Goal: Information Seeking & Learning: Learn about a topic

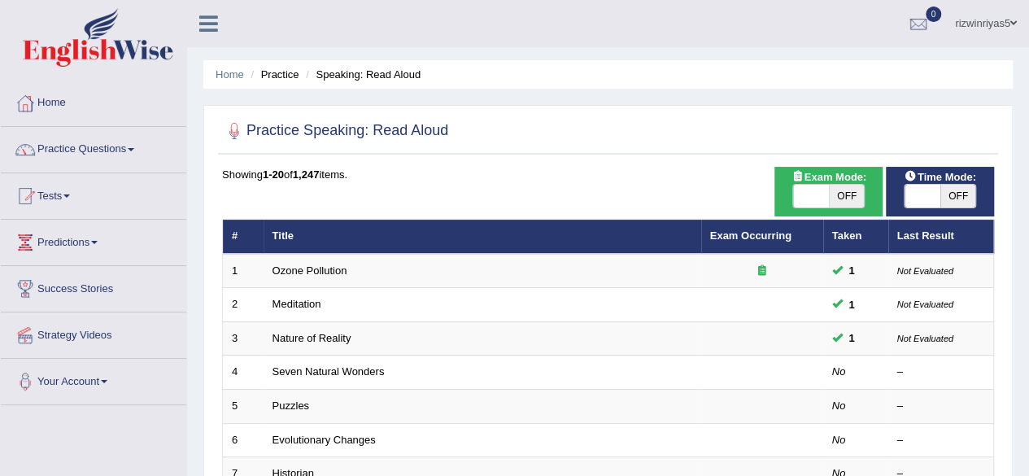
click at [847, 193] on span "OFF" at bounding box center [847, 196] width 36 height 23
checkbox input "true"
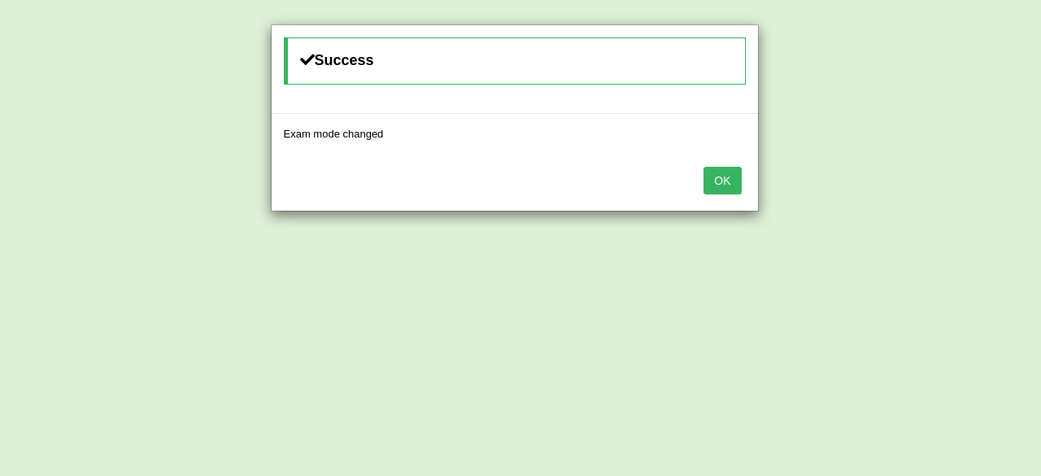
click at [921, 191] on div "Success Exam mode changed OK" at bounding box center [520, 238] width 1041 height 476
click at [728, 185] on button "OK" at bounding box center [722, 181] width 37 height 28
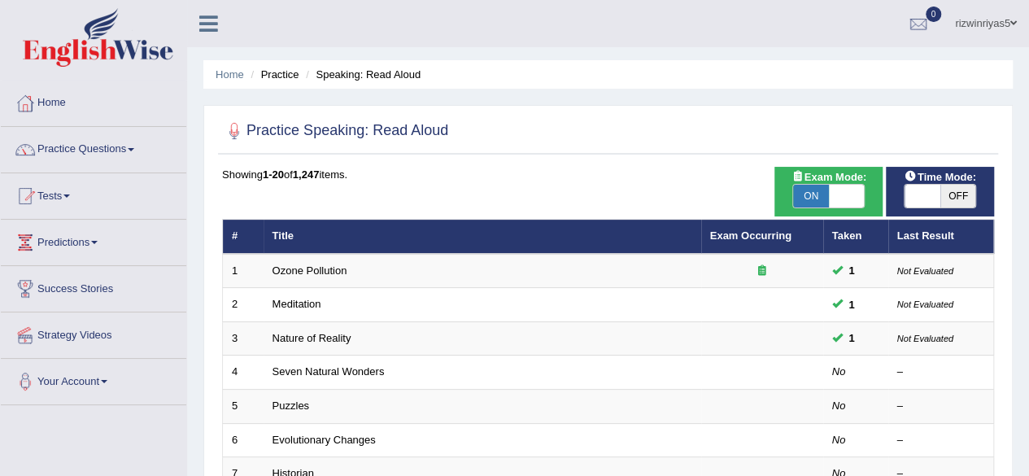
click at [964, 198] on span "OFF" at bounding box center [959, 196] width 36 height 23
checkbox input "true"
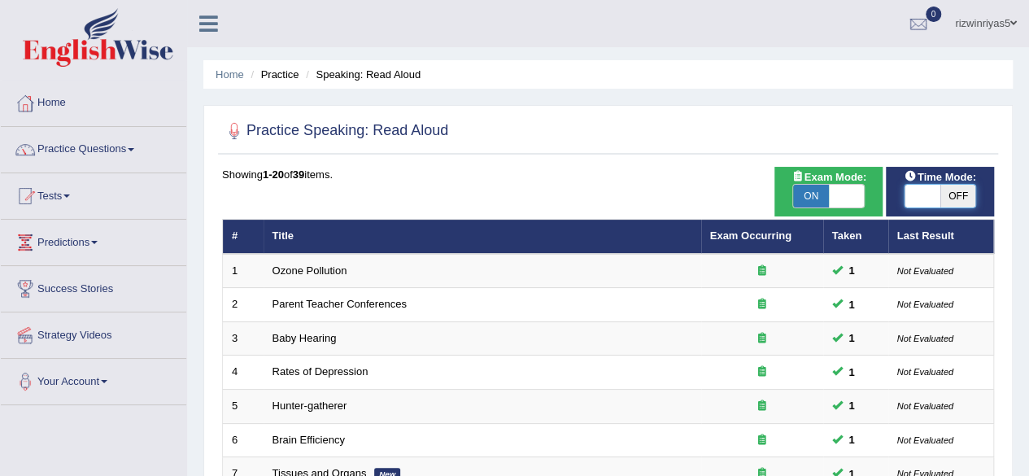
click at [939, 191] on span at bounding box center [923, 196] width 36 height 23
checkbox input "true"
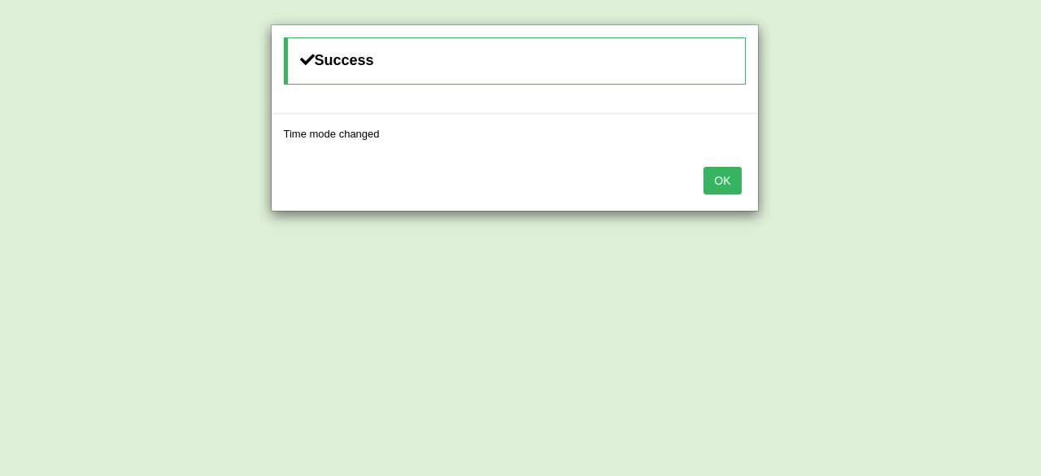
click at [714, 172] on button "OK" at bounding box center [722, 181] width 37 height 28
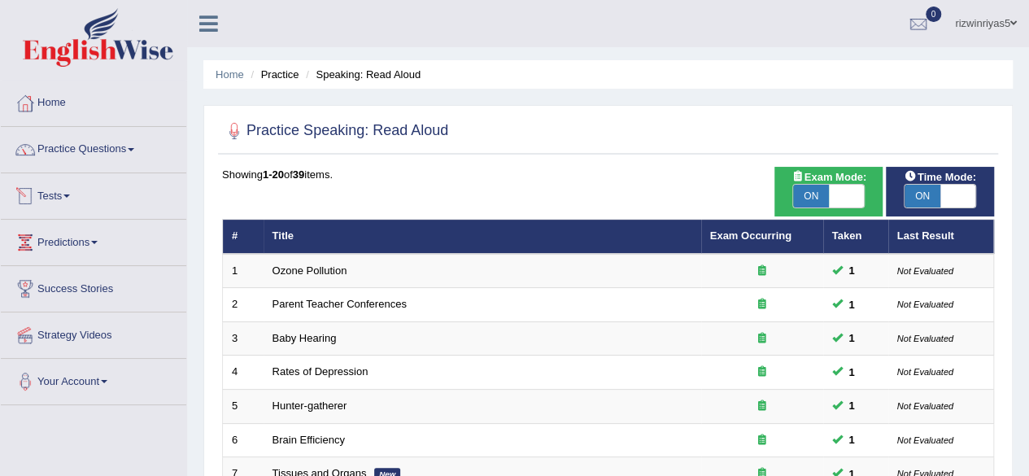
click at [103, 167] on li "Practice Questions Speaking Practice Read Aloud Repeat Sentence Describe Image …" at bounding box center [94, 150] width 186 height 46
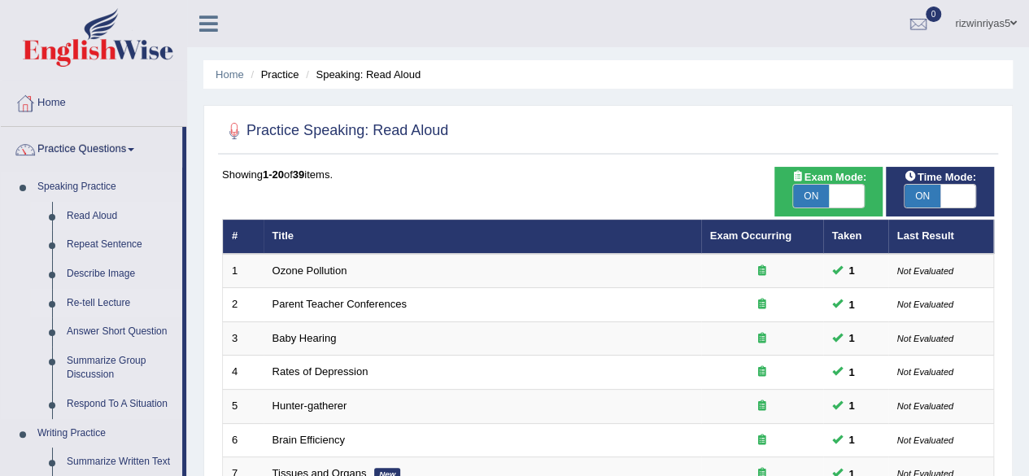
click at [106, 303] on link "Re-tell Lecture" at bounding box center [120, 303] width 123 height 29
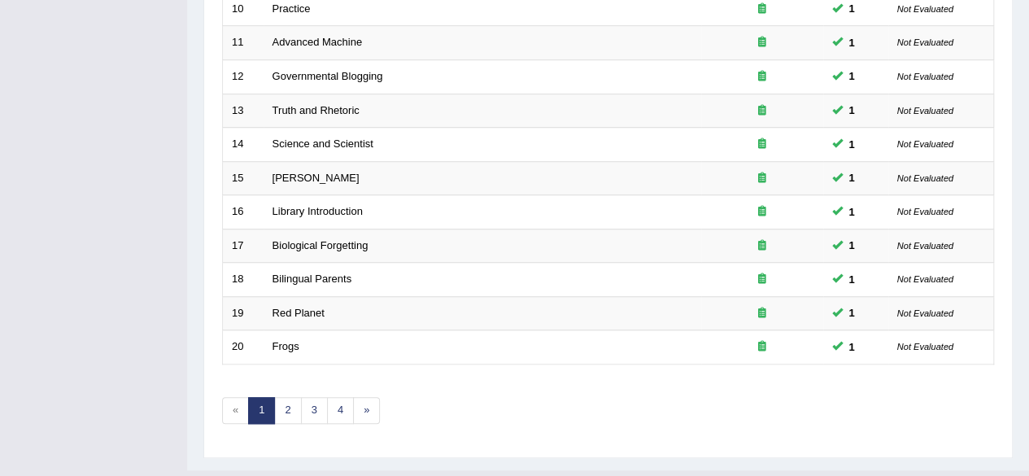
scroll to position [593, 0]
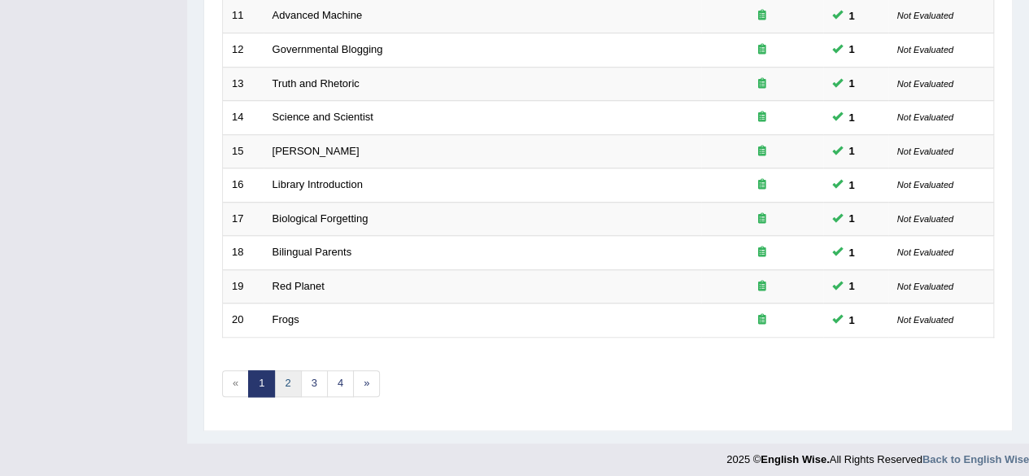
click at [282, 382] on link "2" at bounding box center [287, 383] width 27 height 27
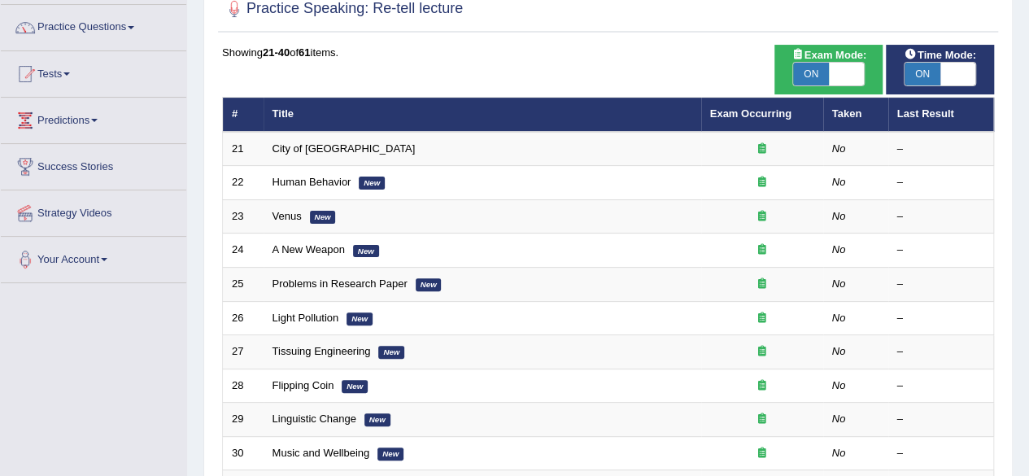
scroll to position [165, 0]
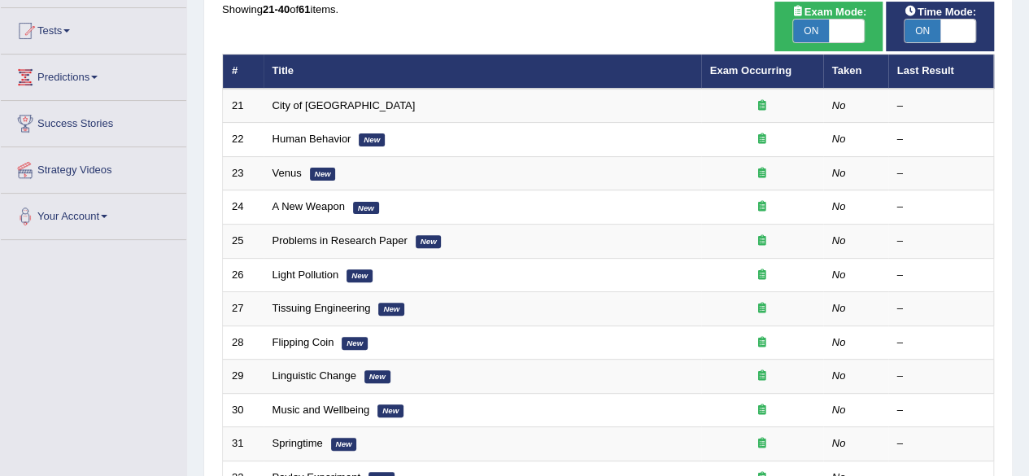
click at [1028, 180] on html "Toggle navigation Home Practice Questions Speaking Practice Read Aloud Repeat S…" at bounding box center [514, 73] width 1029 height 476
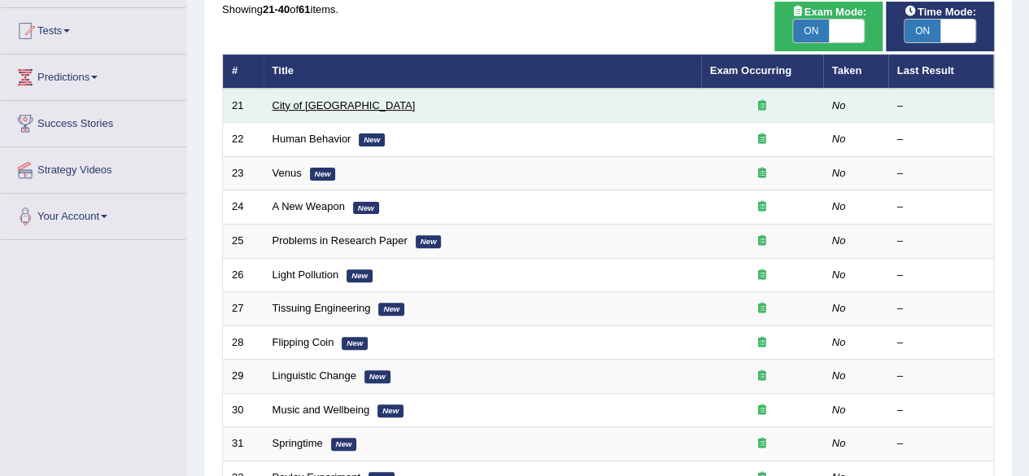
click at [312, 105] on link "City of [GEOGRAPHIC_DATA]" at bounding box center [344, 105] width 143 height 12
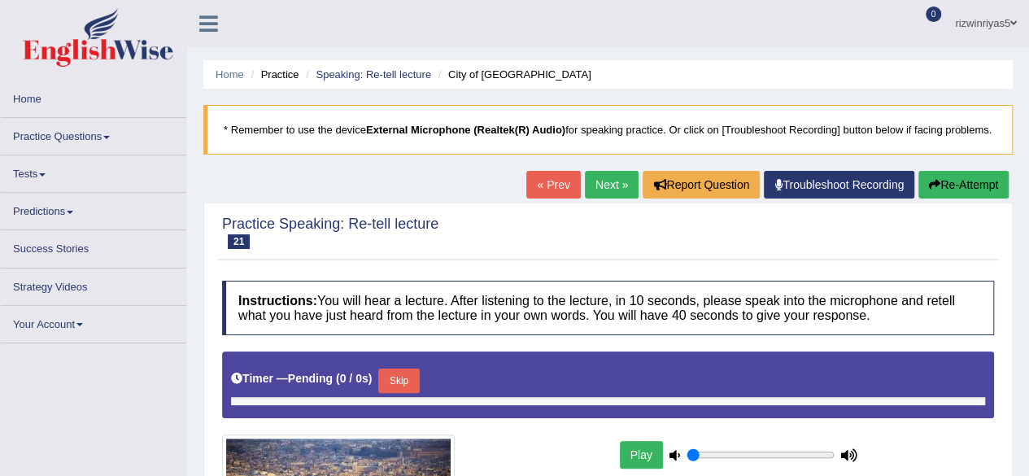
type input "0.9"
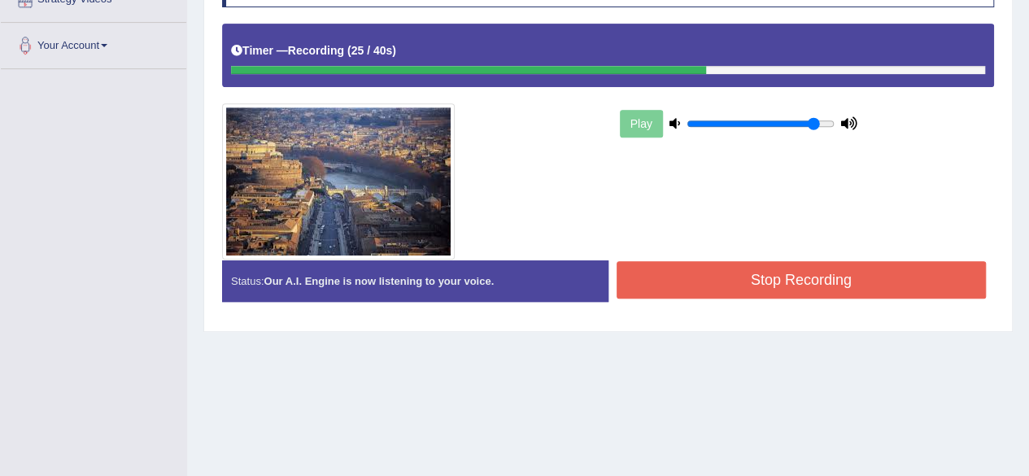
scroll to position [378, 0]
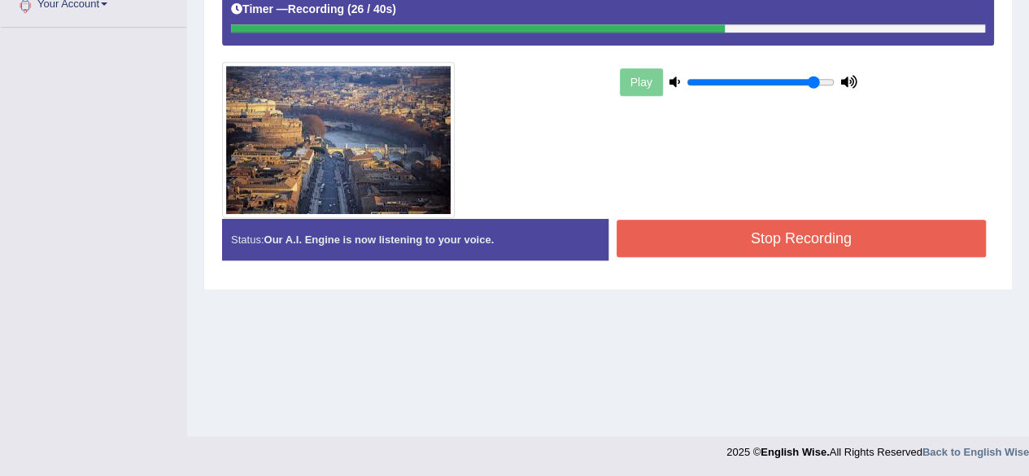
click at [807, 257] on button "Stop Recording" at bounding box center [802, 238] width 370 height 37
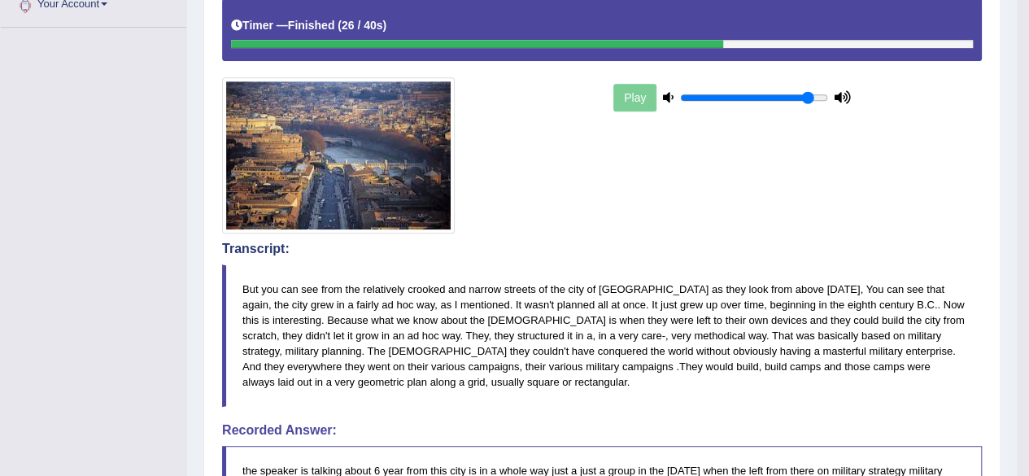
drag, startPoint x: 1039, startPoint y: 222, endPoint x: 1041, endPoint y: 316, distance: 93.6
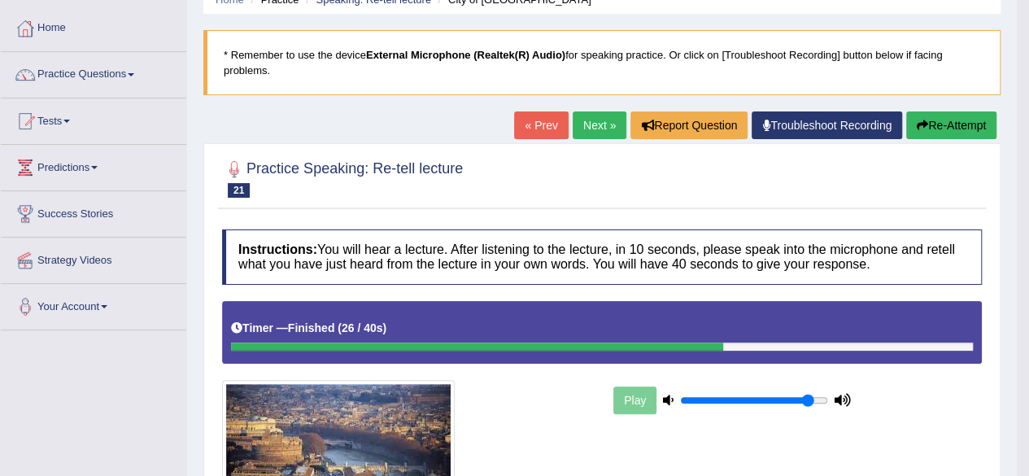
scroll to position [0, 0]
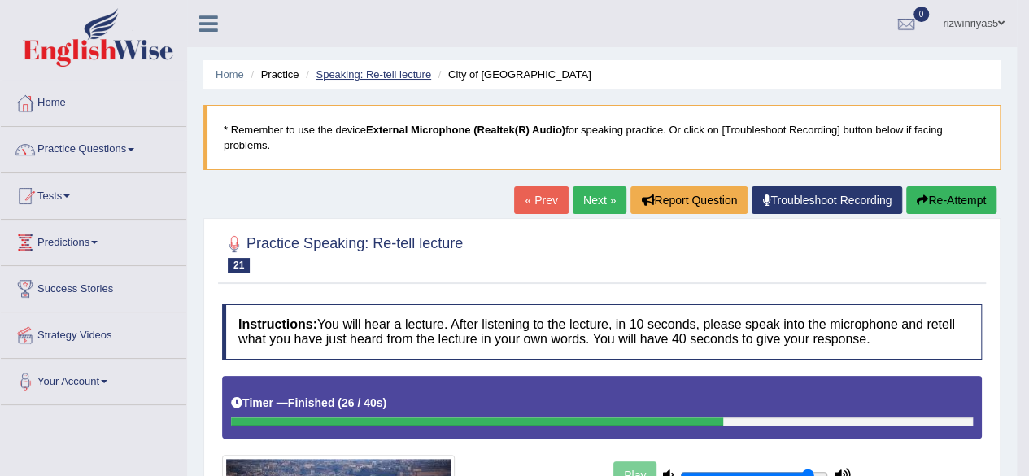
click at [413, 71] on link "Speaking: Re-tell lecture" at bounding box center [374, 74] width 116 height 12
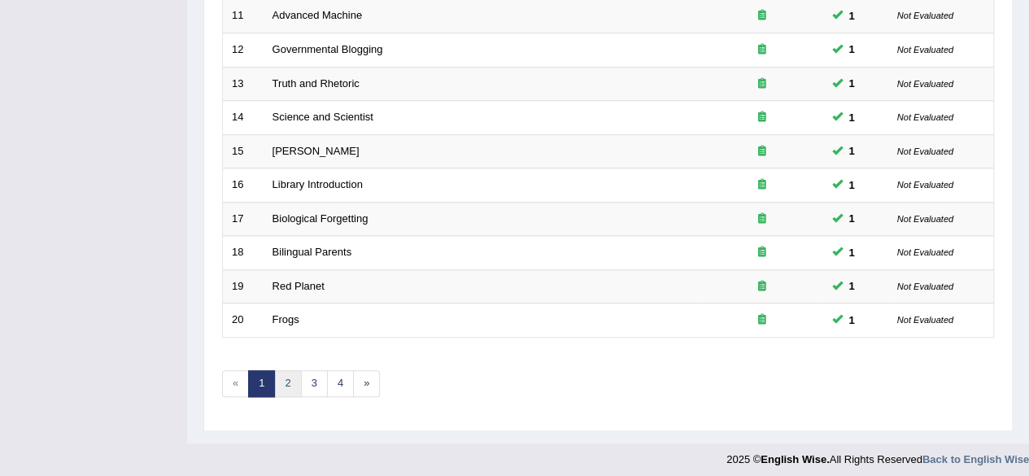
click at [294, 370] on link "2" at bounding box center [287, 383] width 27 height 27
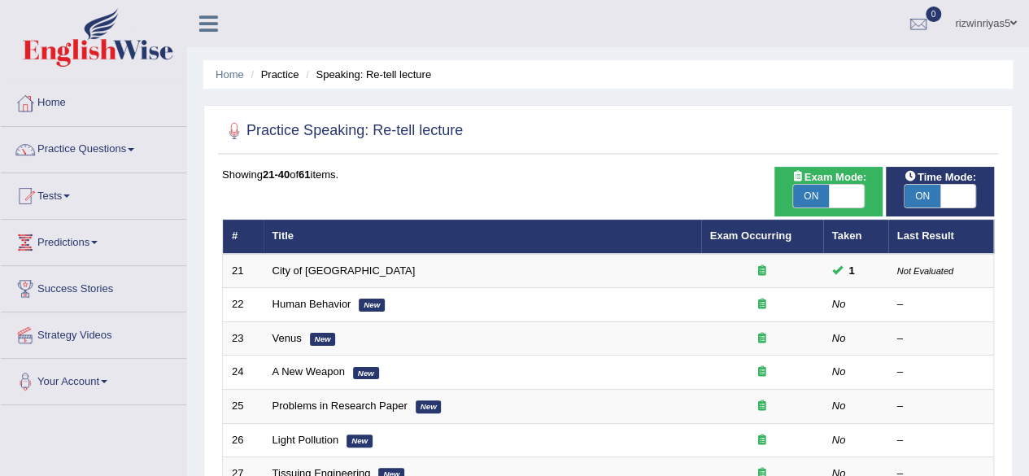
click at [340, 304] on link "Human Behavior" at bounding box center [312, 304] width 79 height 12
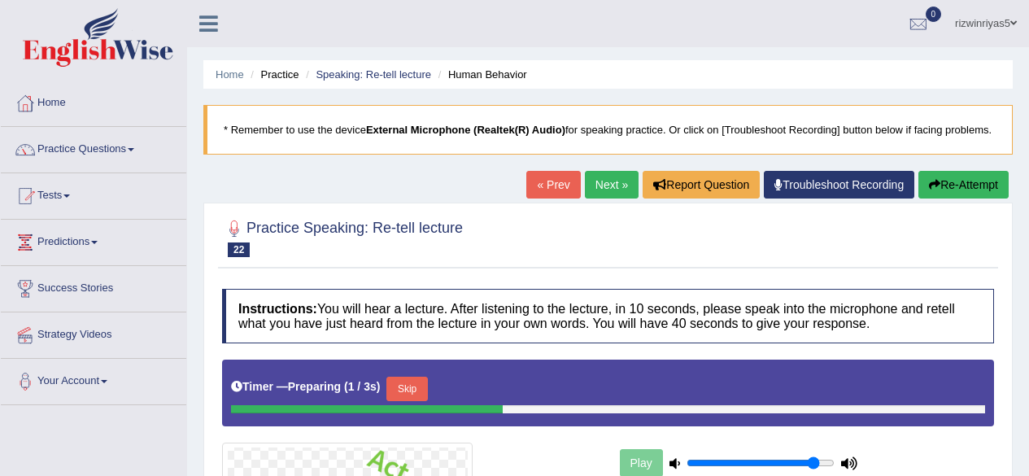
click at [1028, 181] on html "Toggle navigation Home Practice Questions Speaking Practice Read Aloud Repeat S…" at bounding box center [514, 238] width 1029 height 476
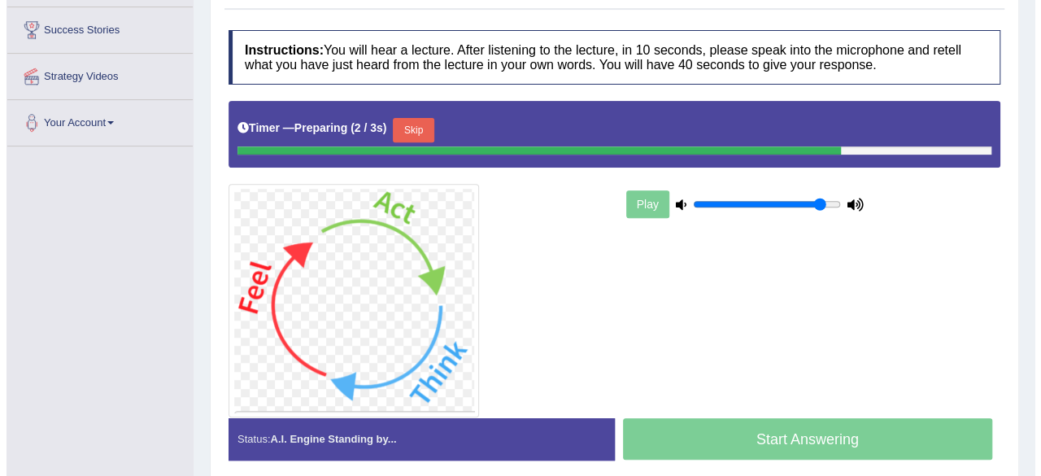
scroll to position [278, 0]
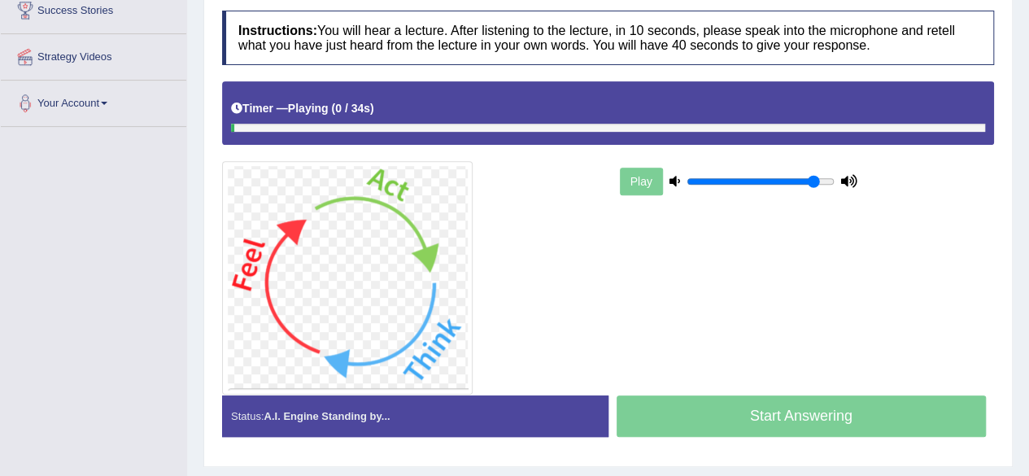
drag, startPoint x: 1041, startPoint y: 181, endPoint x: 1041, endPoint y: 329, distance: 147.3
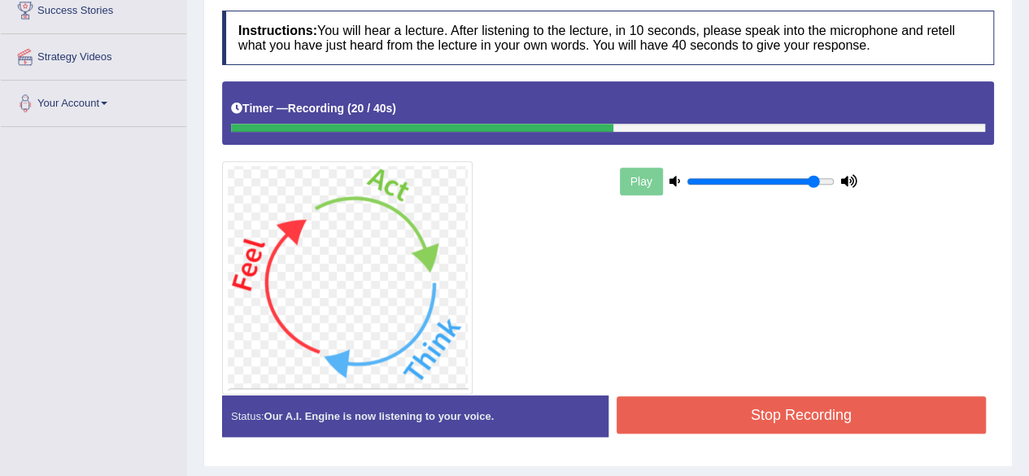
click at [828, 428] on button "Stop Recording" at bounding box center [802, 414] width 370 height 37
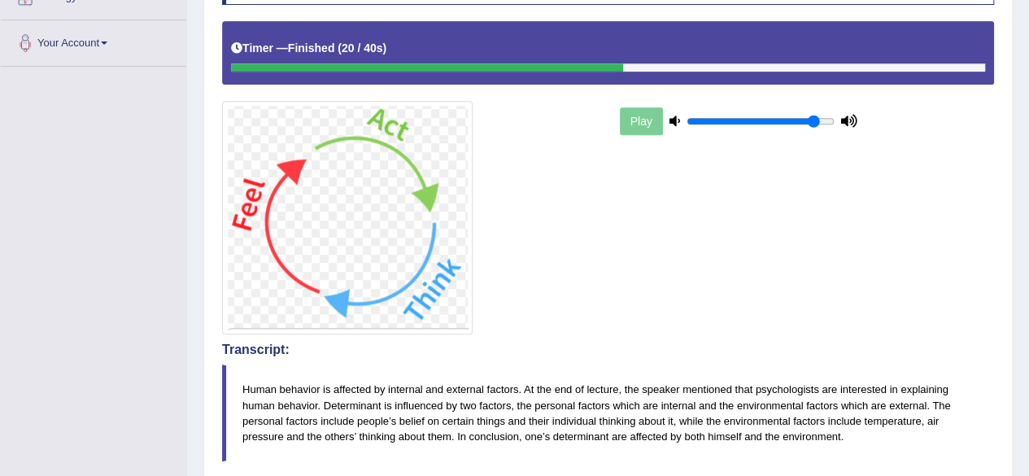
drag, startPoint x: 1041, startPoint y: 181, endPoint x: 1041, endPoint y: 247, distance: 65.1
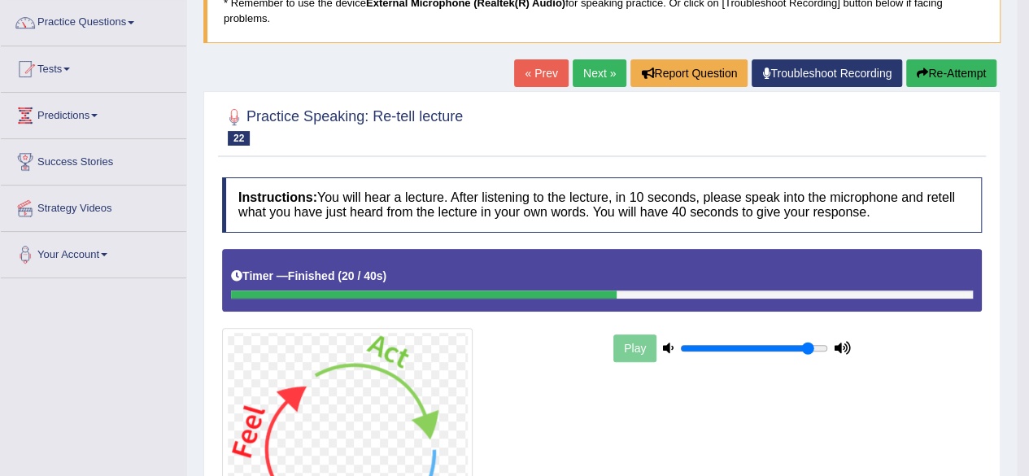
scroll to position [0, 0]
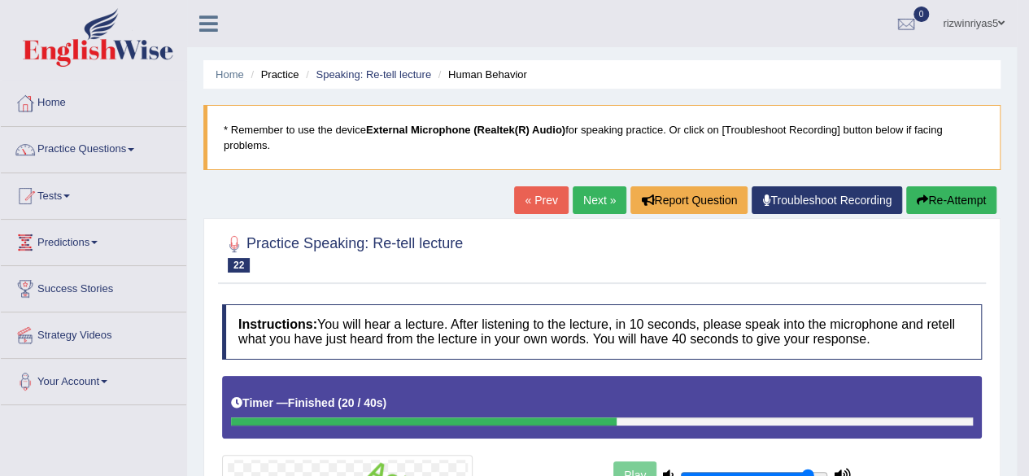
drag, startPoint x: 1028, startPoint y: 114, endPoint x: 1041, endPoint y: 186, distance: 73.4
click at [1028, 186] on html "Toggle navigation Home Practice Questions Speaking Practice Read Aloud Repeat S…" at bounding box center [514, 238] width 1029 height 476
click at [419, 68] on link "Speaking: Re-tell lecture" at bounding box center [374, 74] width 116 height 12
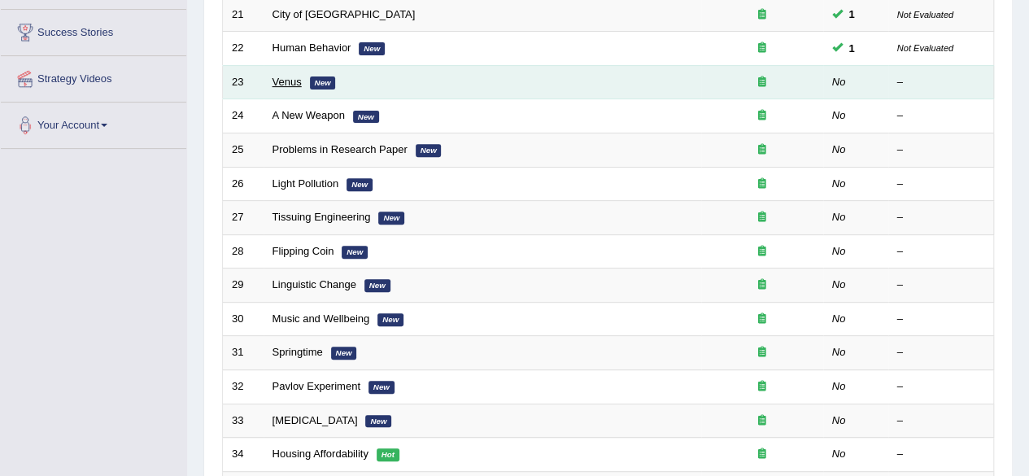
click at [294, 81] on link "Venus" at bounding box center [287, 82] width 29 height 12
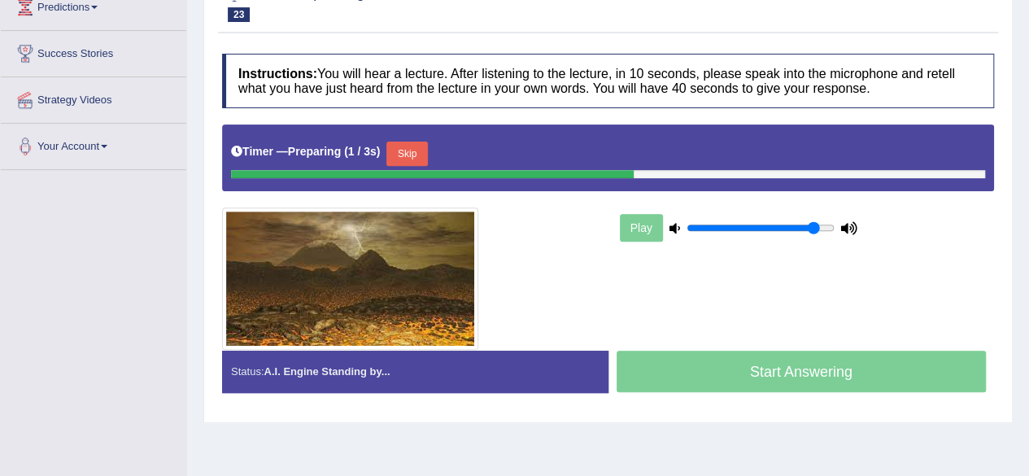
scroll to position [292, 0]
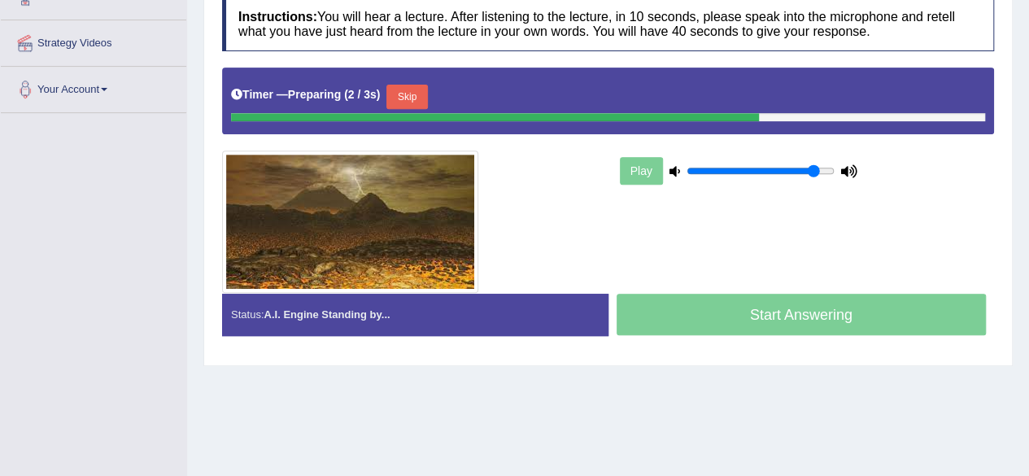
drag, startPoint x: 0, startPoint y: 0, endPoint x: 1041, endPoint y: 278, distance: 1077.2
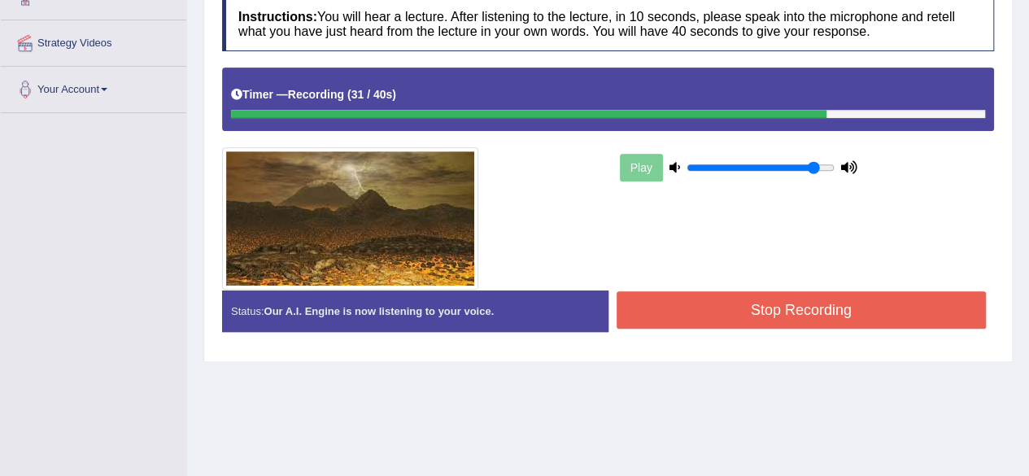
click at [774, 307] on button "Stop Recording" at bounding box center [802, 309] width 370 height 37
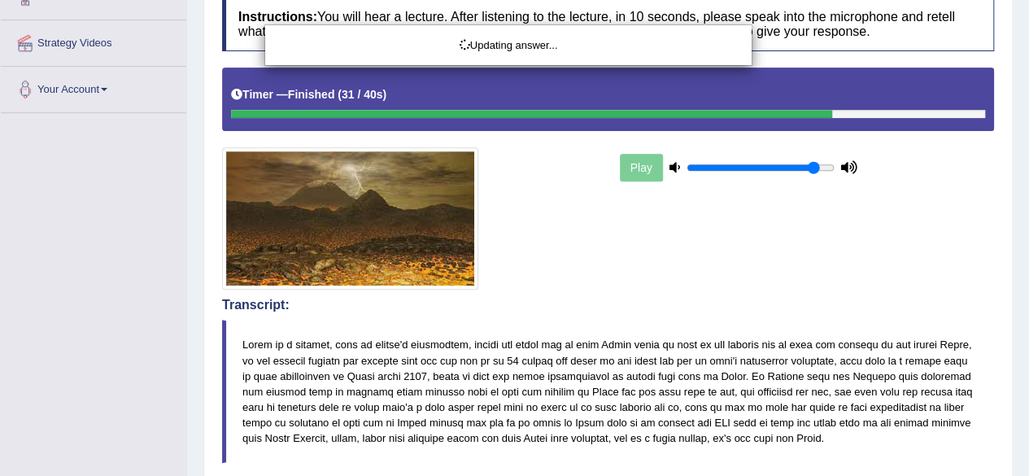
drag, startPoint x: 1041, startPoint y: 160, endPoint x: 1041, endPoint y: 284, distance: 123.7
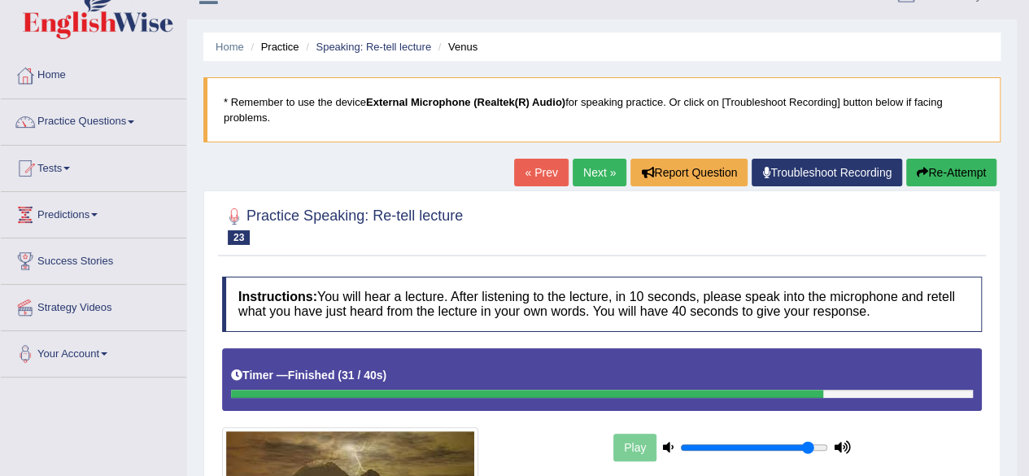
scroll to position [0, 0]
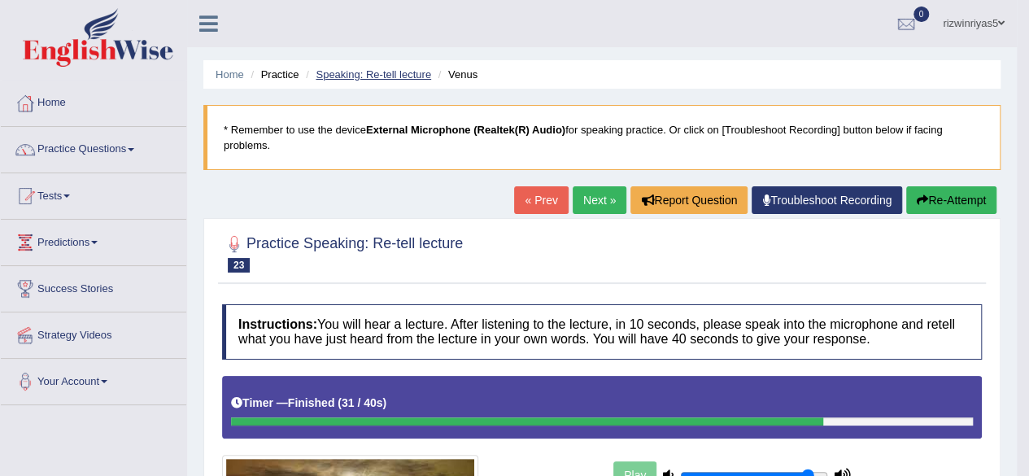
click at [408, 79] on link "Speaking: Re-tell lecture" at bounding box center [374, 74] width 116 height 12
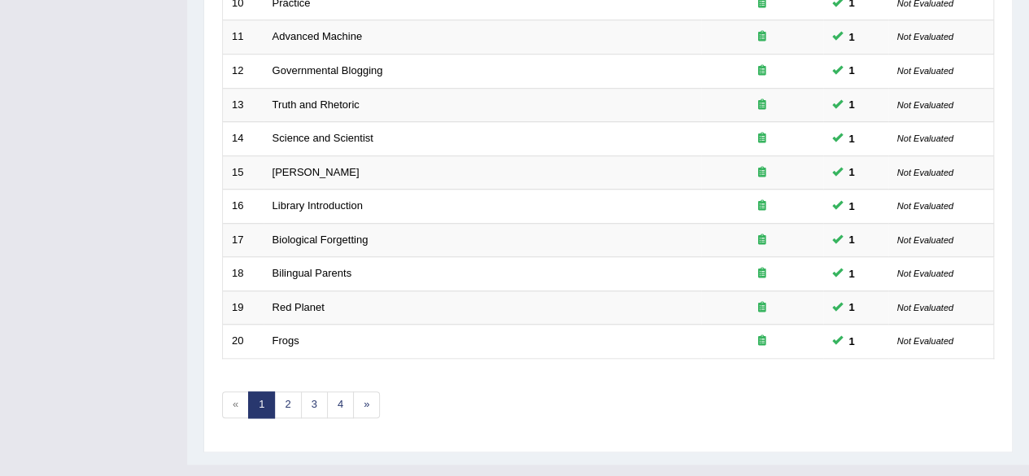
scroll to position [593, 0]
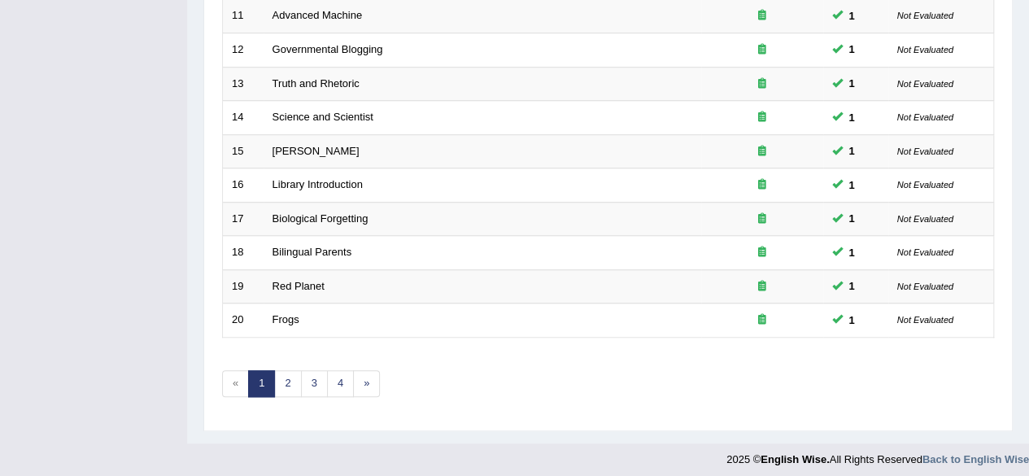
click at [286, 377] on link "2" at bounding box center [287, 383] width 27 height 27
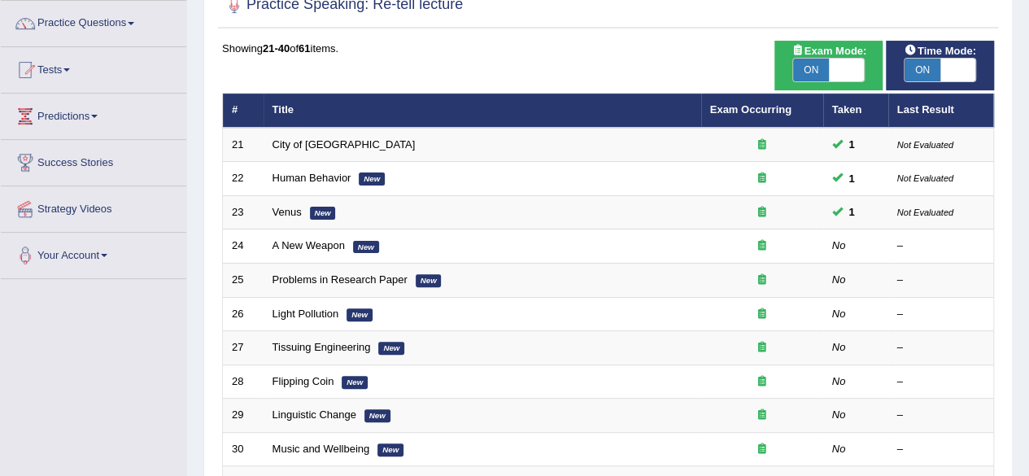
scroll to position [134, 0]
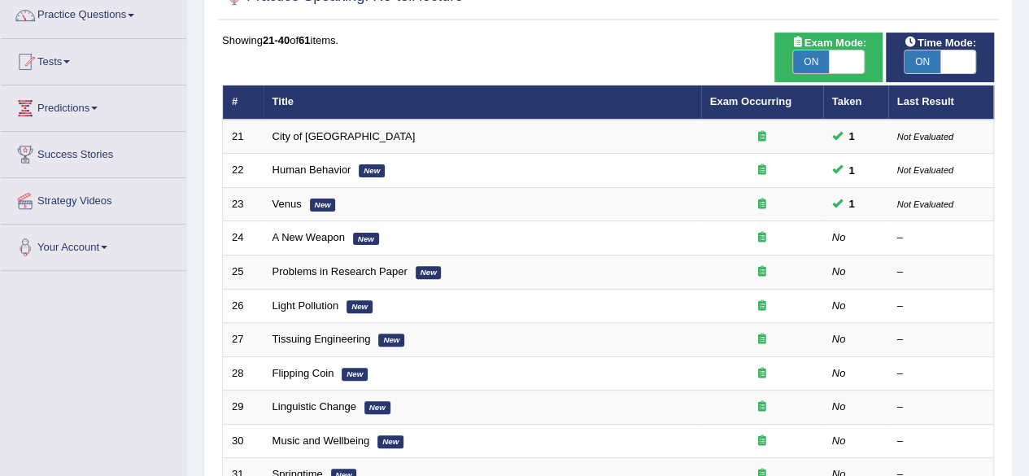
drag, startPoint x: 1041, startPoint y: 86, endPoint x: 628, endPoint y: 43, distance: 414.7
click at [628, 43] on div "Showing 21-40 of 61 items." at bounding box center [608, 40] width 772 height 15
click at [99, 207] on link "Strategy Videos" at bounding box center [94, 198] width 186 height 41
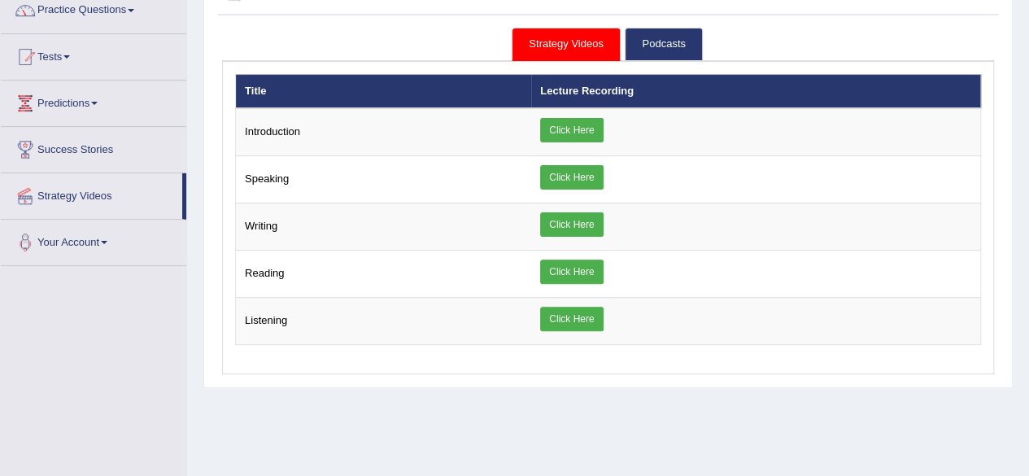
scroll to position [145, 0]
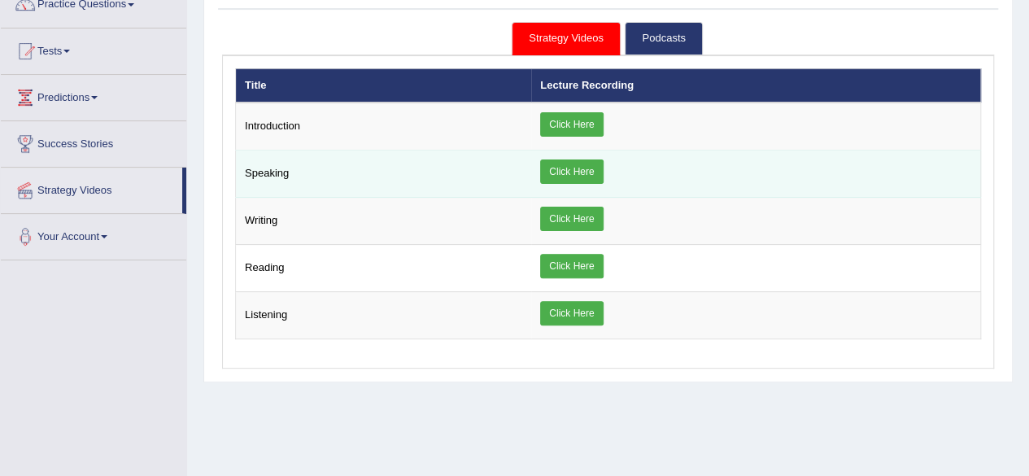
click at [552, 176] on link "Click Here" at bounding box center [571, 171] width 63 height 24
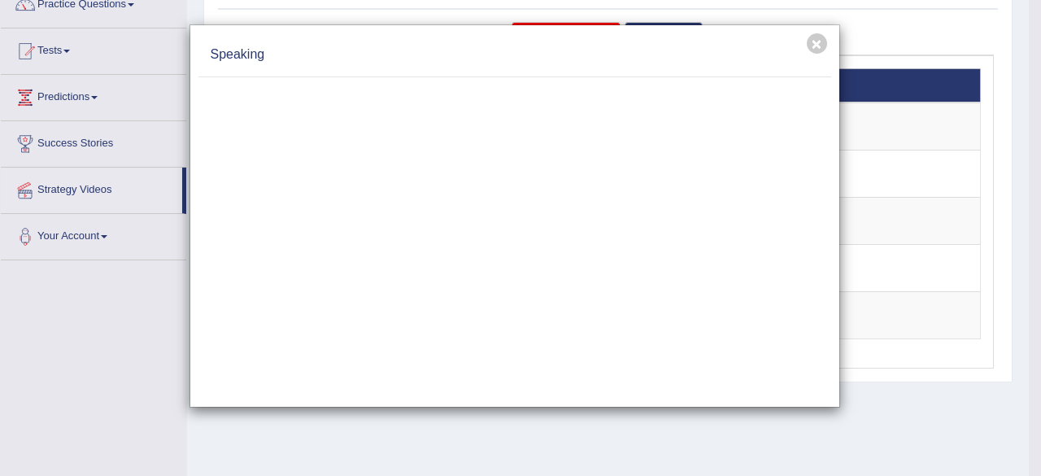
click at [410, 42] on div "Speaking" at bounding box center [515, 55] width 633 height 44
click at [823, 41] on button "×" at bounding box center [817, 43] width 20 height 20
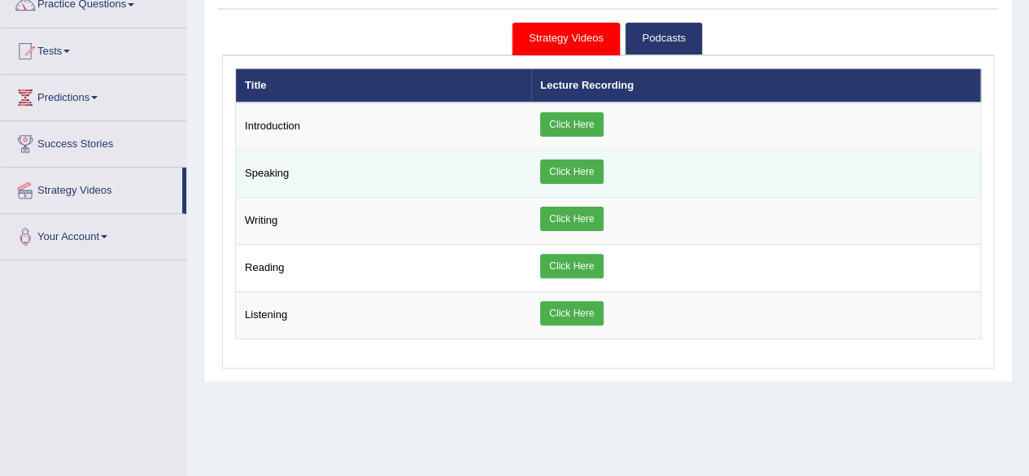
click at [574, 181] on link "Click Here" at bounding box center [571, 171] width 63 height 24
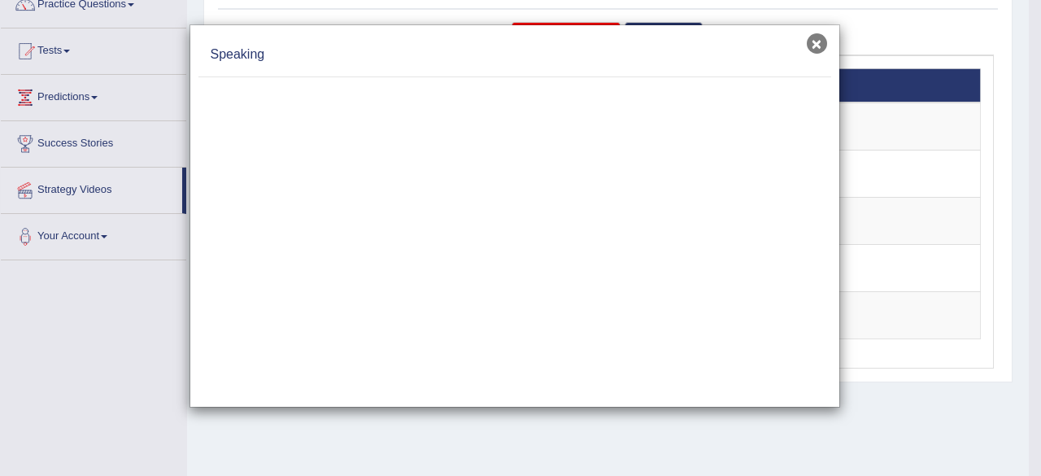
click at [810, 37] on button "×" at bounding box center [817, 43] width 20 height 20
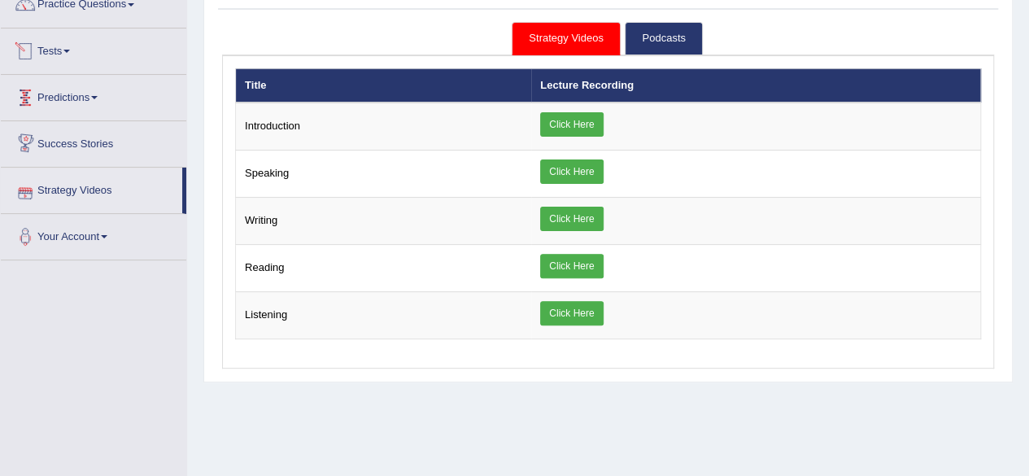
click at [89, 37] on link "Tests" at bounding box center [94, 48] width 186 height 41
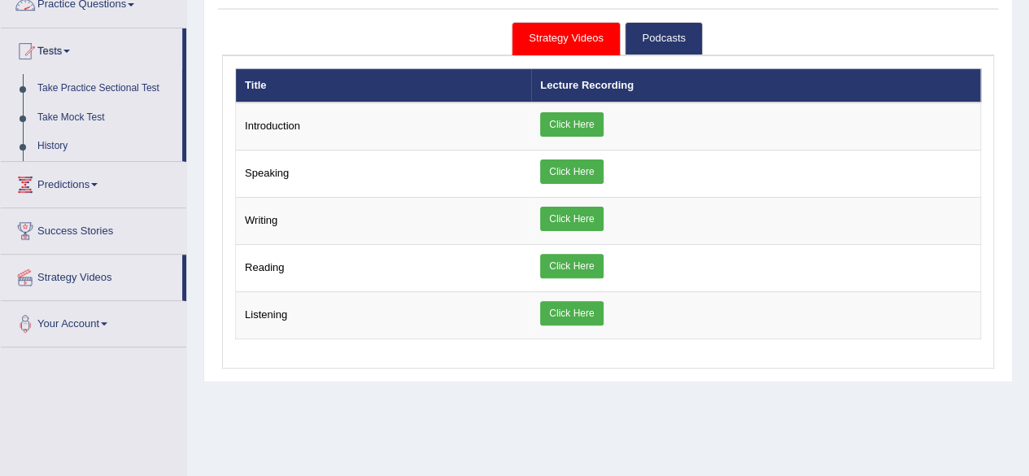
click at [104, 7] on link "Practice Questions" at bounding box center [94, 2] width 186 height 41
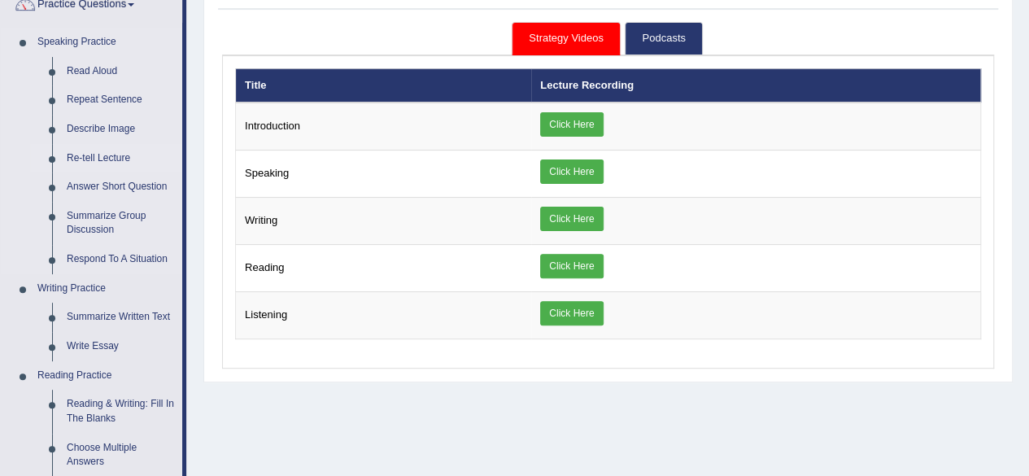
click at [112, 156] on link "Re-tell Lecture" at bounding box center [120, 158] width 123 height 29
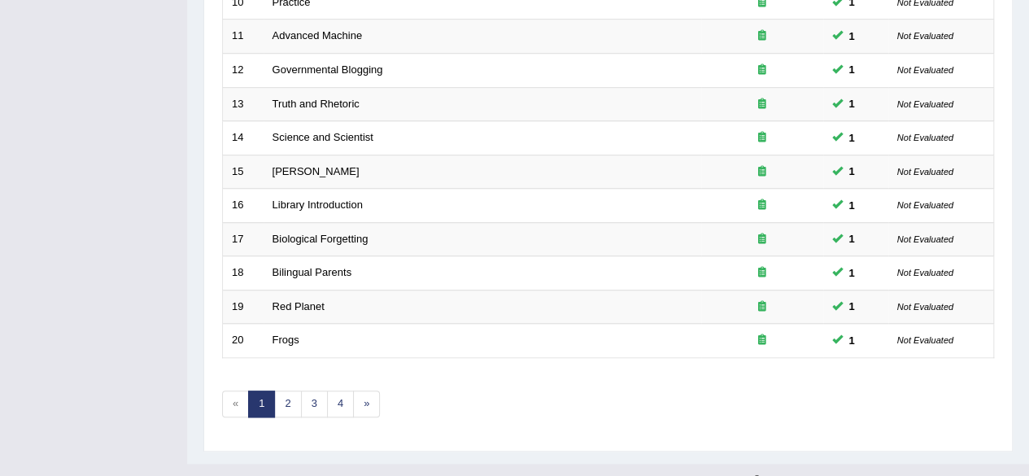
scroll to position [593, 0]
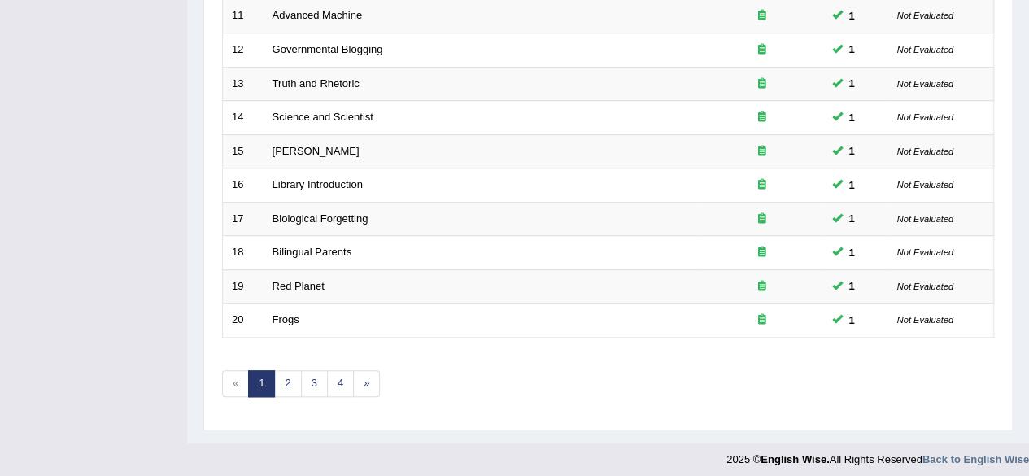
drag, startPoint x: 1041, startPoint y: 65, endPoint x: 1041, endPoint y: 412, distance: 347.4
click at [295, 380] on link "2" at bounding box center [287, 383] width 27 height 27
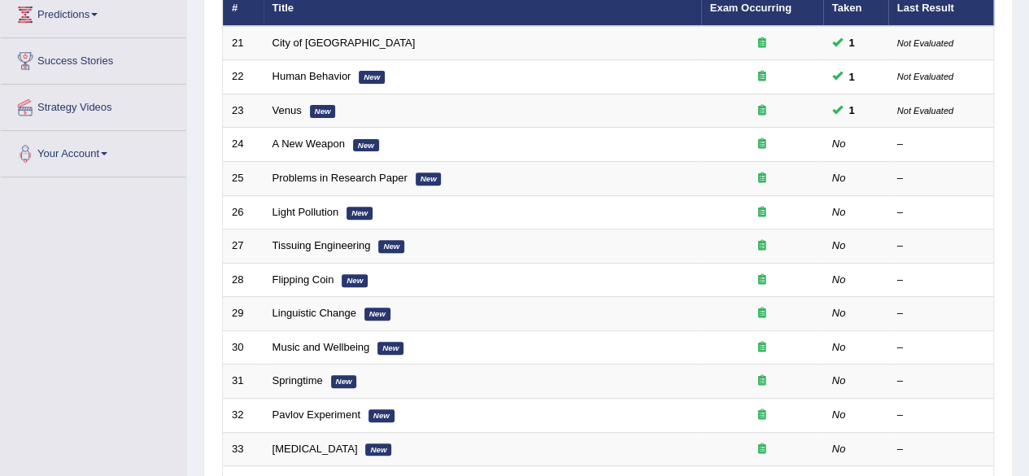
scroll to position [243, 0]
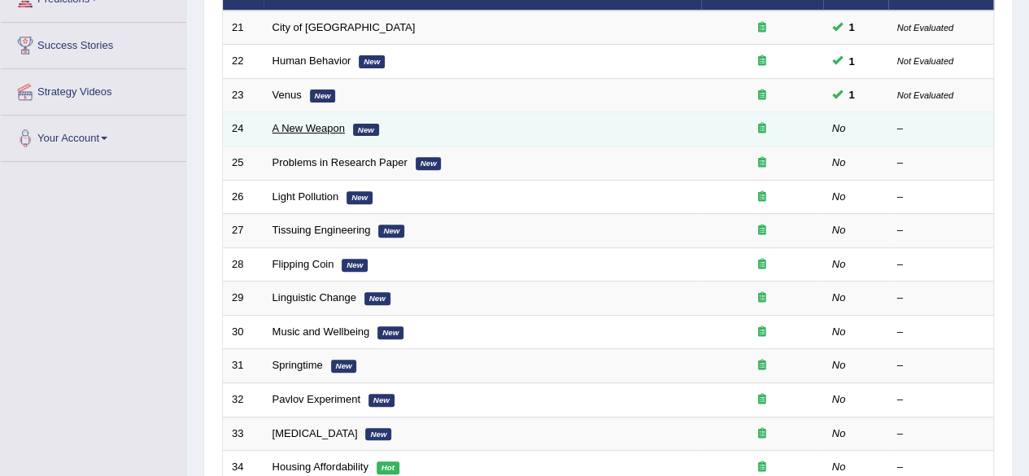
click at [312, 131] on link "A New Weapon" at bounding box center [309, 128] width 72 height 12
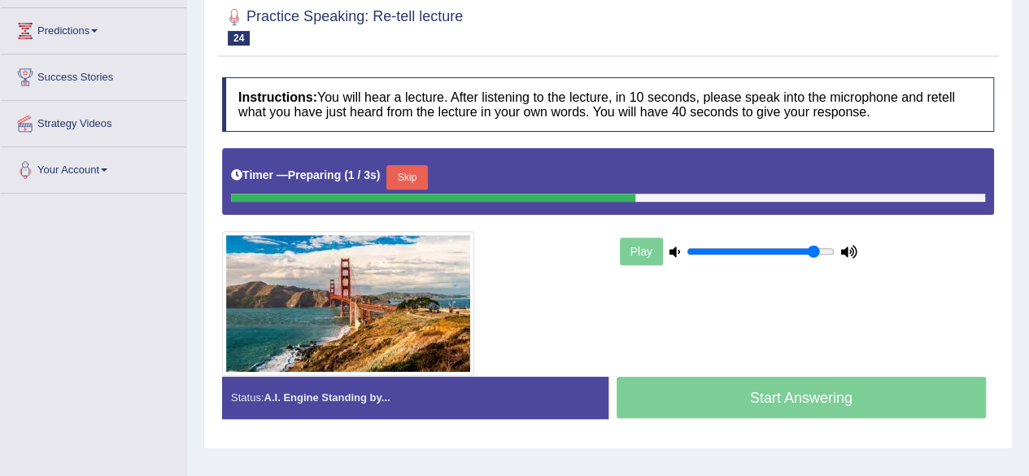
scroll to position [212, 0]
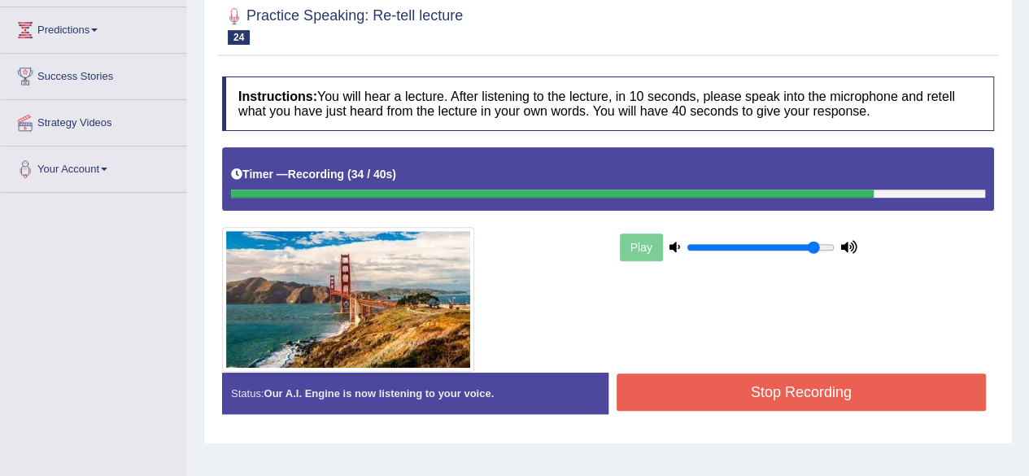
click at [802, 393] on button "Stop Recording" at bounding box center [802, 391] width 370 height 37
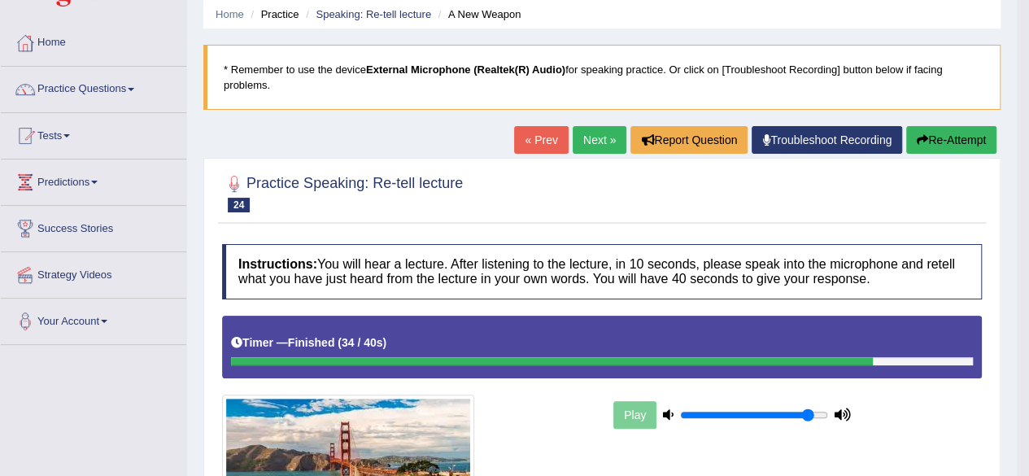
scroll to position [0, 0]
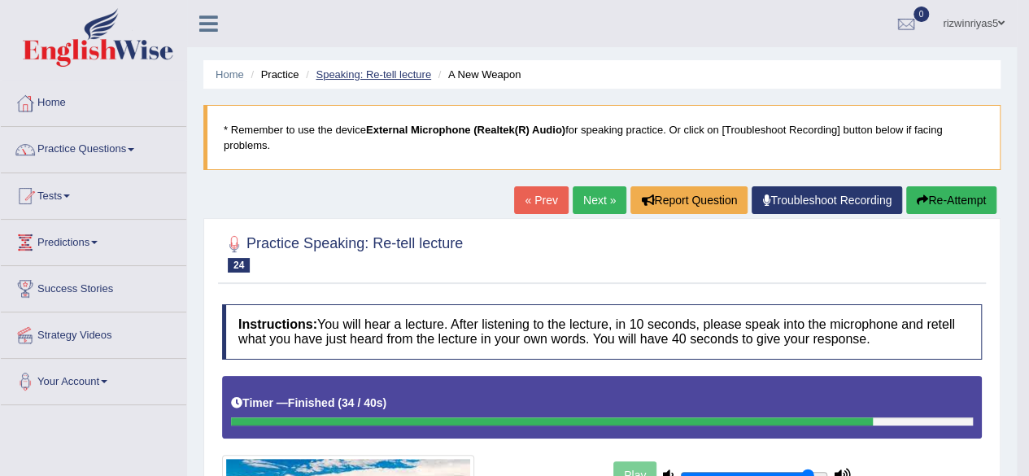
click at [404, 78] on link "Speaking: Re-tell lecture" at bounding box center [374, 74] width 116 height 12
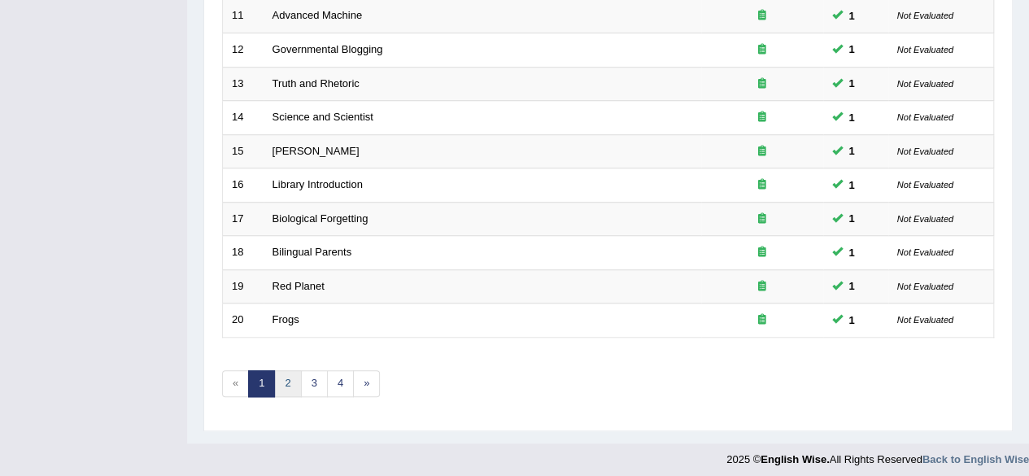
click at [278, 380] on link "2" at bounding box center [287, 383] width 27 height 27
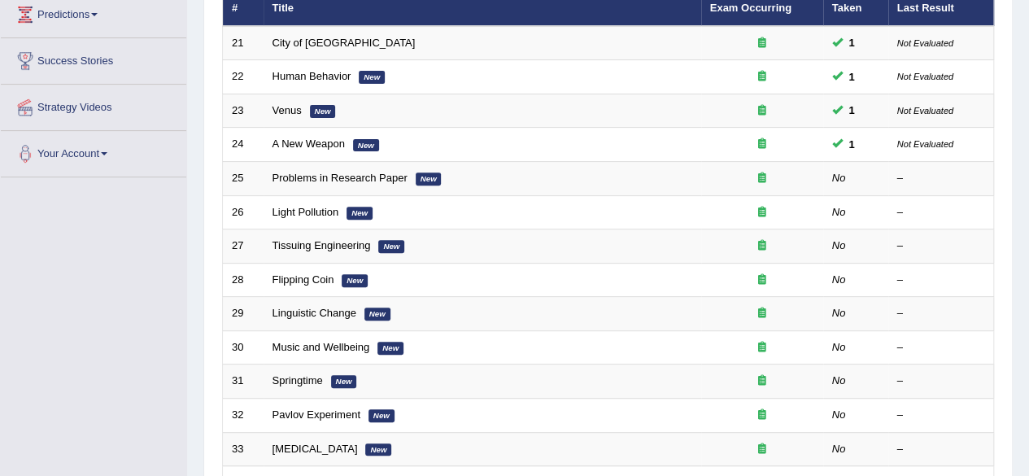
drag, startPoint x: 0, startPoint y: 0, endPoint x: 1041, endPoint y: 253, distance: 1070.9
click at [1028, 248] on html "Toggle navigation Home Practice Questions Speaking Practice Read Aloud Repeat S…" at bounding box center [514, 10] width 1029 height 476
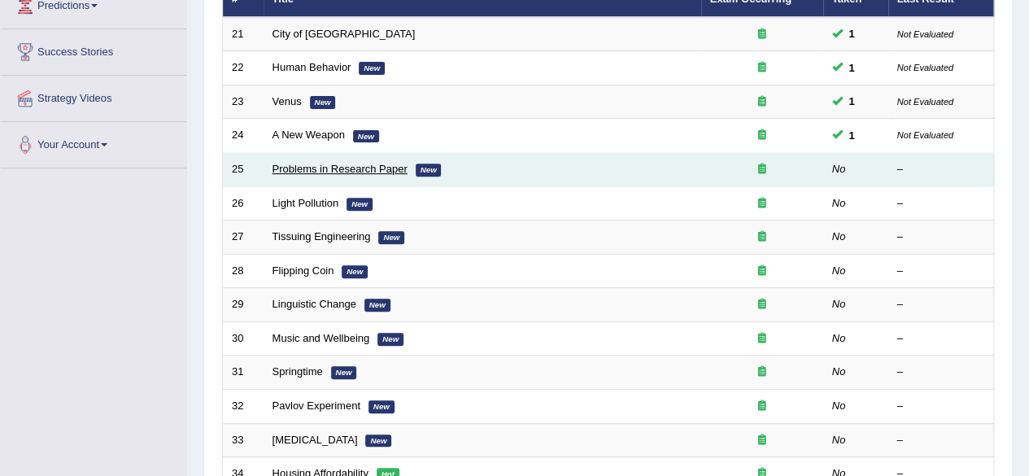
click at [381, 163] on link "Problems in Research Paper" at bounding box center [340, 169] width 135 height 12
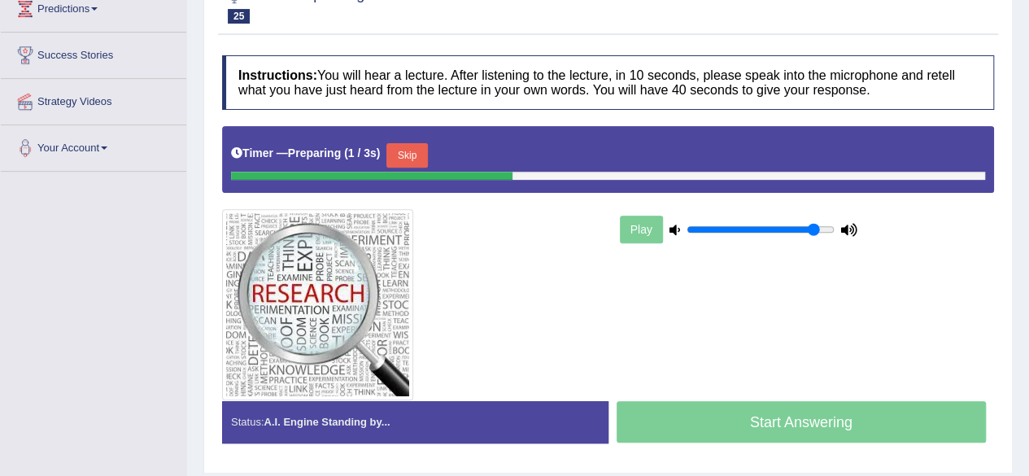
drag, startPoint x: 0, startPoint y: 0, endPoint x: 1041, endPoint y: 188, distance: 1057.4
click at [1028, 188] on html "Toggle navigation Home Practice Questions Speaking Practice Read Aloud Repeat S…" at bounding box center [514, 4] width 1029 height 476
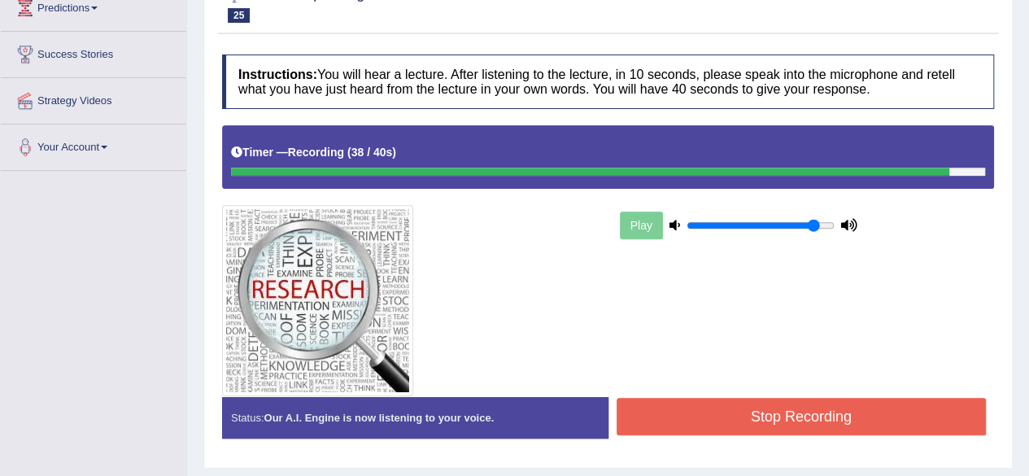
click at [861, 412] on button "Stop Recording" at bounding box center [802, 416] width 370 height 37
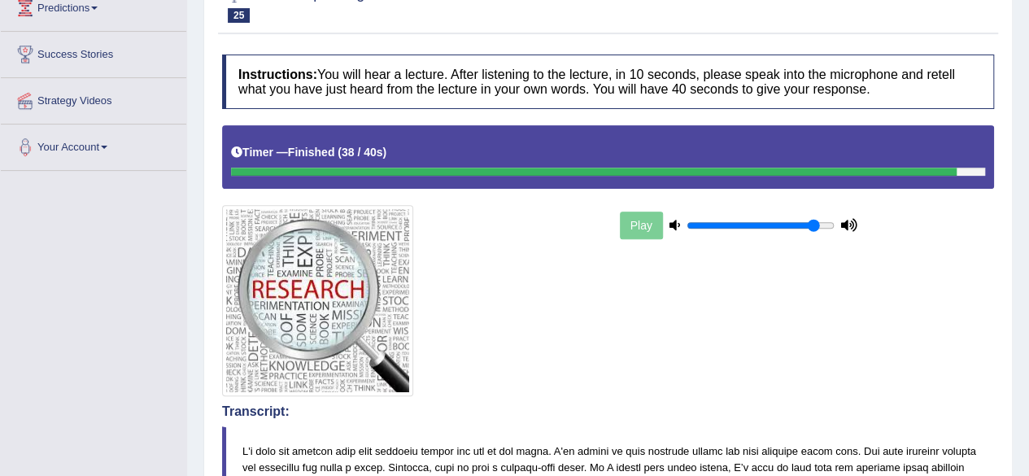
drag, startPoint x: 1041, startPoint y: 137, endPoint x: 1041, endPoint y: 194, distance: 57.0
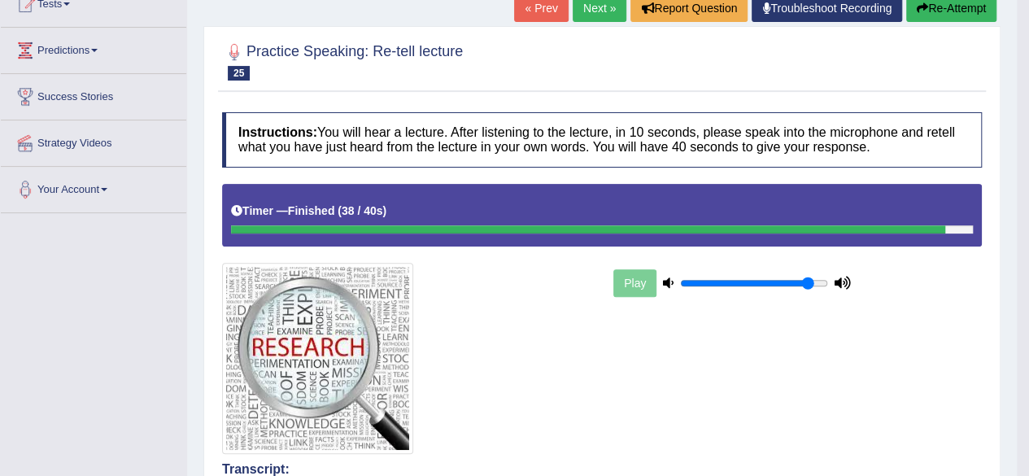
scroll to position [0, 0]
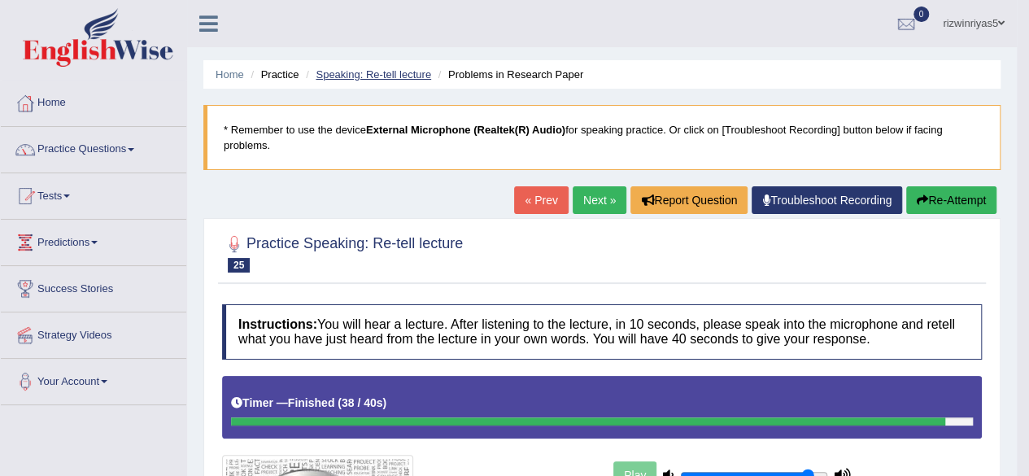
click at [421, 73] on link "Speaking: Re-tell lecture" at bounding box center [374, 74] width 116 height 12
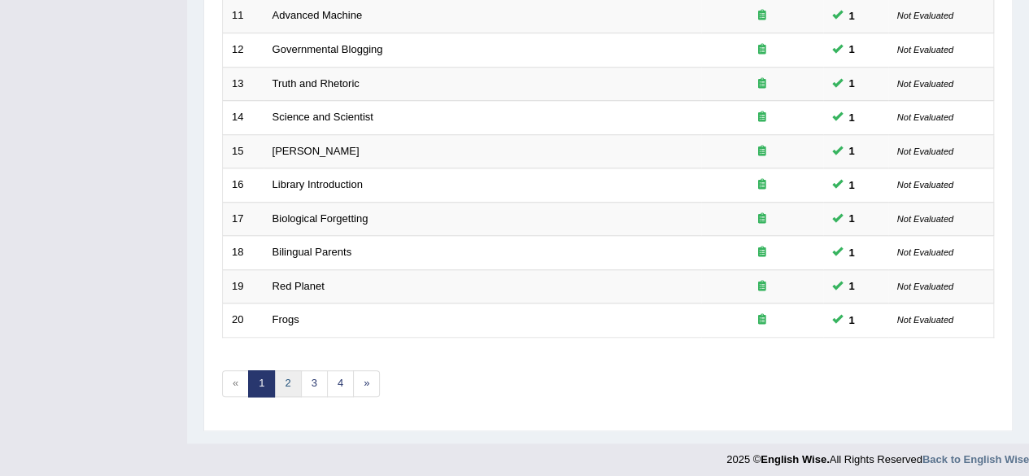
scroll to position [593, 0]
click at [283, 381] on link "2" at bounding box center [287, 383] width 27 height 27
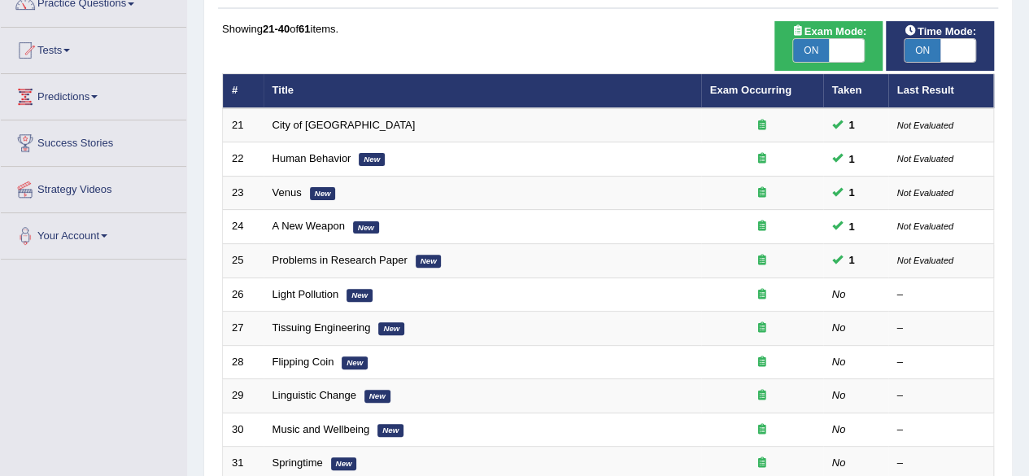
scroll to position [187, 0]
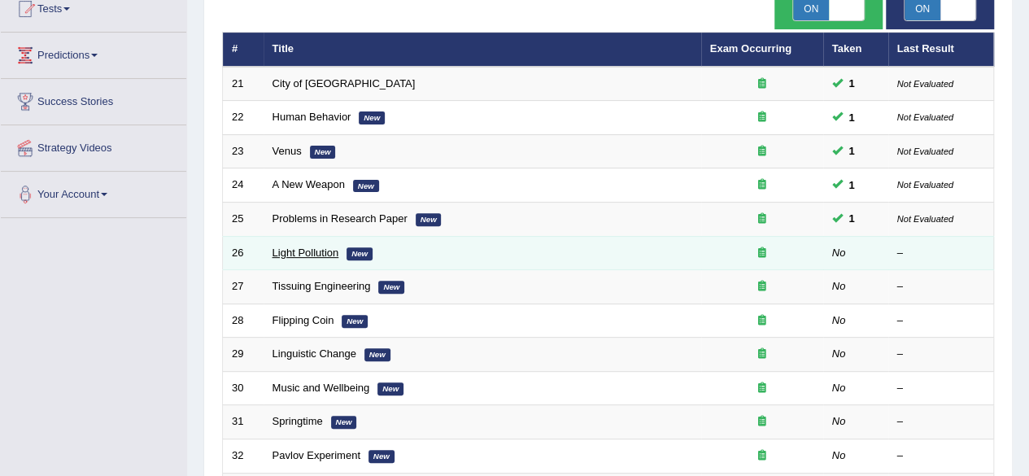
click at [312, 253] on link "Light Pollution" at bounding box center [306, 253] width 67 height 12
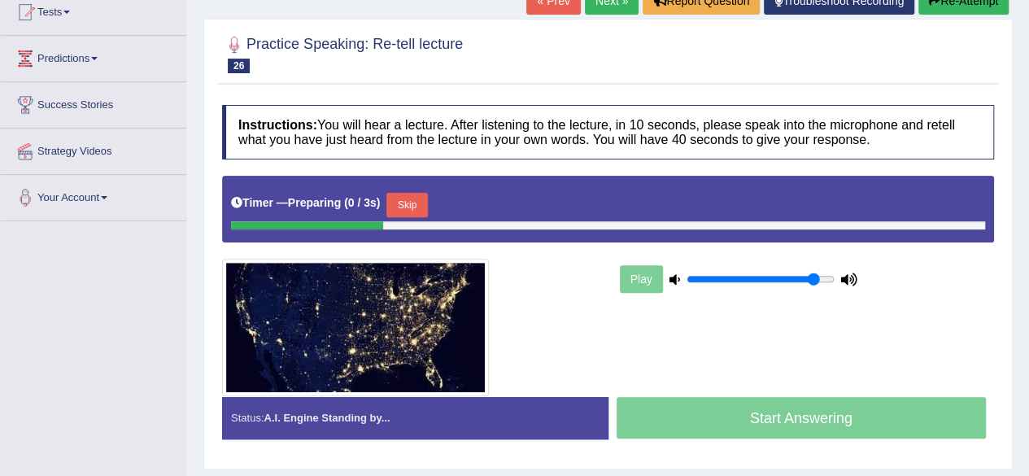
scroll to position [242, 0]
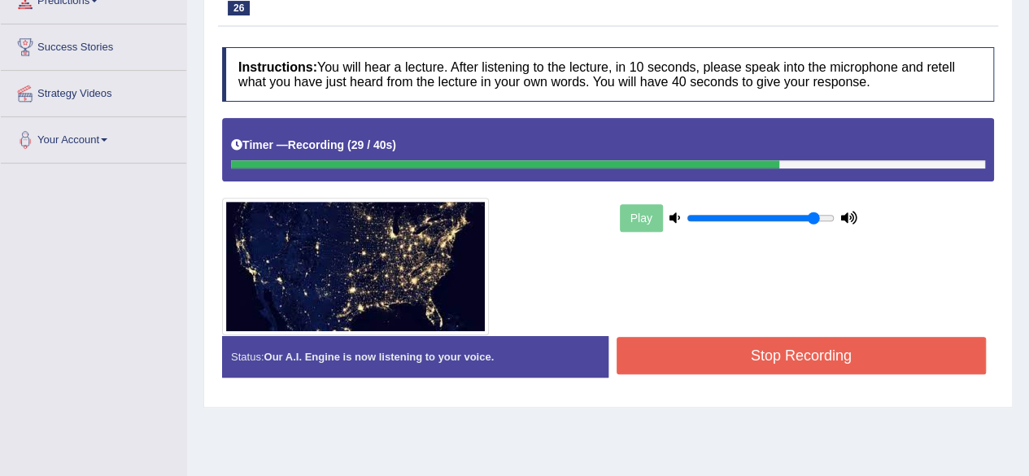
click at [849, 359] on button "Stop Recording" at bounding box center [802, 355] width 370 height 37
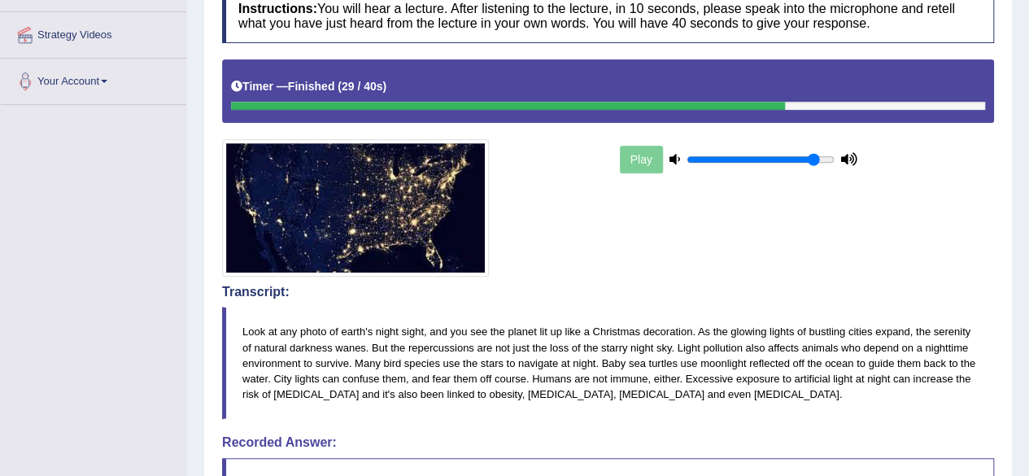
drag, startPoint x: 1041, startPoint y: 181, endPoint x: 1041, endPoint y: 254, distance: 72.4
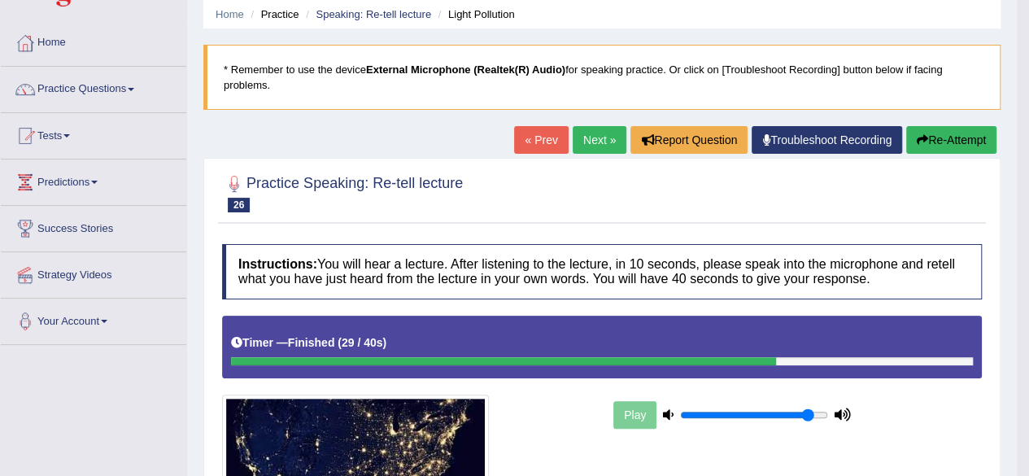
scroll to position [0, 0]
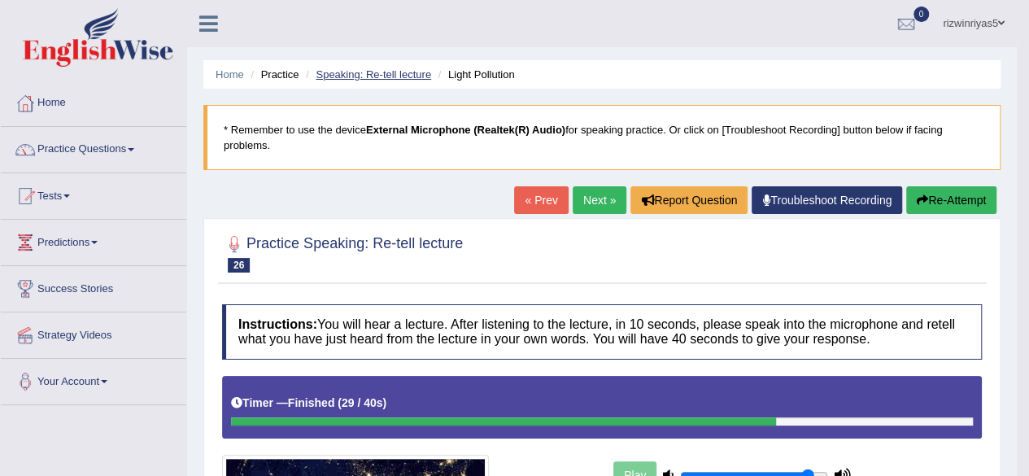
click at [383, 72] on link "Speaking: Re-tell lecture" at bounding box center [374, 74] width 116 height 12
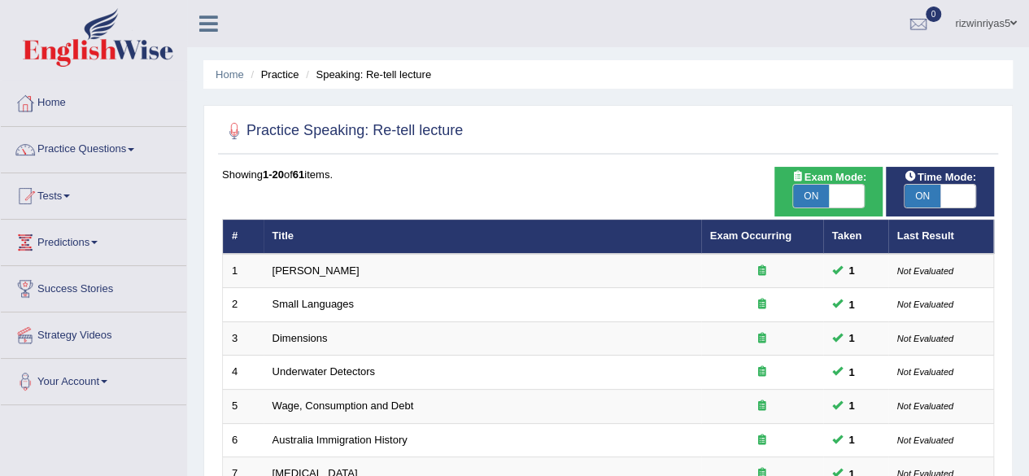
click at [970, 137] on div at bounding box center [608, 131] width 772 height 33
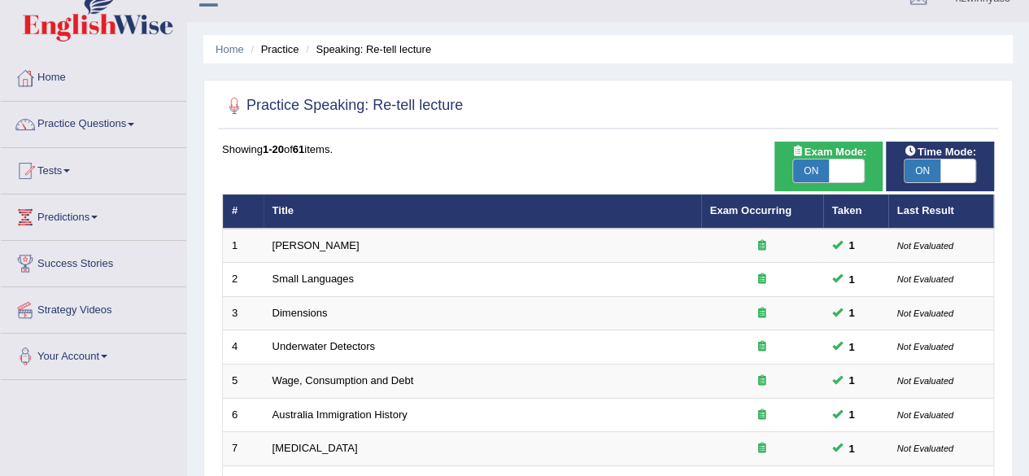
scroll to position [593, 0]
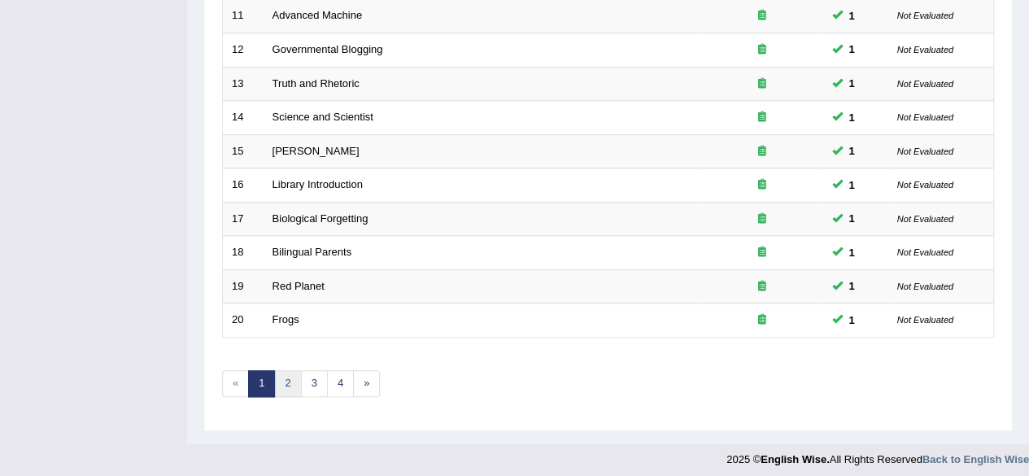
click at [294, 378] on link "2" at bounding box center [287, 383] width 27 height 27
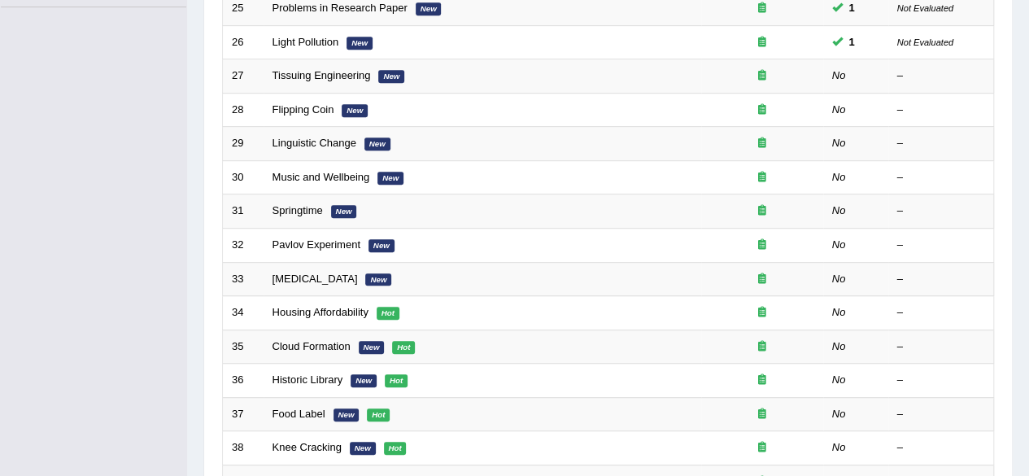
drag, startPoint x: 1041, startPoint y: 120, endPoint x: 1041, endPoint y: 288, distance: 167.6
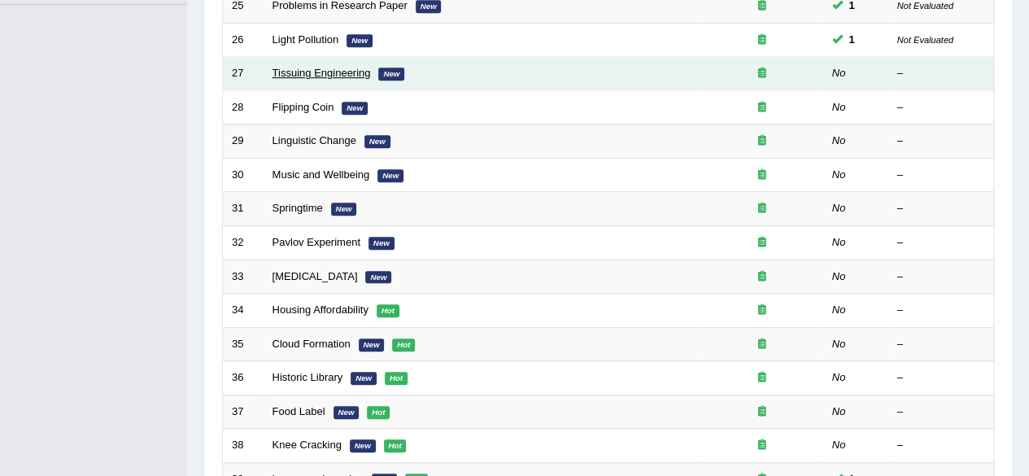
click at [338, 74] on link "Tissuing Engineering" at bounding box center [322, 73] width 98 height 12
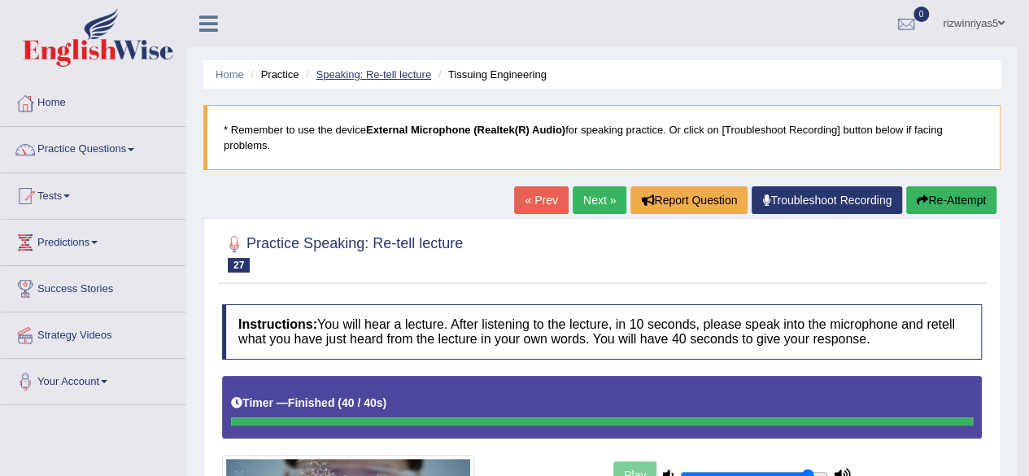
click at [413, 77] on link "Speaking: Re-tell lecture" at bounding box center [374, 74] width 116 height 12
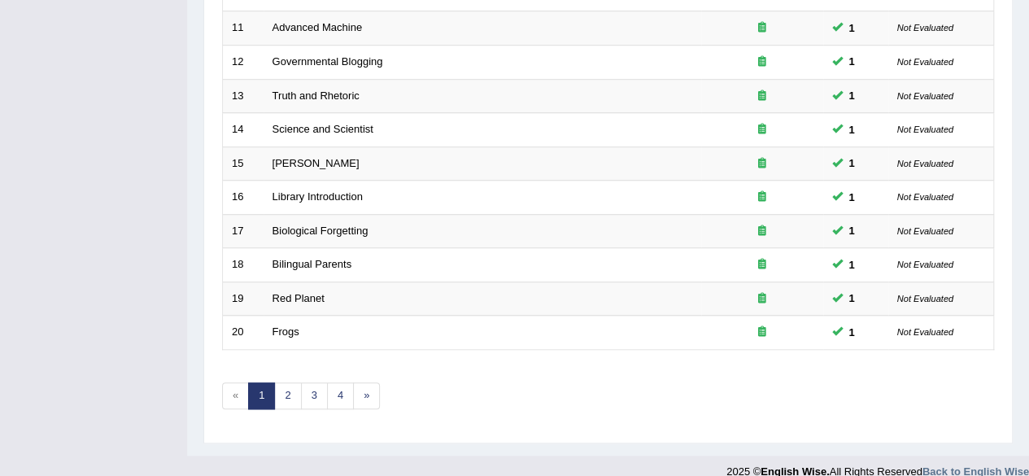
scroll to position [593, 0]
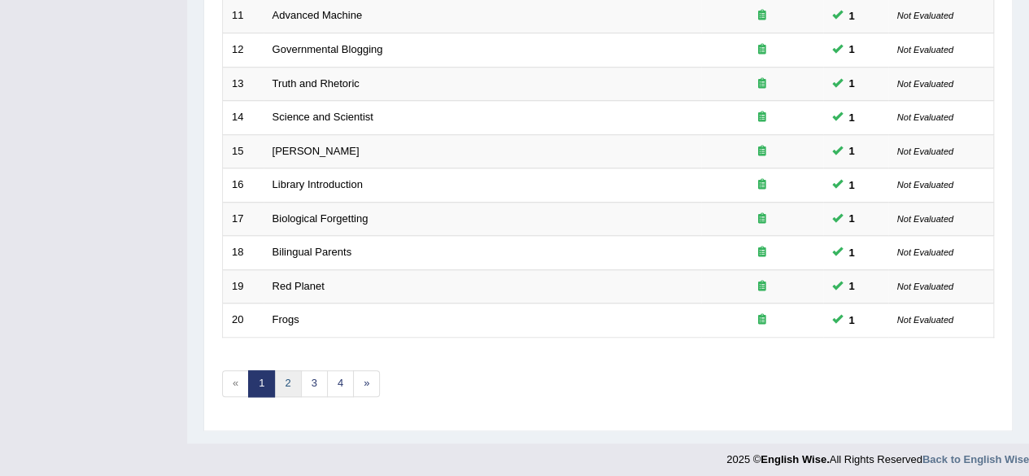
click at [294, 383] on link "2" at bounding box center [287, 383] width 27 height 27
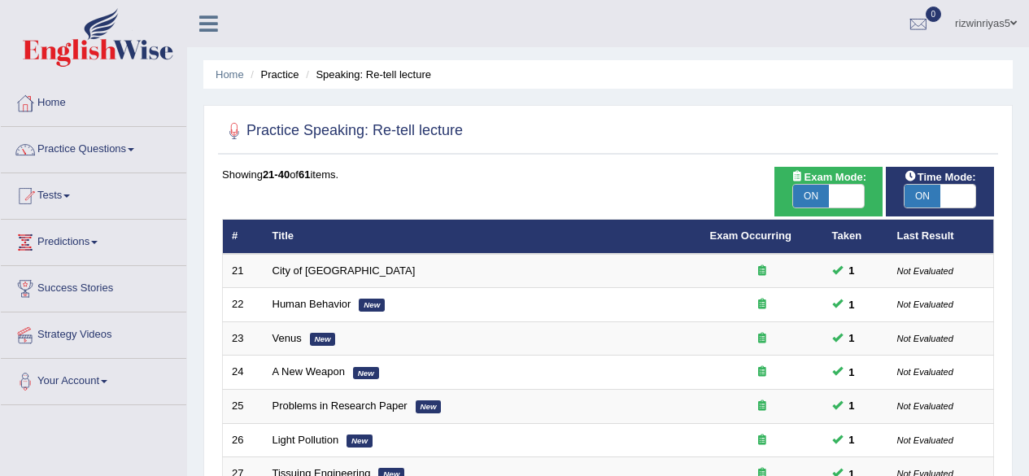
scroll to position [395, 0]
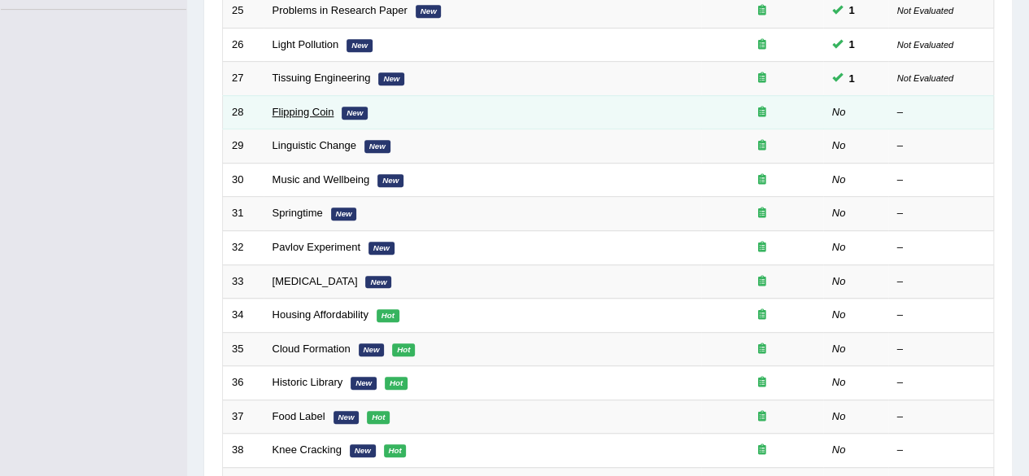
click at [330, 109] on link "Flipping Coin" at bounding box center [304, 112] width 62 height 12
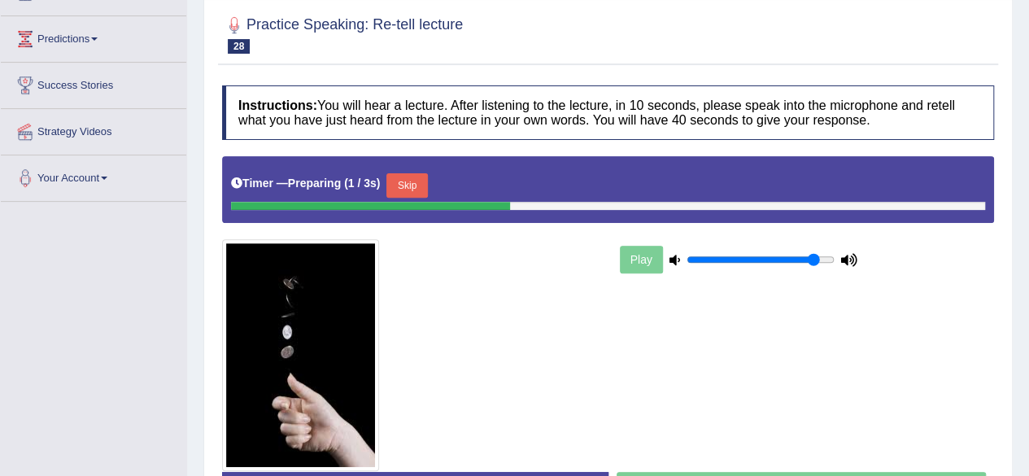
scroll to position [311, 0]
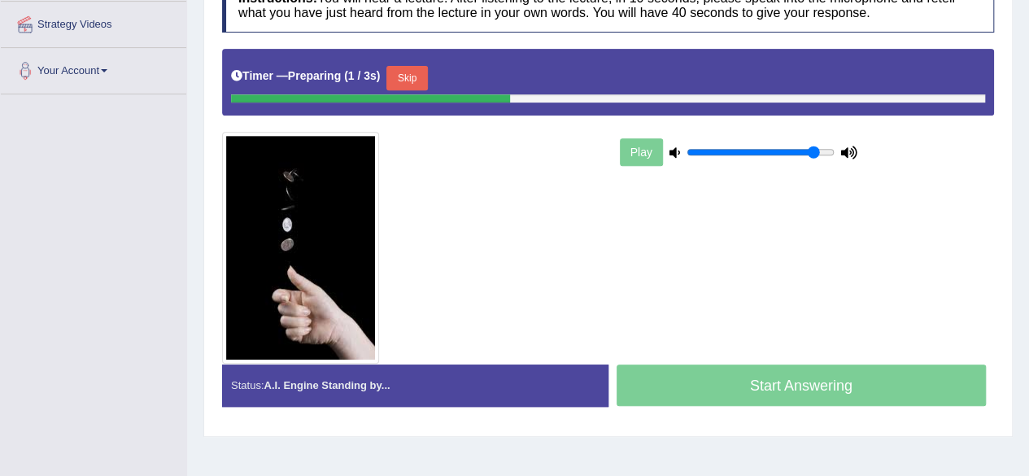
drag, startPoint x: 1041, startPoint y: 60, endPoint x: 1041, endPoint y: 224, distance: 163.5
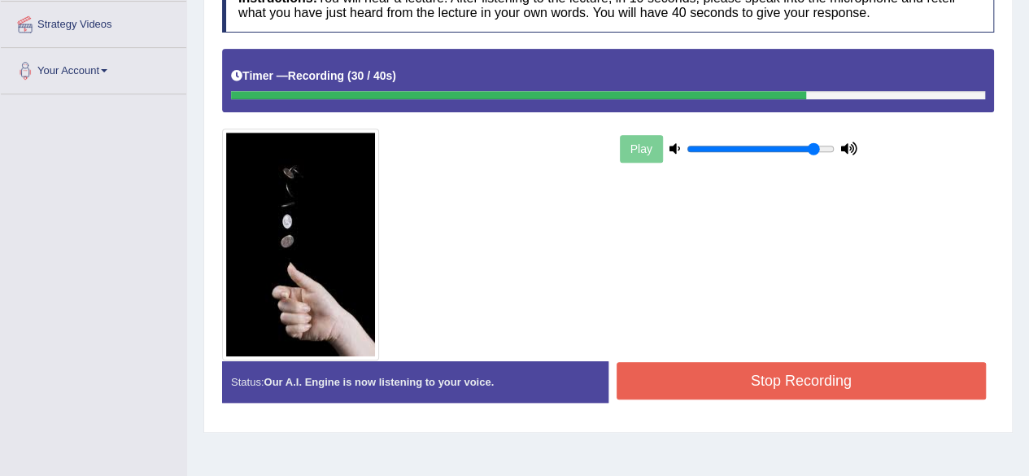
click at [807, 399] on button "Stop Recording" at bounding box center [802, 380] width 370 height 37
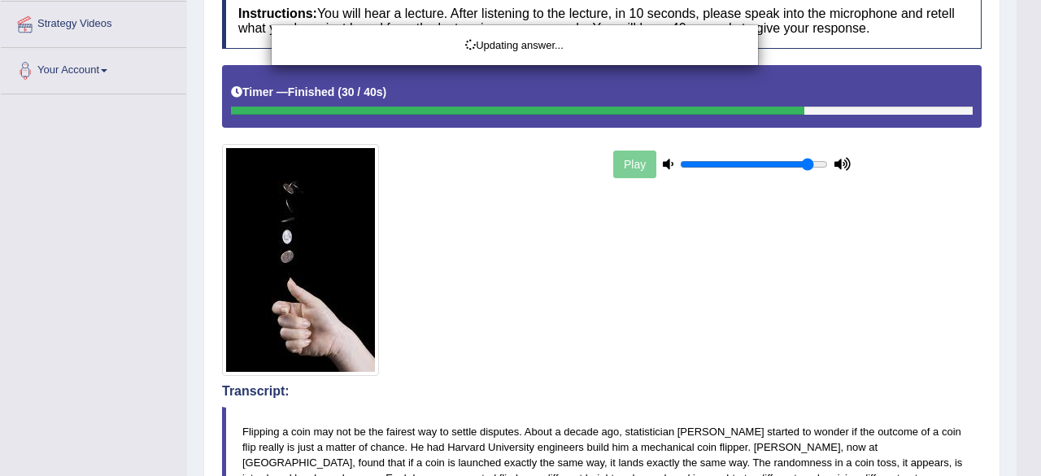
drag, startPoint x: 1041, startPoint y: 197, endPoint x: 1041, endPoint y: 305, distance: 108.2
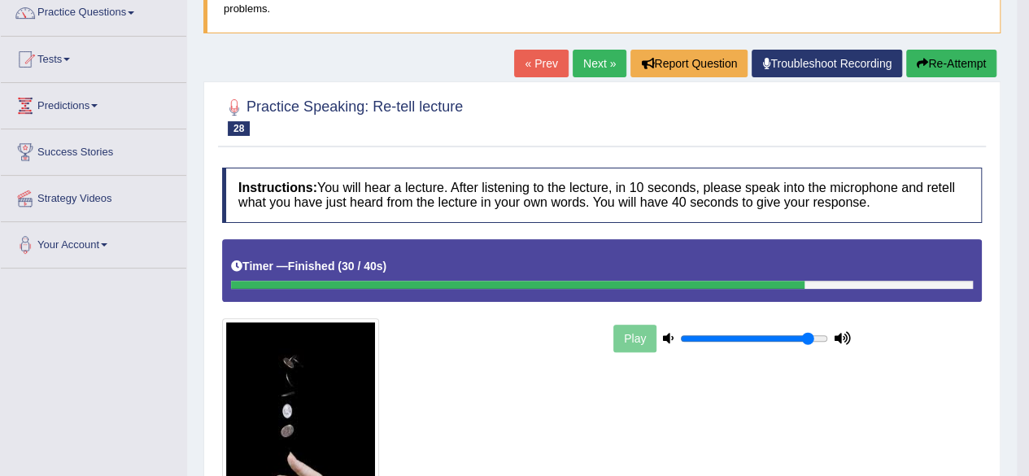
scroll to position [0, 0]
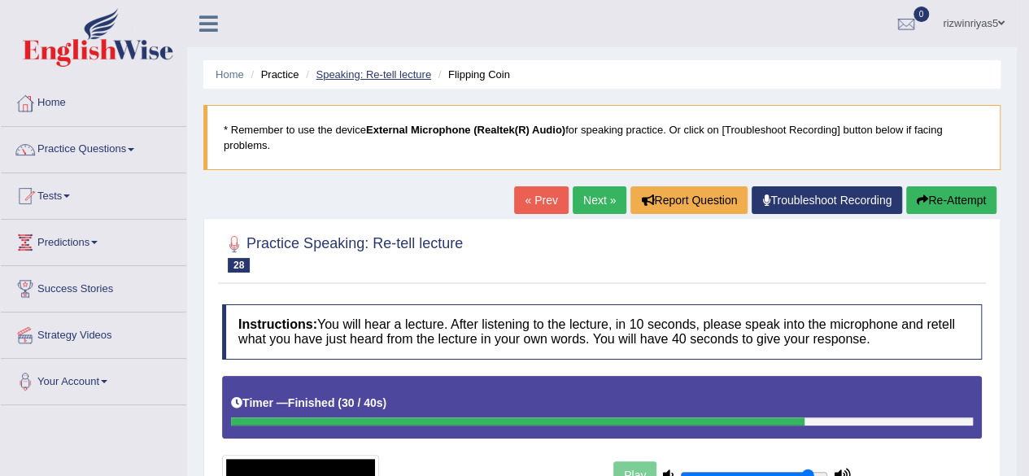
click at [402, 77] on link "Speaking: Re-tell lecture" at bounding box center [374, 74] width 116 height 12
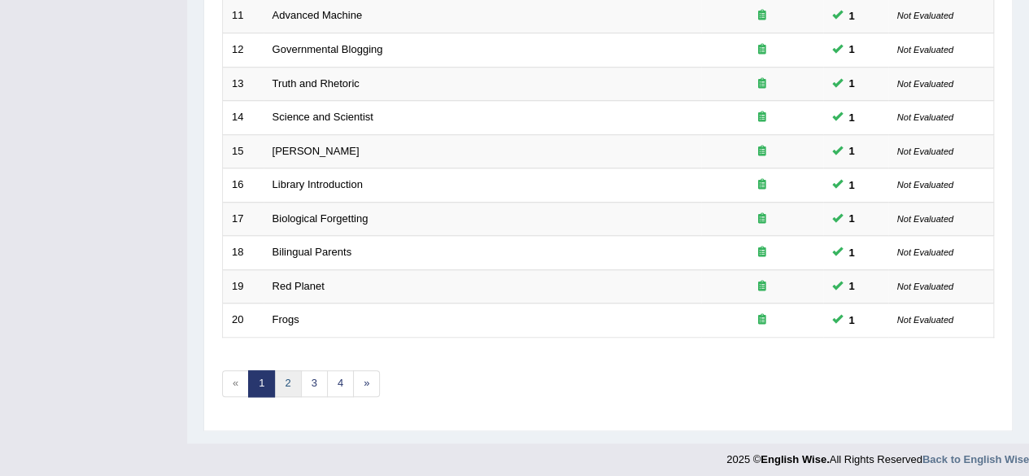
scroll to position [593, 0]
click at [286, 375] on link "2" at bounding box center [287, 383] width 27 height 27
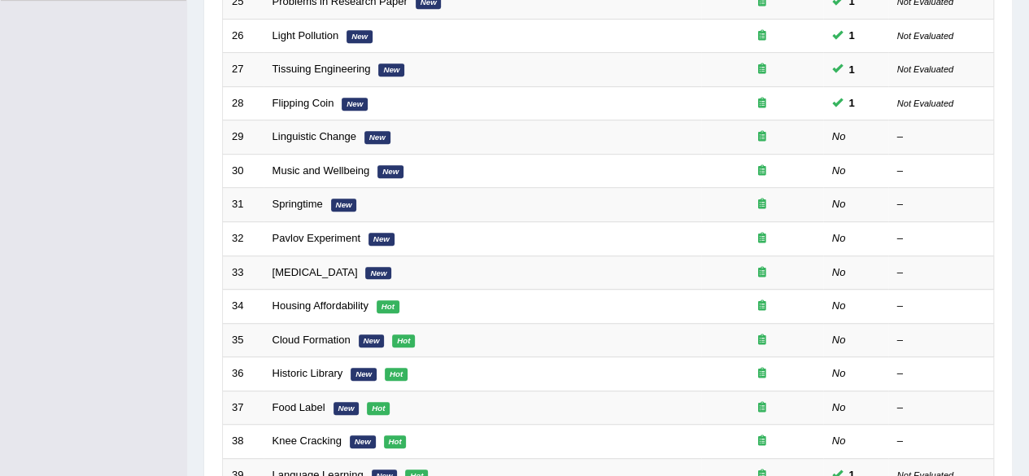
scroll to position [363, 0]
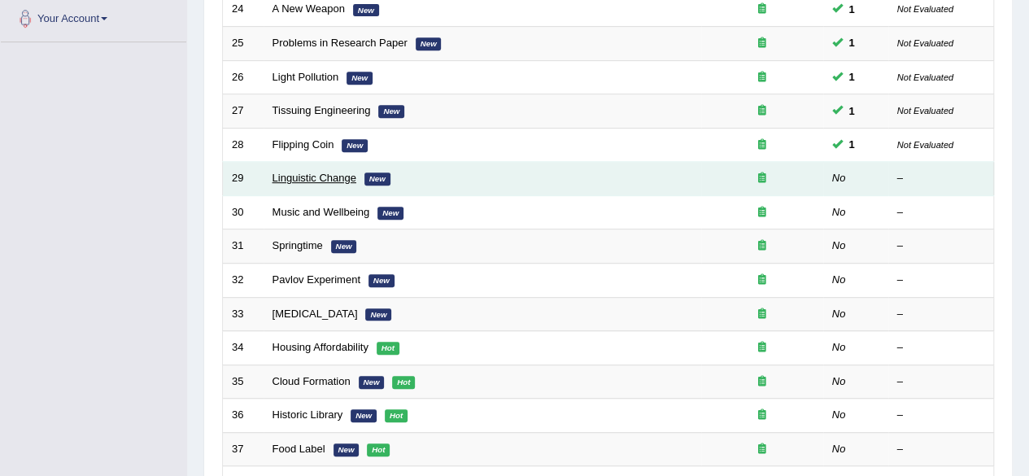
click at [337, 177] on link "Linguistic Change" at bounding box center [315, 178] width 84 height 12
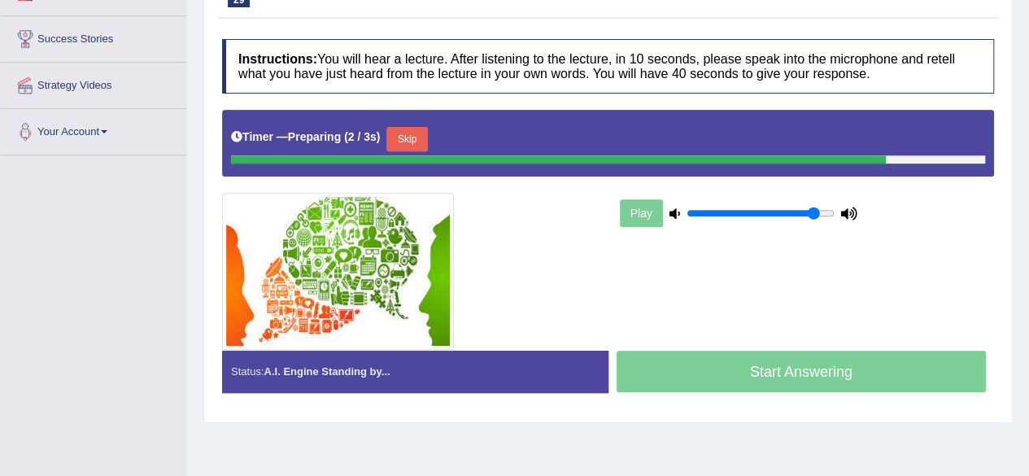
scroll to position [253, 0]
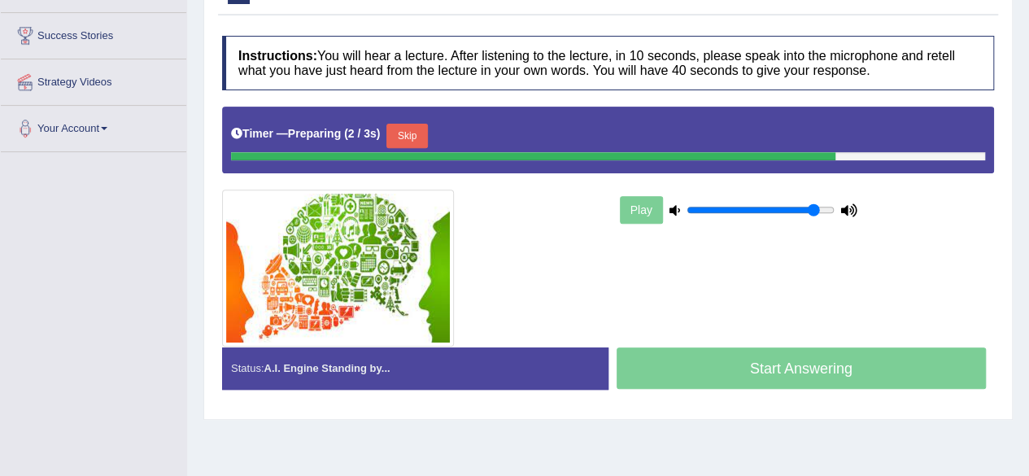
click at [418, 144] on button "Skip" at bounding box center [406, 136] width 41 height 24
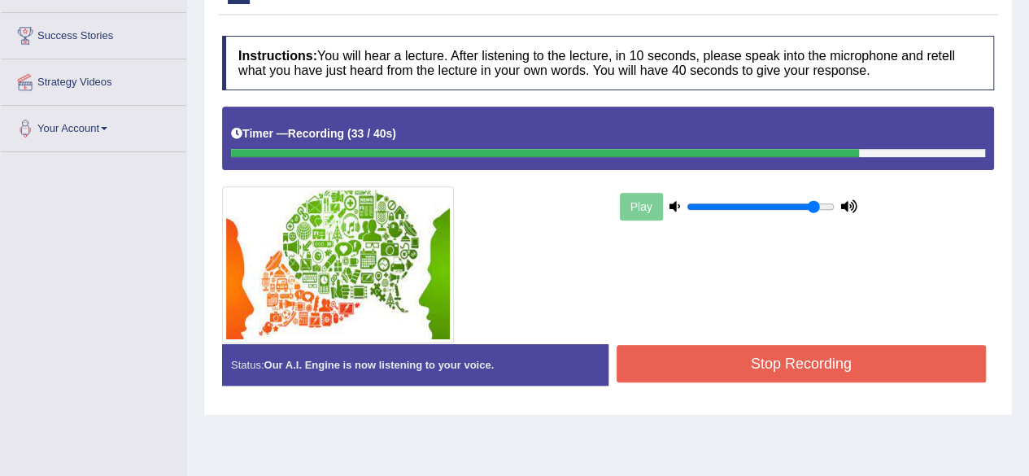
click at [790, 373] on button "Stop Recording" at bounding box center [802, 363] width 370 height 37
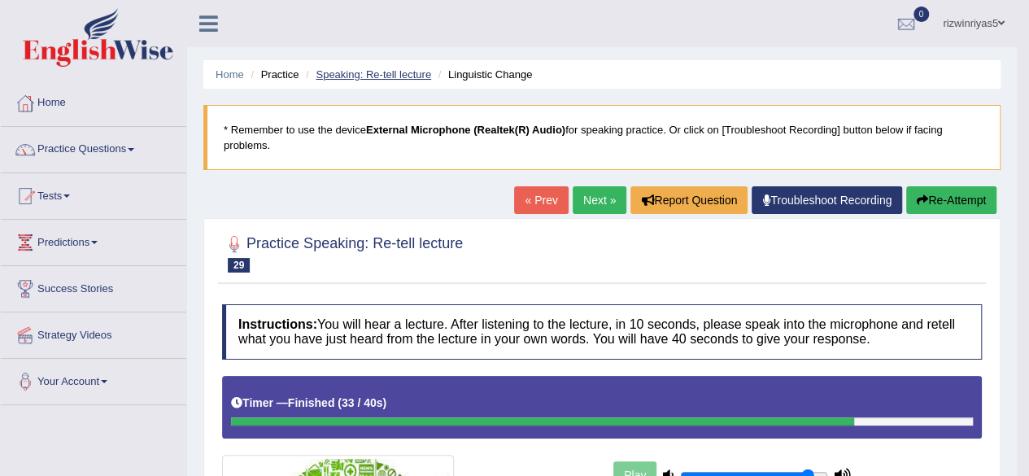
click at [391, 76] on link "Speaking: Re-tell lecture" at bounding box center [374, 74] width 116 height 12
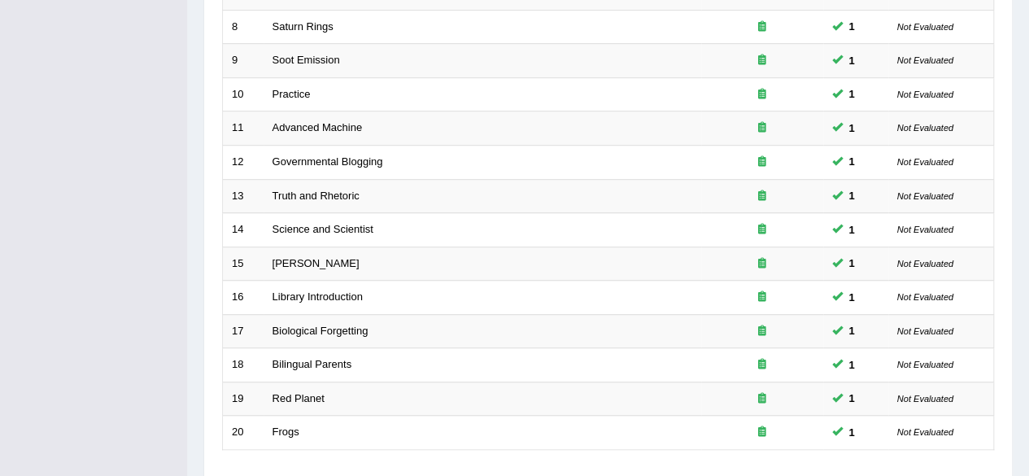
scroll to position [593, 0]
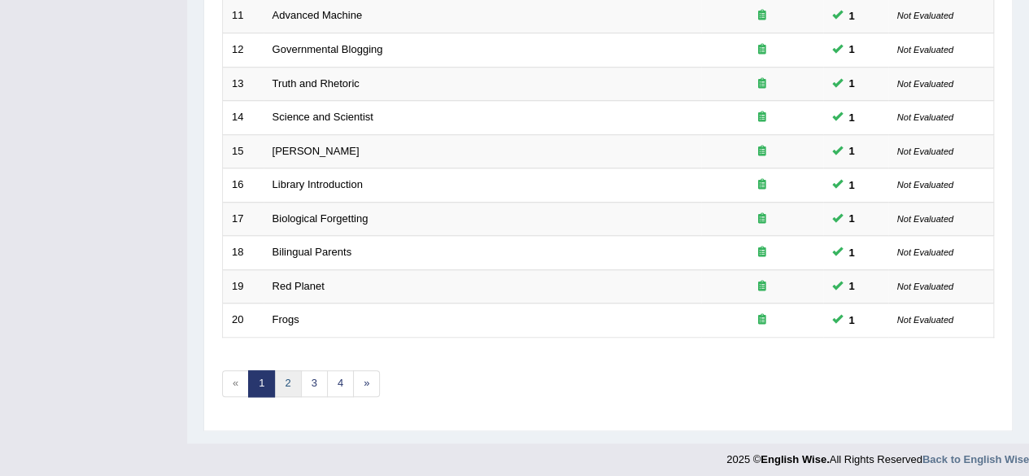
click at [282, 375] on link "2" at bounding box center [287, 383] width 27 height 27
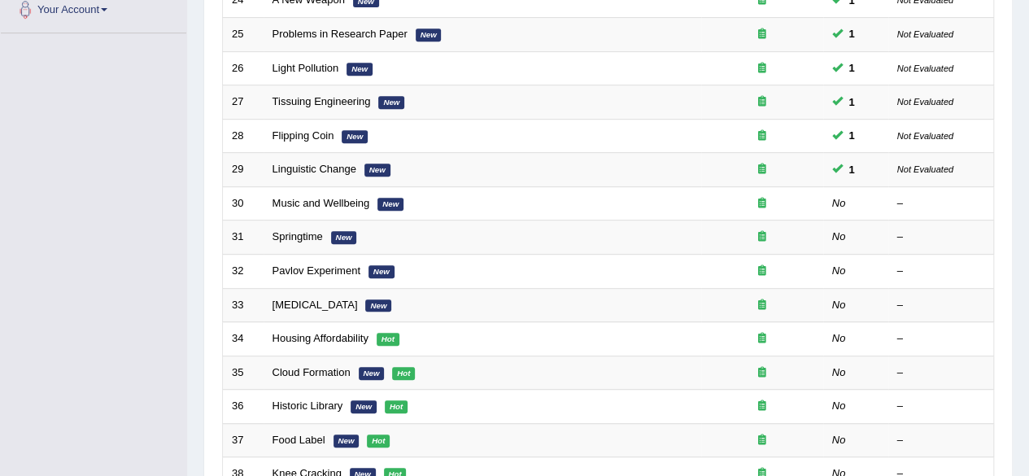
scroll to position [415, 0]
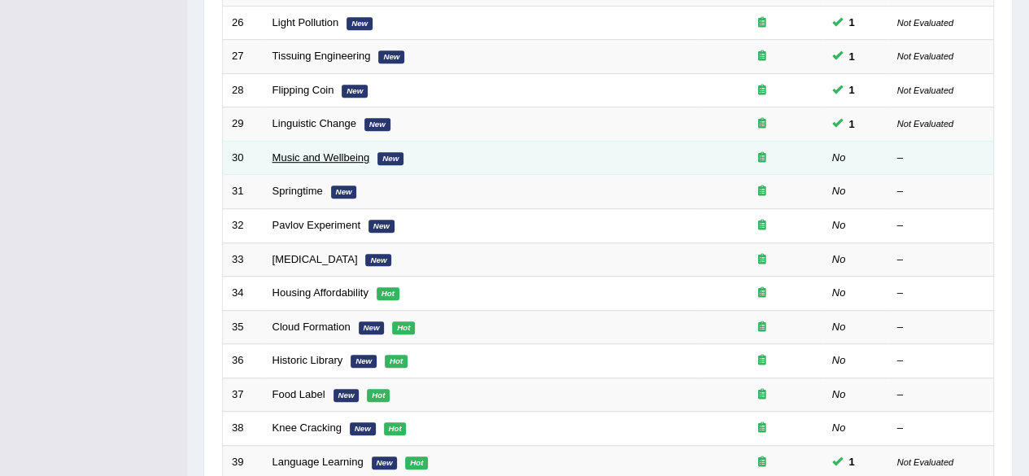
click at [336, 151] on link "Music and Wellbeing" at bounding box center [322, 157] width 98 height 12
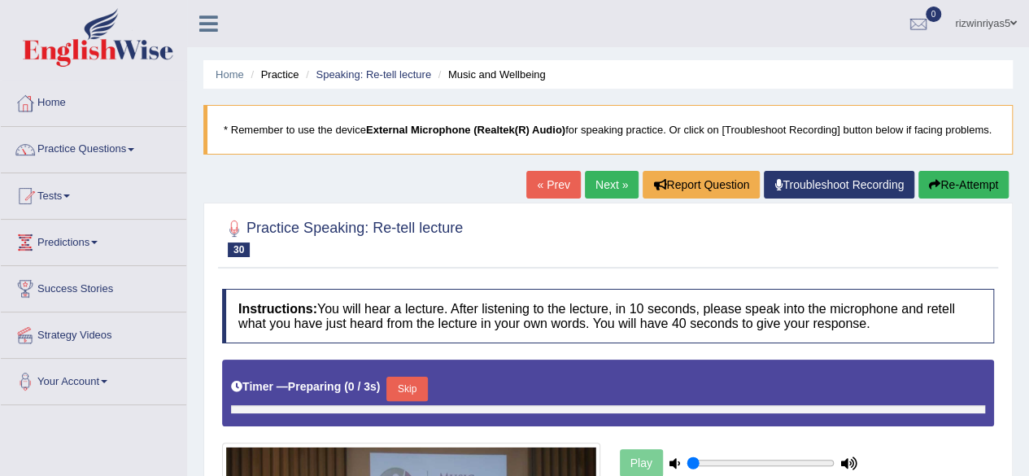
type input "0.9"
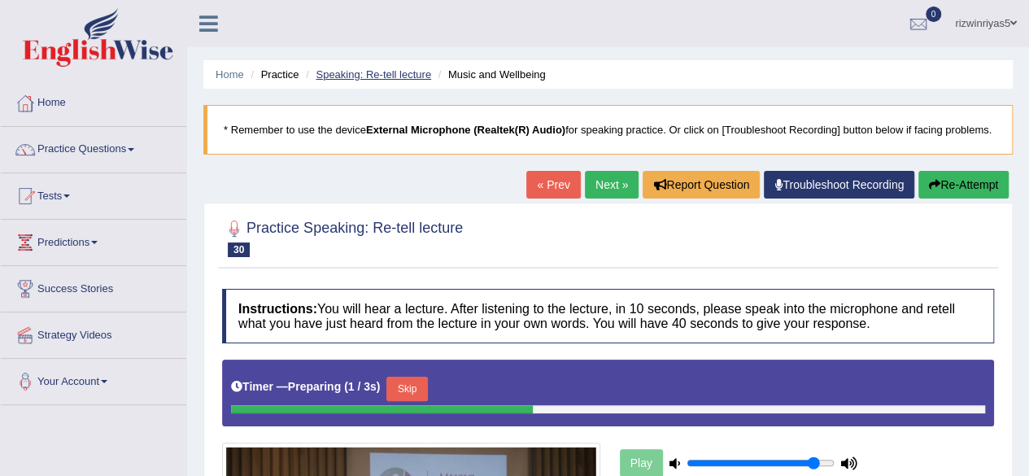
click at [372, 72] on link "Speaking: Re-tell lecture" at bounding box center [374, 74] width 116 height 12
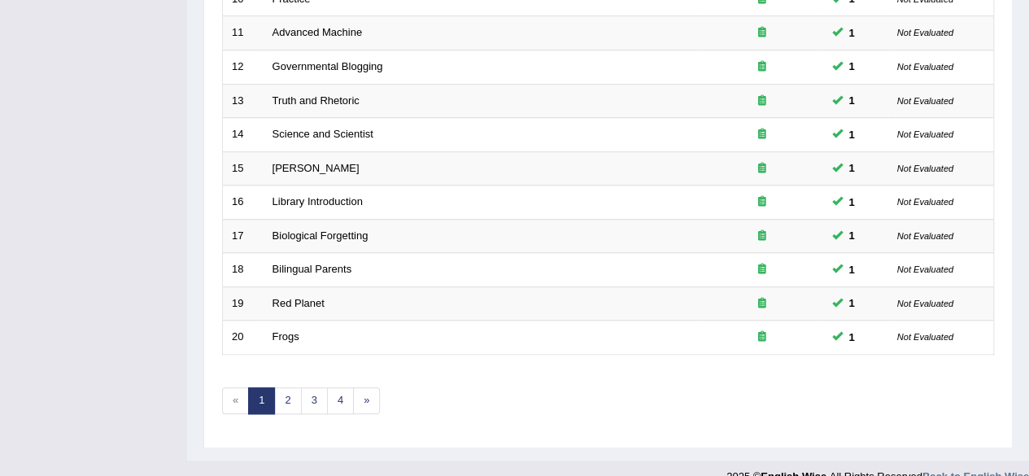
scroll to position [593, 0]
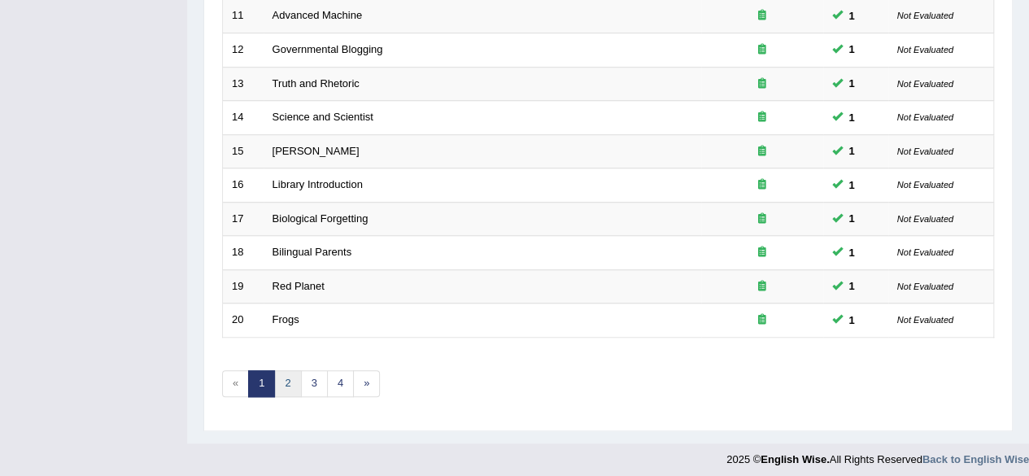
click at [295, 378] on link "2" at bounding box center [287, 383] width 27 height 27
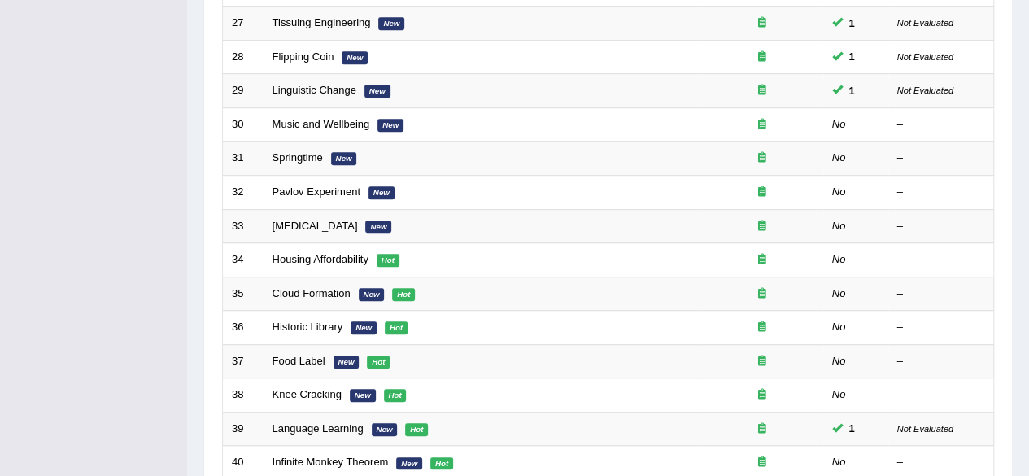
scroll to position [299, 0]
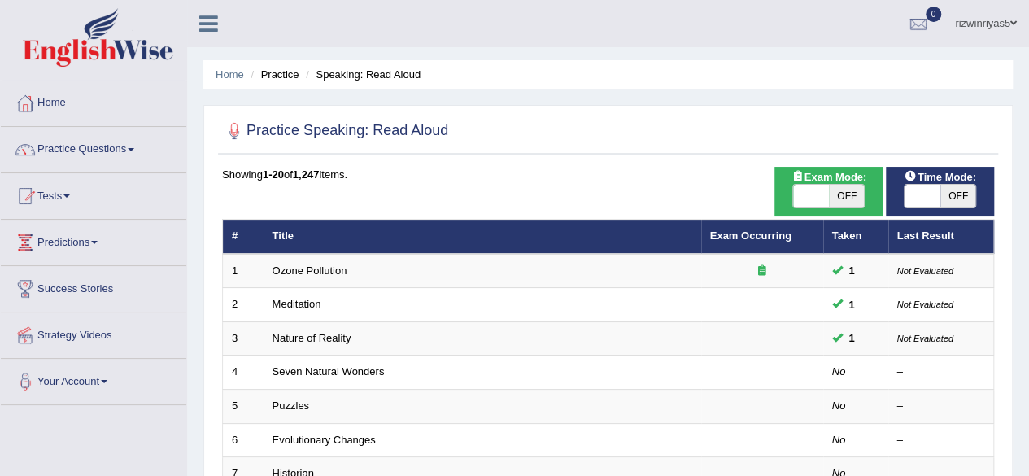
scroll to position [10, 0]
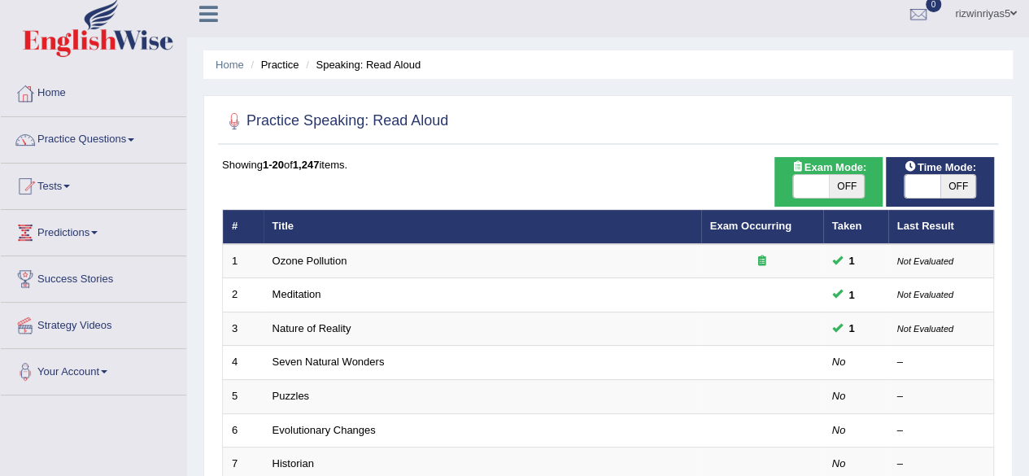
click at [1028, 113] on html "Toggle navigation Home Practice Questions Speaking Practice Read Aloud Repeat S…" at bounding box center [514, 228] width 1029 height 476
click at [59, 179] on link "Tests" at bounding box center [94, 184] width 186 height 41
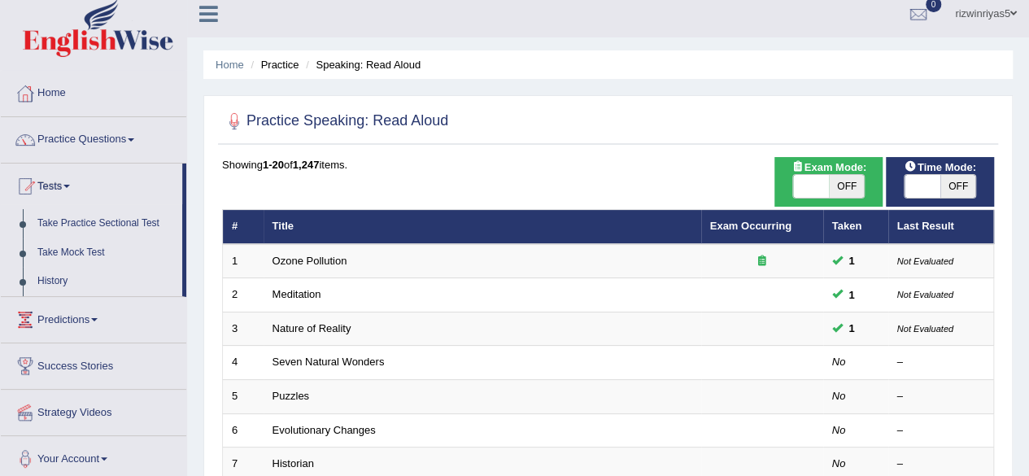
click at [88, 133] on link "Practice Questions" at bounding box center [94, 137] width 186 height 41
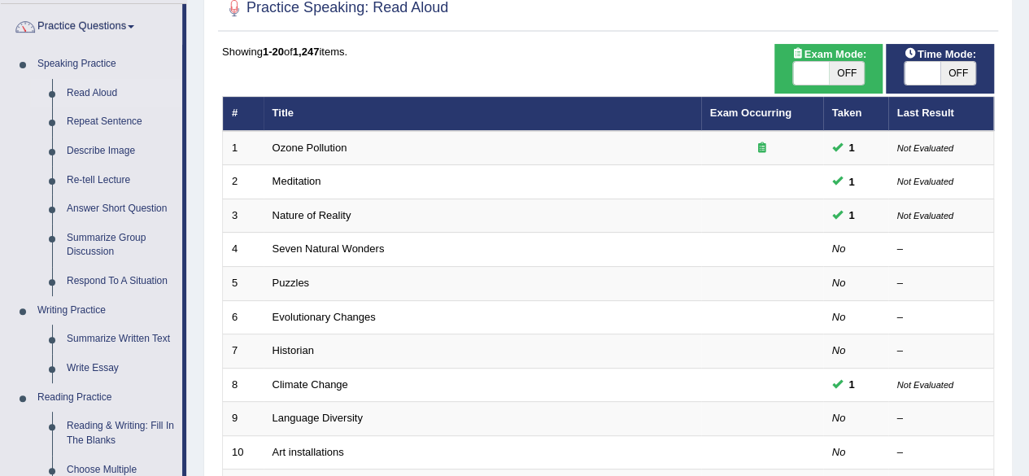
scroll to position [199, 0]
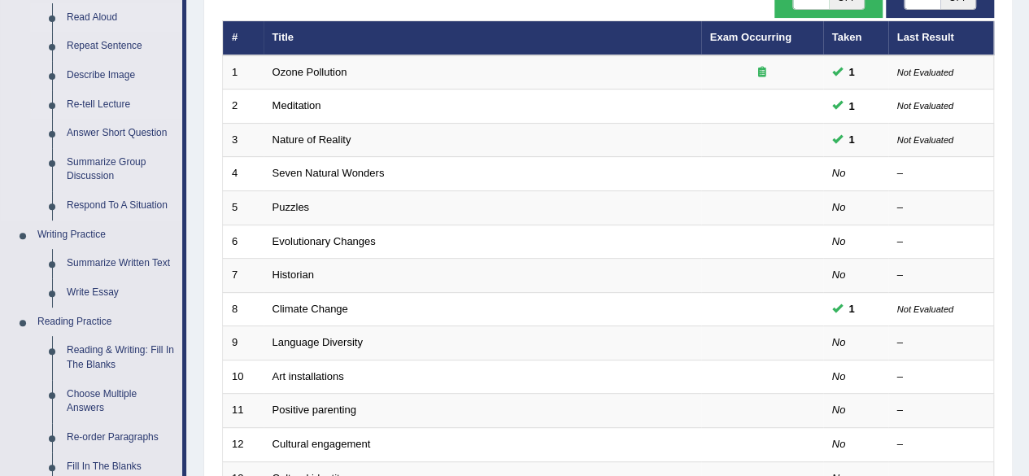
click at [120, 103] on link "Re-tell Lecture" at bounding box center [120, 104] width 123 height 29
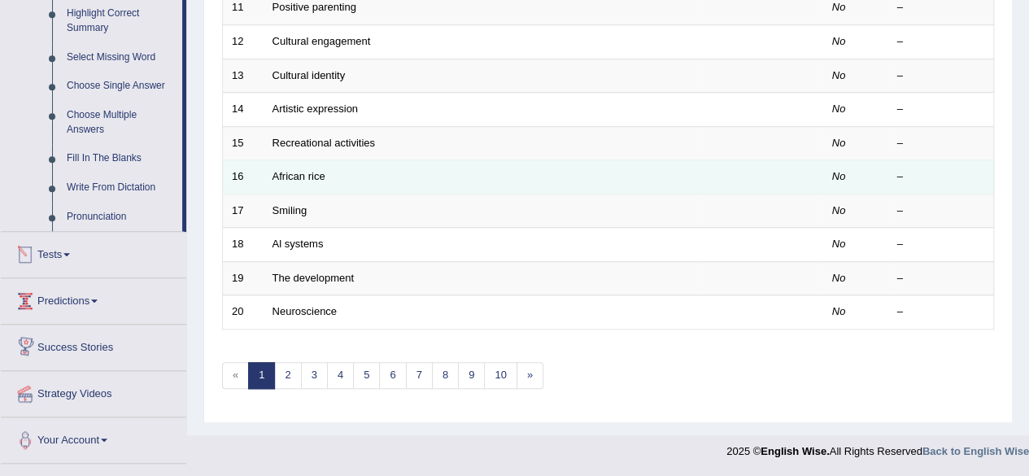
scroll to position [593, 0]
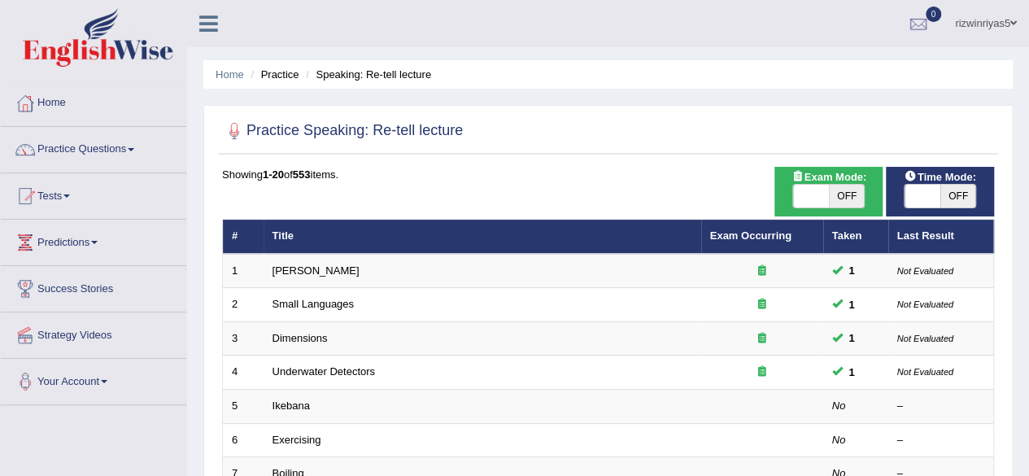
click at [1028, 154] on html "Toggle navigation Home Practice Questions Speaking Practice Read Aloud Repeat S…" at bounding box center [514, 238] width 1029 height 476
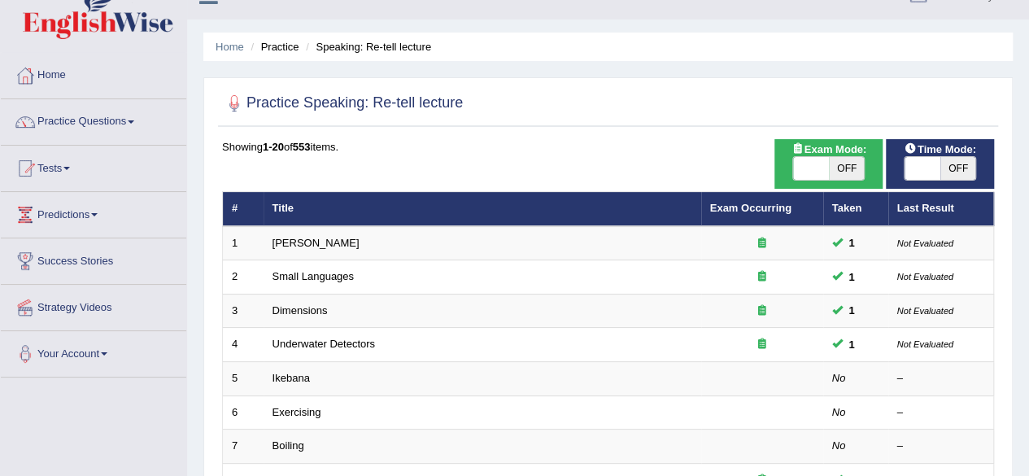
click at [845, 169] on span "OFF" at bounding box center [847, 168] width 36 height 23
checkbox input "true"
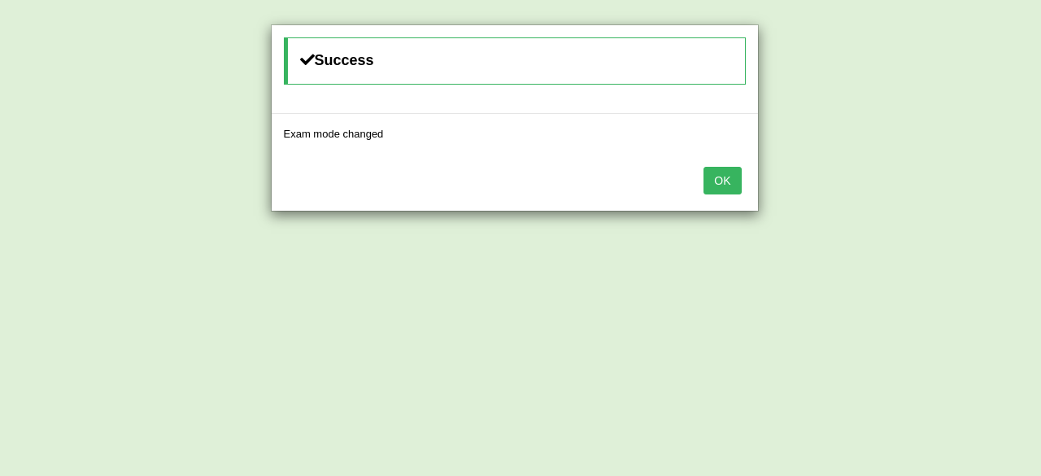
click at [944, 167] on body "Toggle navigation Home Practice Questions Speaking Practice Read Aloud Repeat S…" at bounding box center [520, 210] width 1041 height 476
click at [717, 185] on button "OK" at bounding box center [722, 181] width 37 height 28
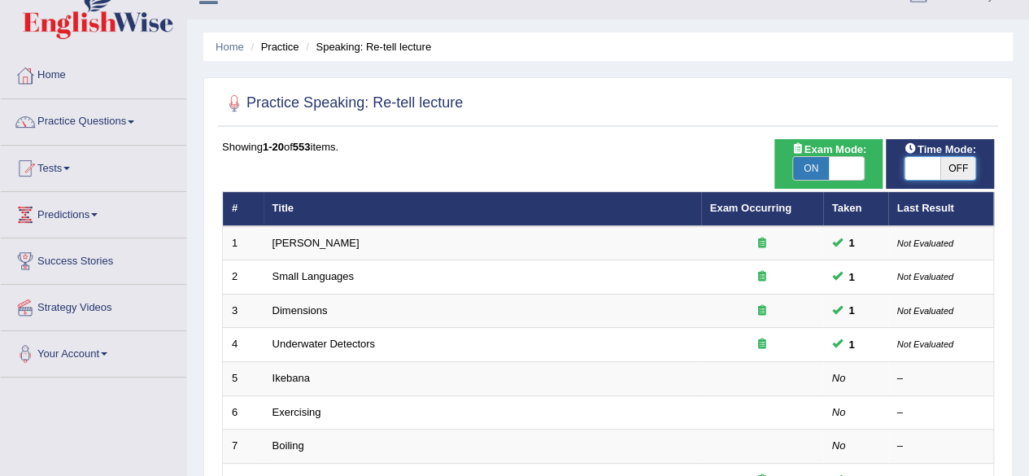
click at [939, 166] on span at bounding box center [923, 168] width 36 height 23
checkbox input "true"
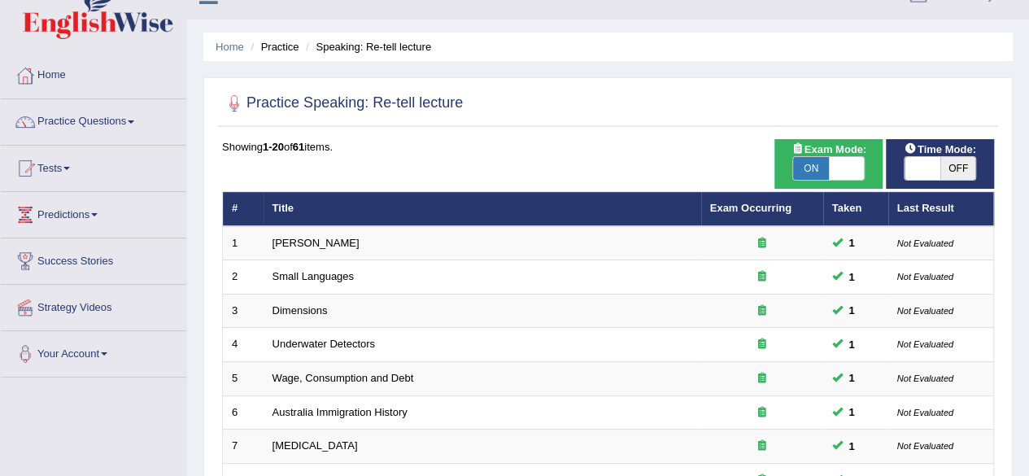
click at [945, 175] on span "OFF" at bounding box center [959, 168] width 36 height 23
checkbox input "true"
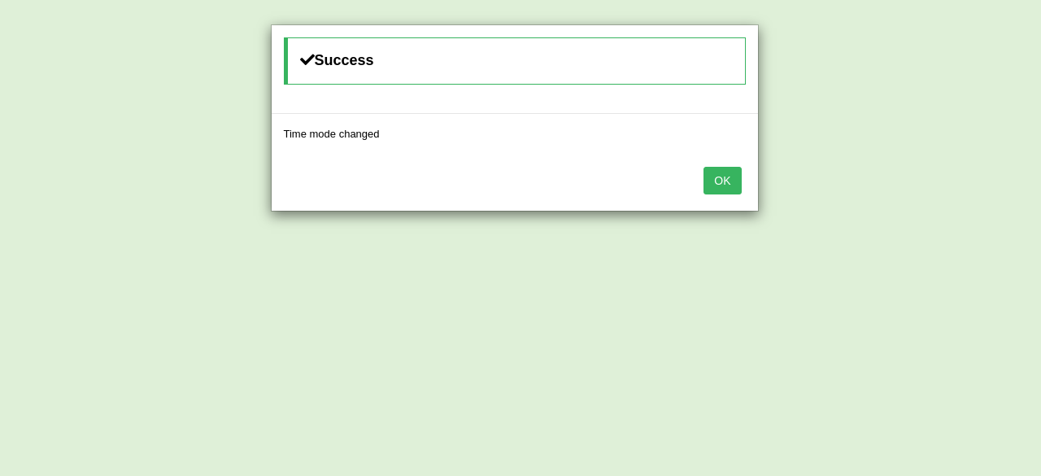
click at [722, 172] on button "OK" at bounding box center [722, 181] width 37 height 28
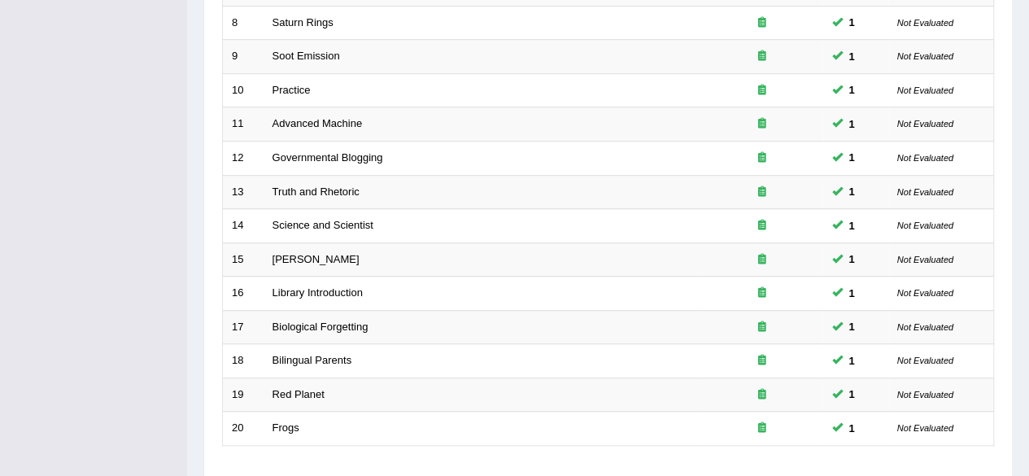
scroll to position [524, 0]
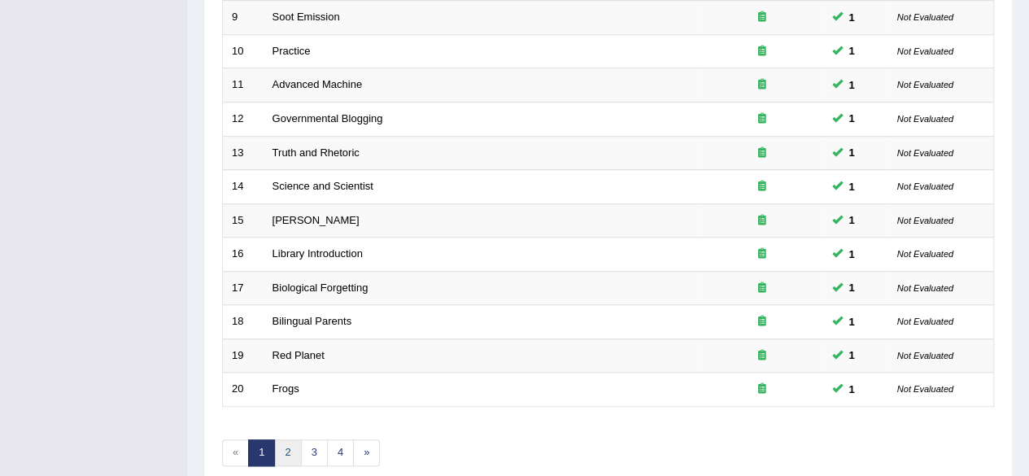
click at [291, 448] on link "2" at bounding box center [287, 452] width 27 height 27
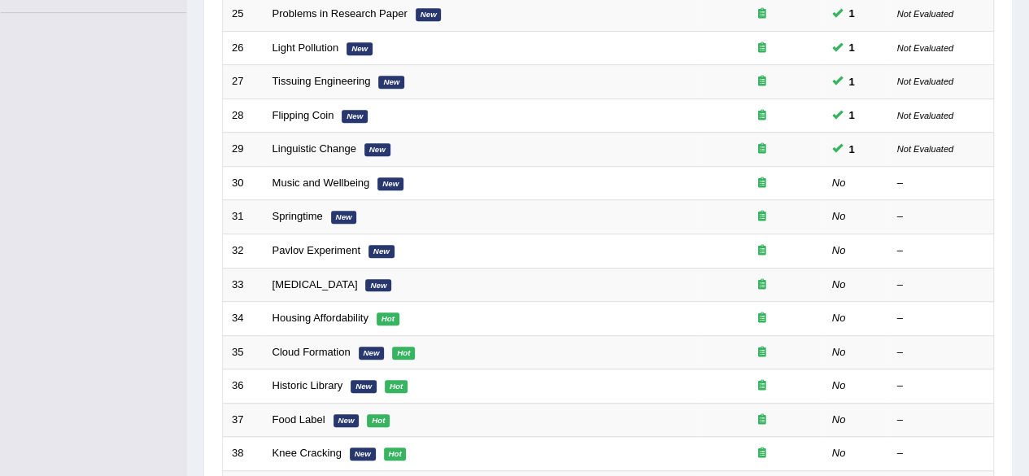
drag, startPoint x: 1040, startPoint y: 163, endPoint x: 1041, endPoint y: 330, distance: 166.8
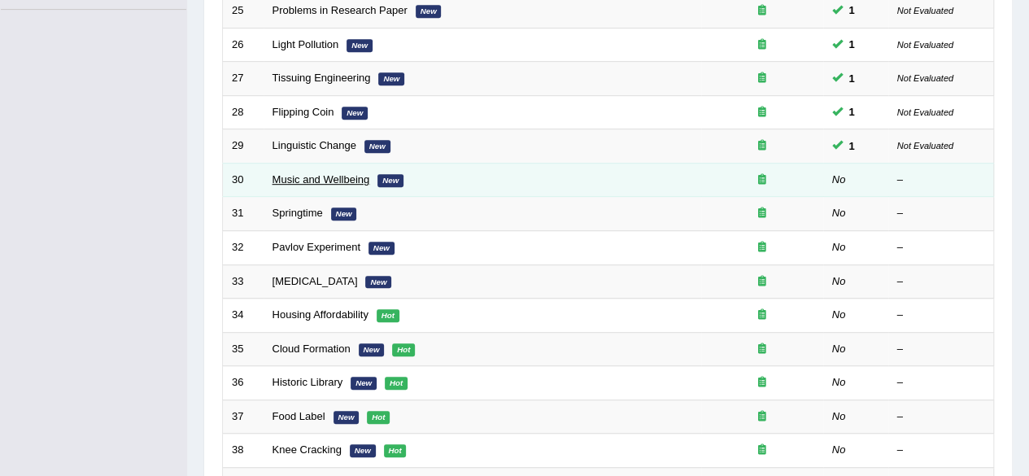
click at [345, 177] on link "Music and Wellbeing" at bounding box center [322, 179] width 98 height 12
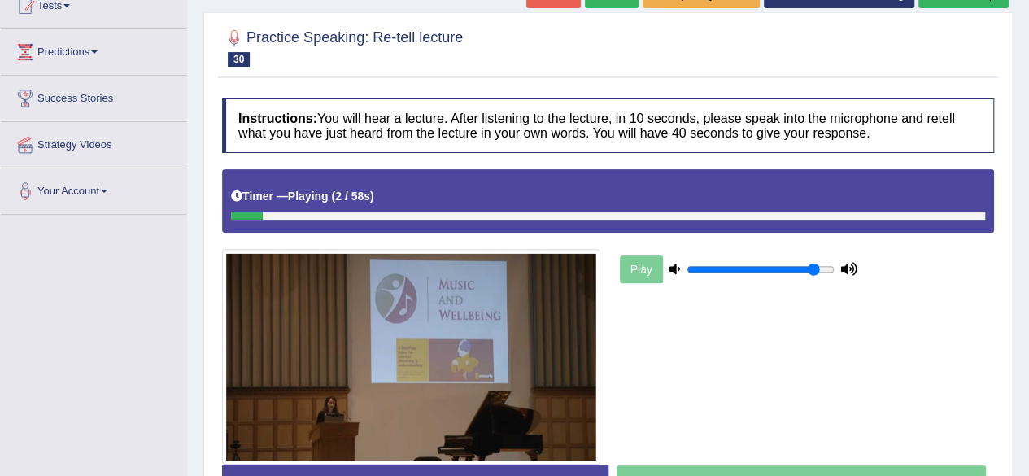
scroll to position [260, 0]
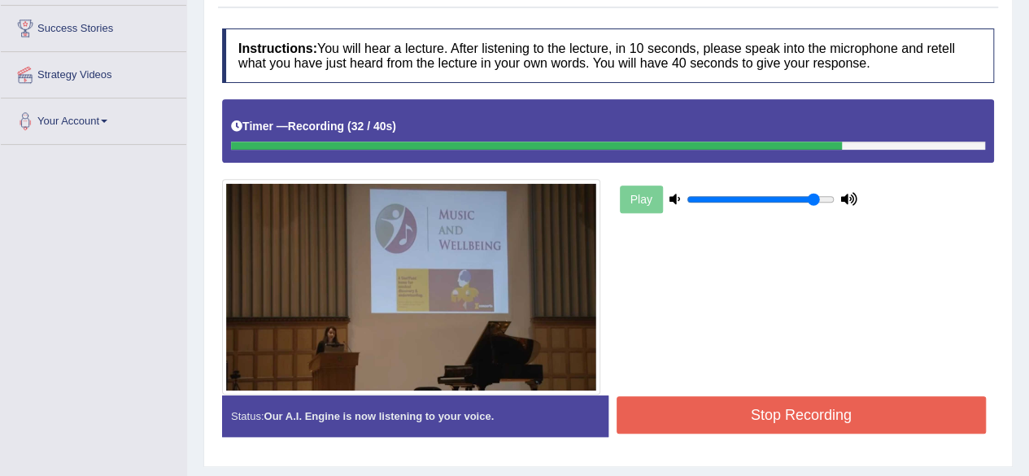
click at [914, 414] on button "Stop Recording" at bounding box center [802, 414] width 370 height 37
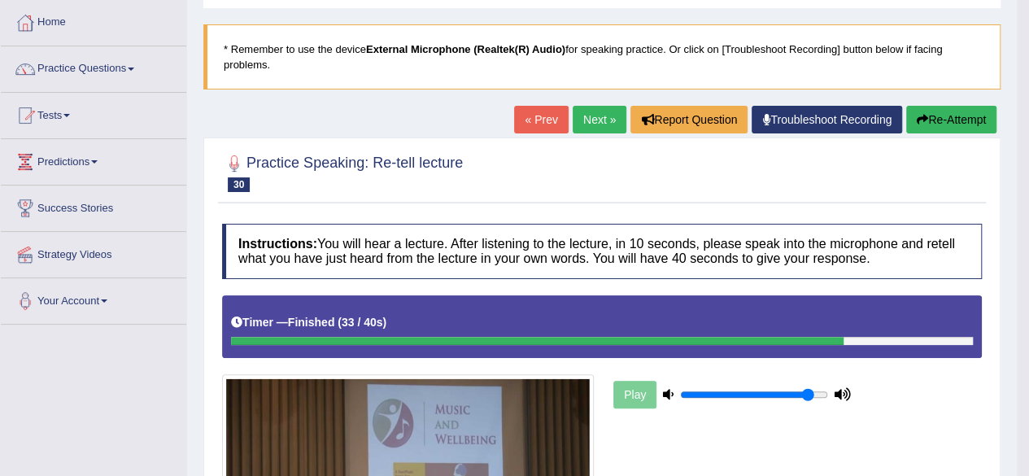
scroll to position [0, 0]
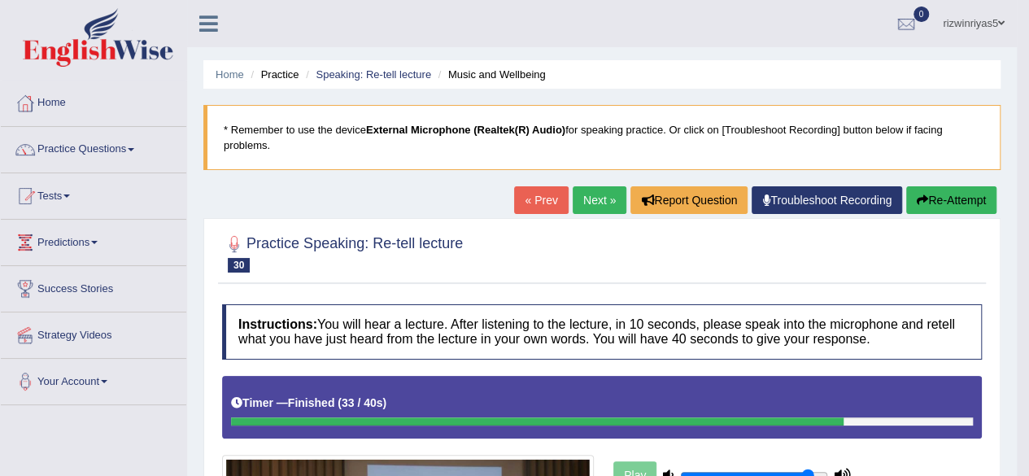
drag, startPoint x: 1041, startPoint y: 145, endPoint x: 1040, endPoint y: -13, distance: 157.8
click at [1029, 0] on html "Toggle navigation Home Practice Questions Speaking Practice Read Aloud Repeat S…" at bounding box center [514, 238] width 1029 height 476
click at [374, 75] on link "Speaking: Re-tell lecture" at bounding box center [374, 74] width 116 height 12
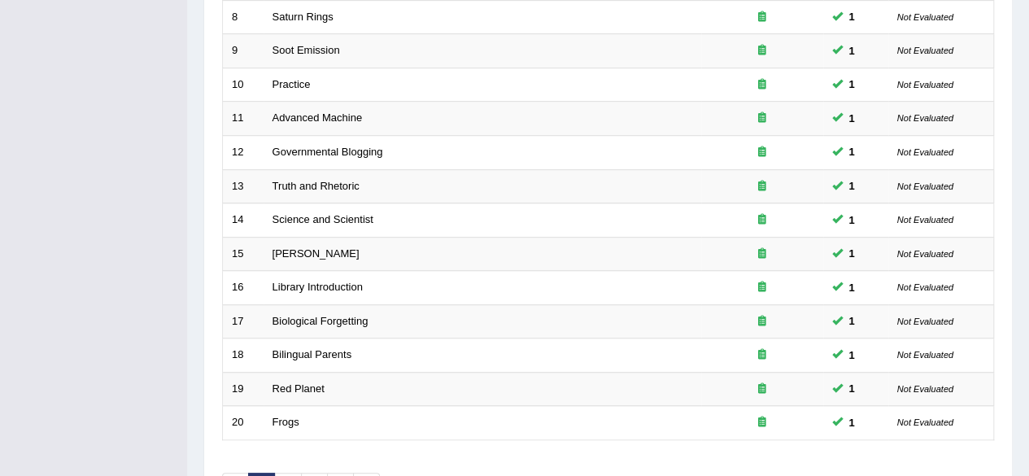
scroll to position [593, 0]
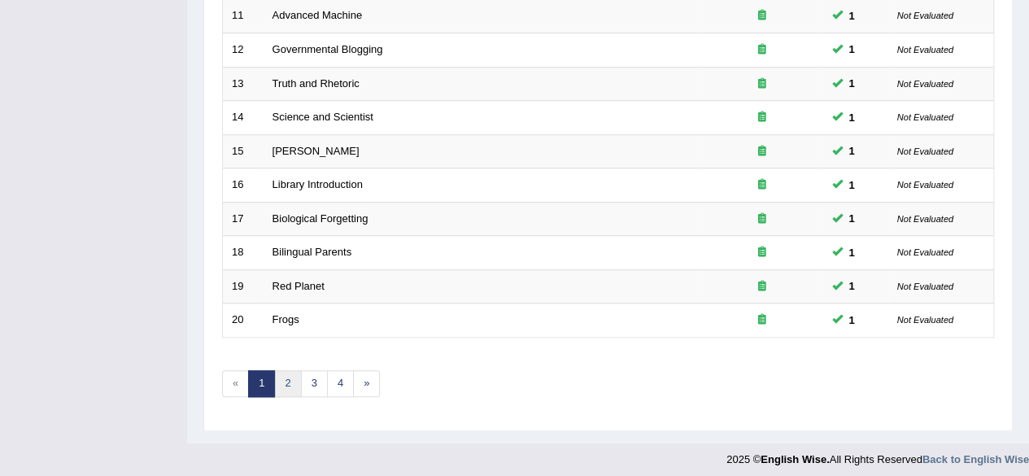
click at [283, 372] on link "2" at bounding box center [287, 383] width 27 height 27
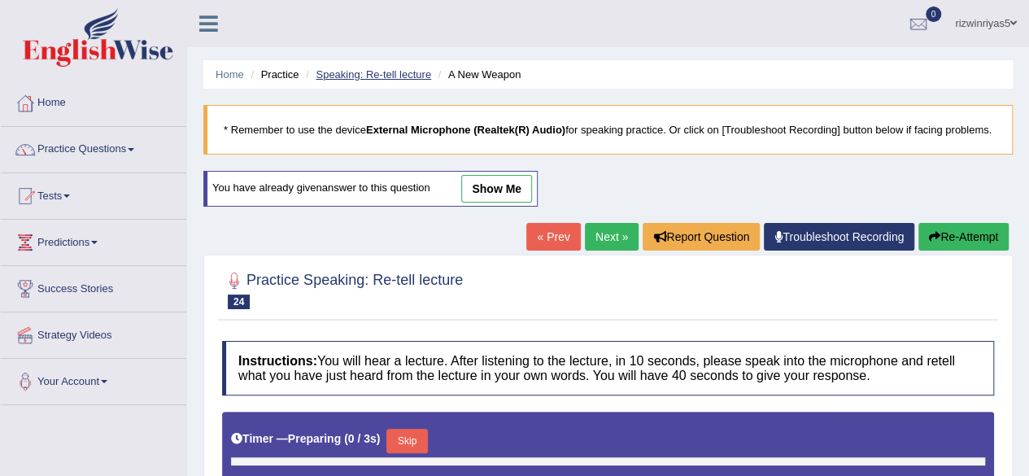
type input "0.9"
click at [413, 71] on link "Speaking: Re-tell lecture" at bounding box center [374, 74] width 116 height 12
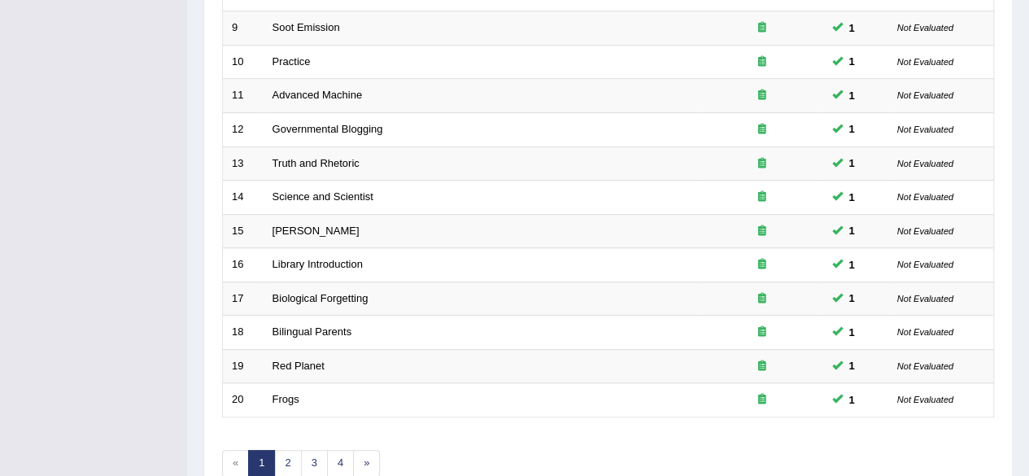
scroll to position [593, 0]
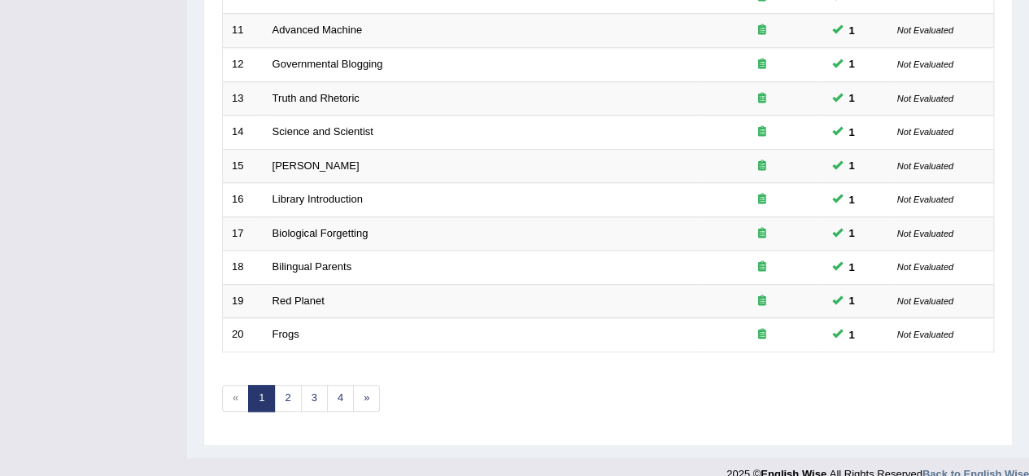
drag, startPoint x: 0, startPoint y: 0, endPoint x: 1041, endPoint y: 339, distance: 1094.5
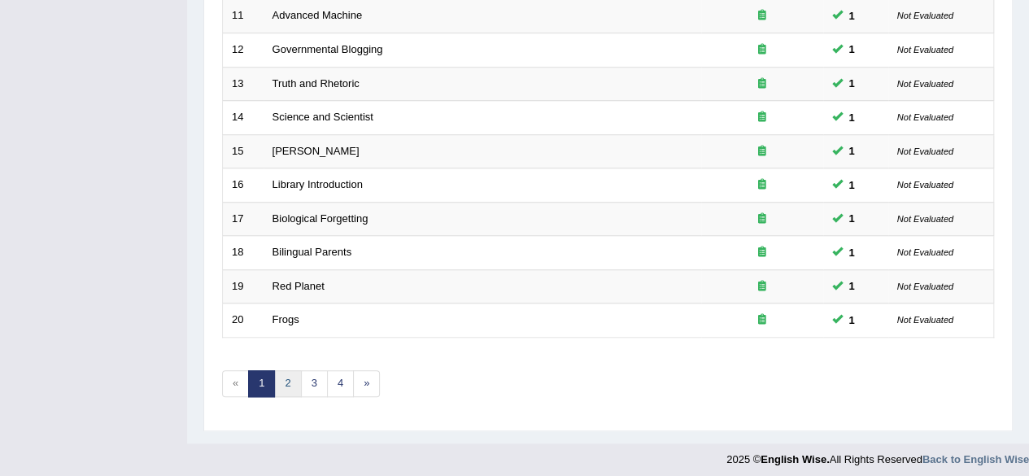
click at [283, 377] on link "2" at bounding box center [287, 383] width 27 height 27
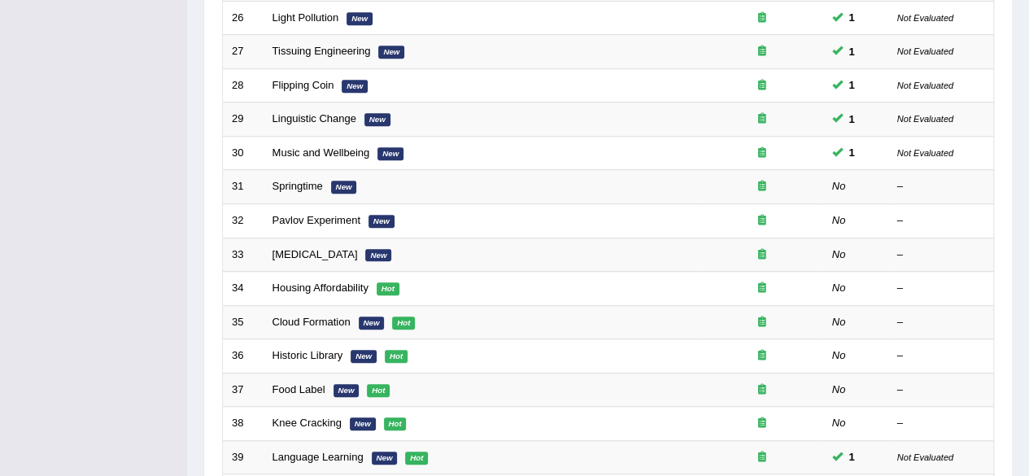
scroll to position [474, 0]
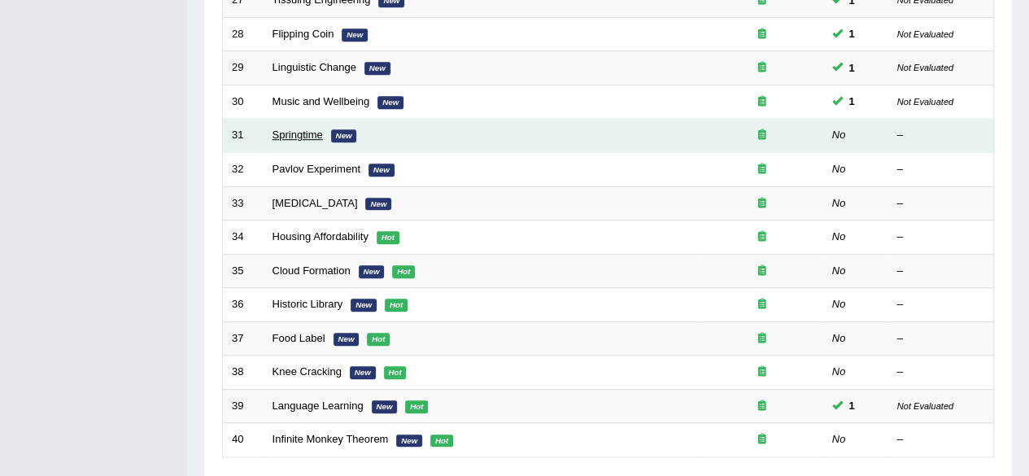
click at [299, 134] on link "Springtime" at bounding box center [298, 135] width 50 height 12
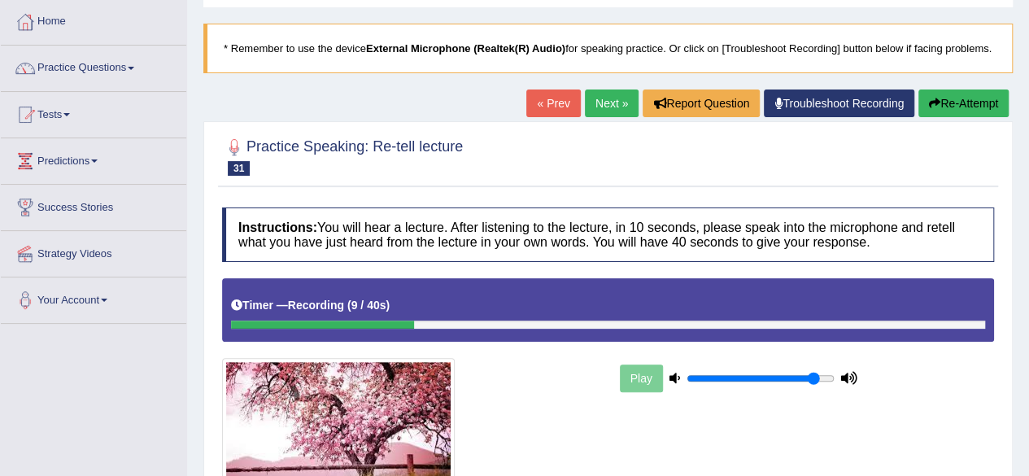
scroll to position [66, 0]
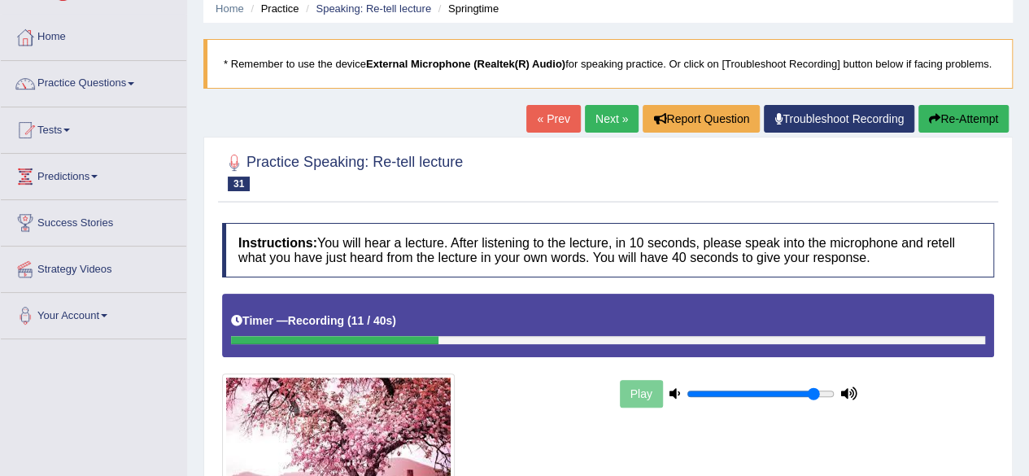
click at [976, 124] on button "Re-Attempt" at bounding box center [964, 119] width 90 height 28
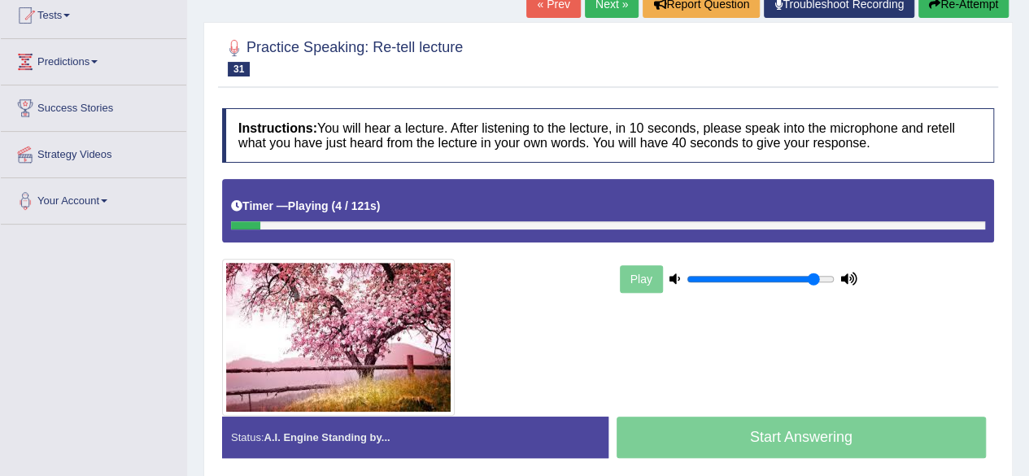
scroll to position [243, 0]
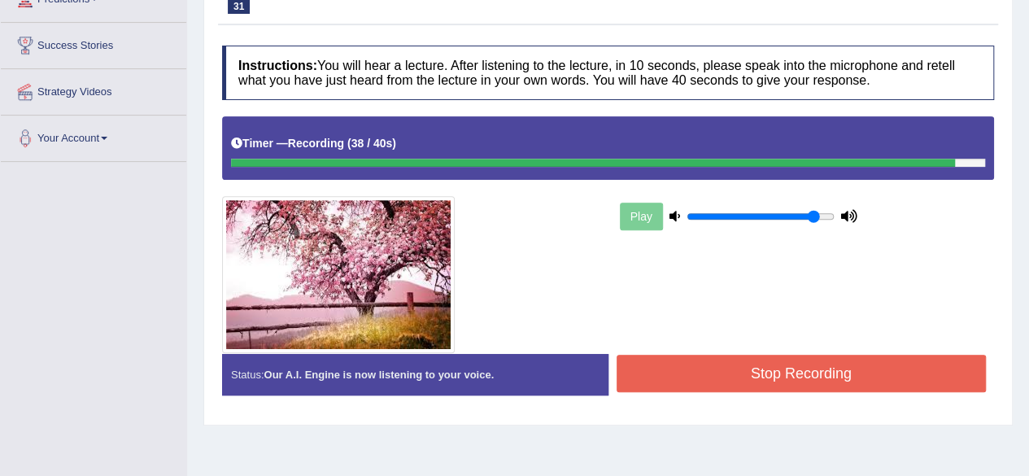
click at [892, 386] on button "Stop Recording" at bounding box center [802, 373] width 370 height 37
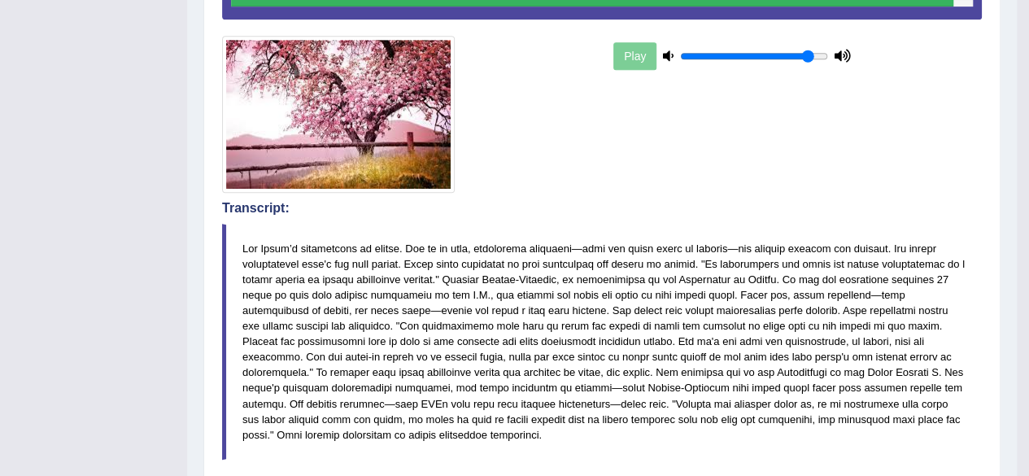
scroll to position [0, 0]
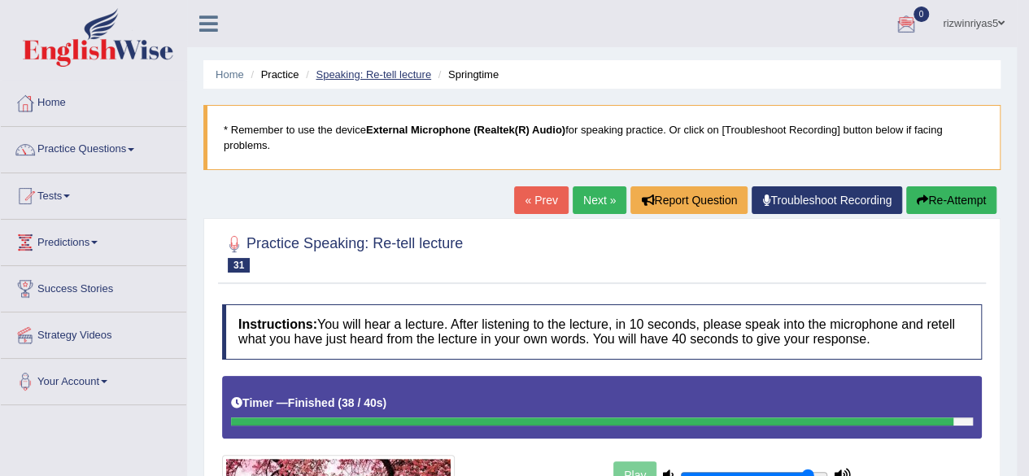
click at [414, 74] on link "Speaking: Re-tell lecture" at bounding box center [374, 74] width 116 height 12
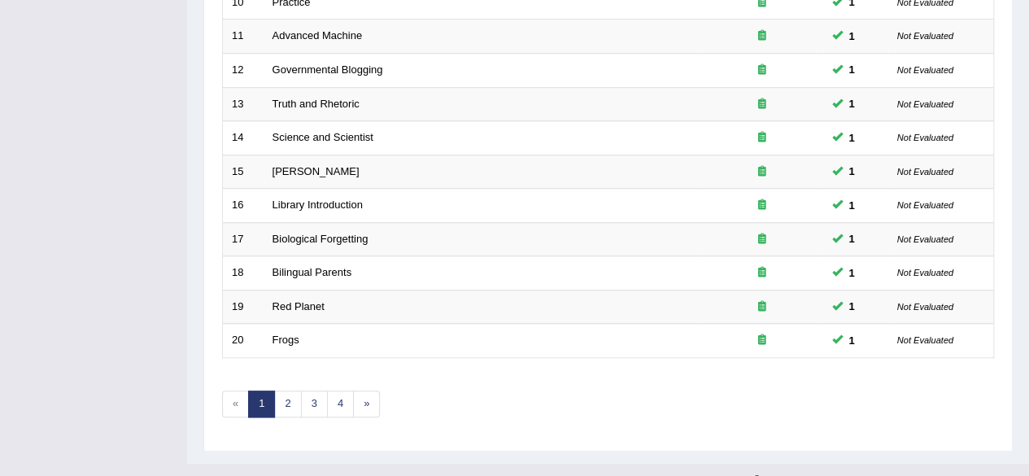
scroll to position [593, 0]
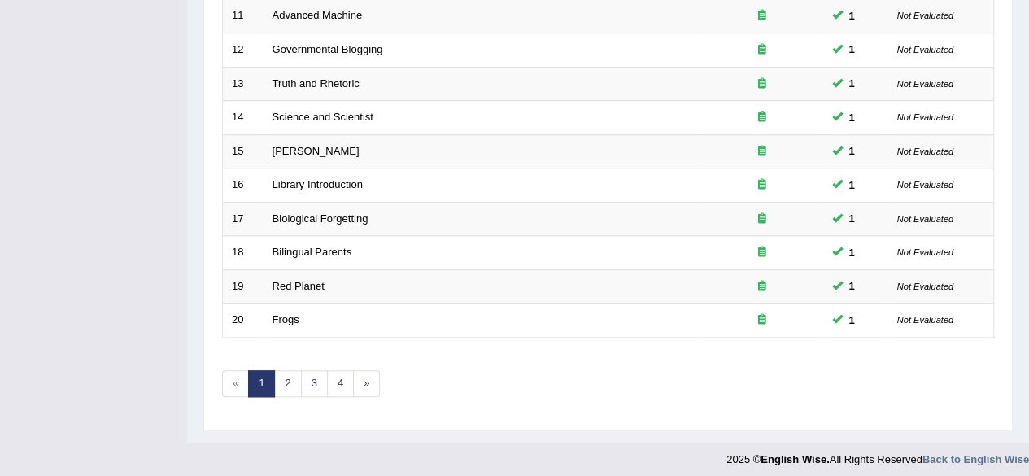
click at [295, 382] on link "2" at bounding box center [287, 383] width 27 height 27
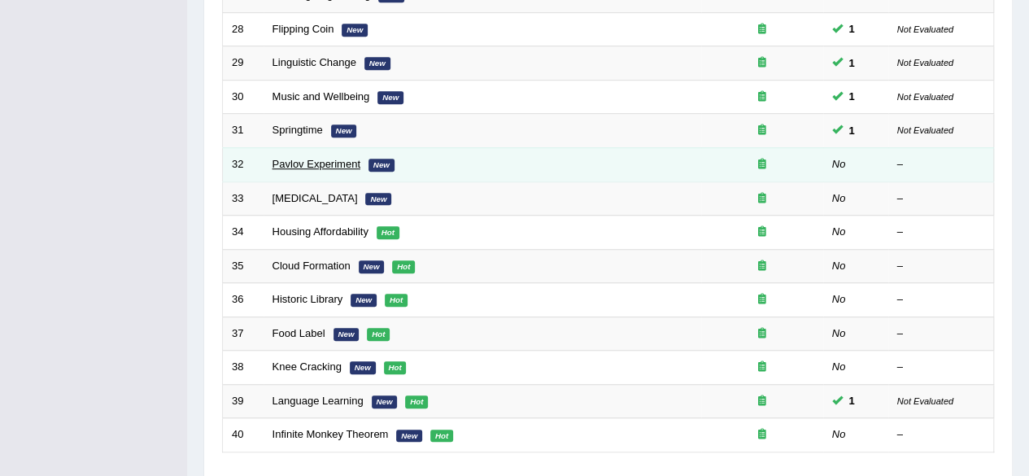
click at [335, 162] on link "Pavlov Experiment" at bounding box center [317, 164] width 88 height 12
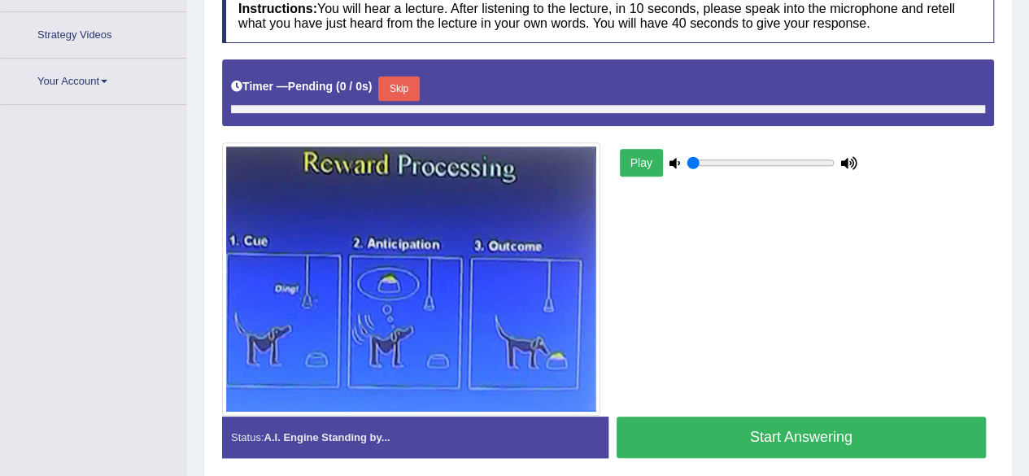
scroll to position [348, 0]
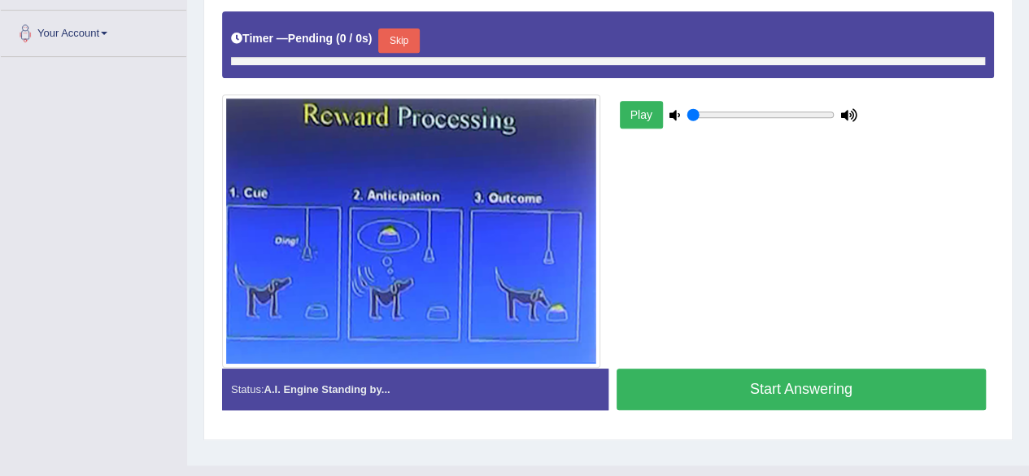
type input "0.9"
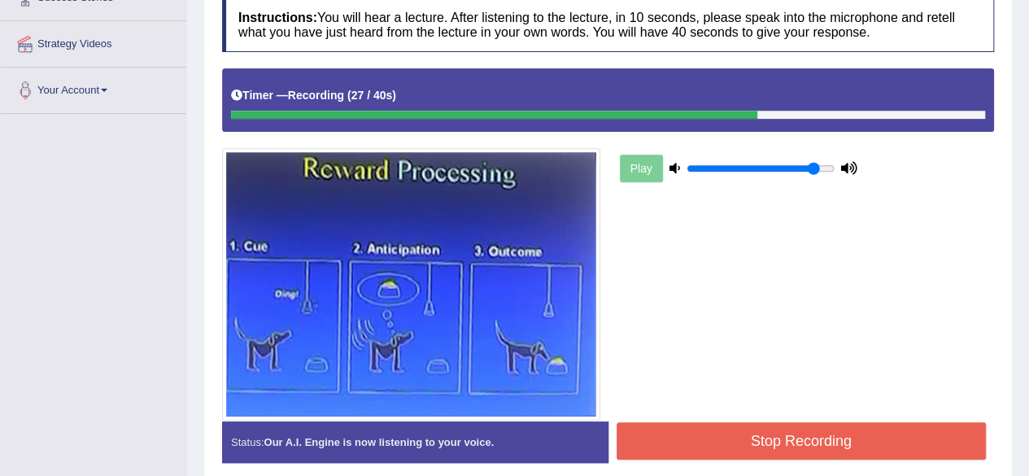
scroll to position [378, 0]
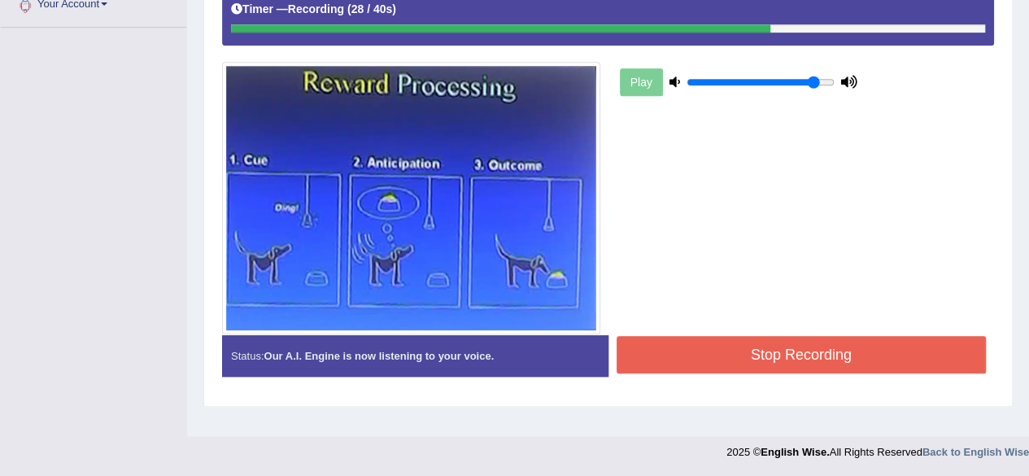
click at [845, 373] on button "Stop Recording" at bounding box center [802, 354] width 370 height 37
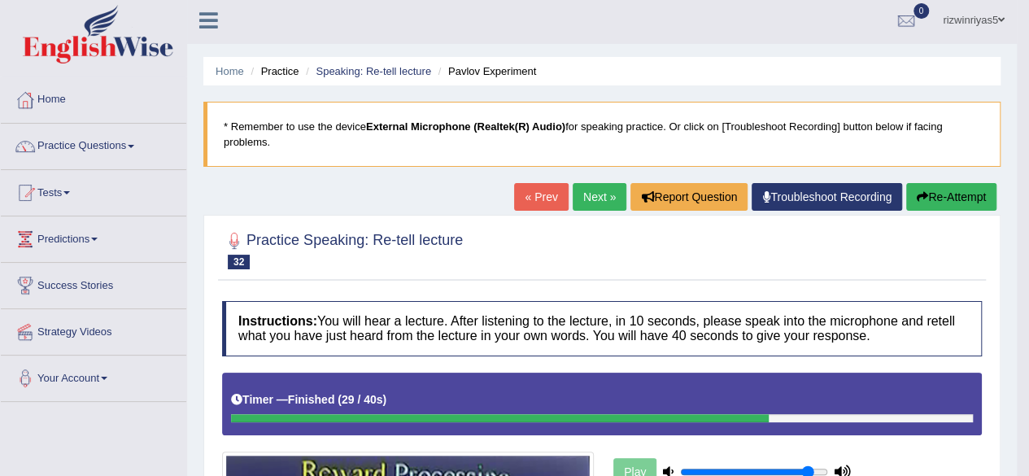
scroll to position [0, 0]
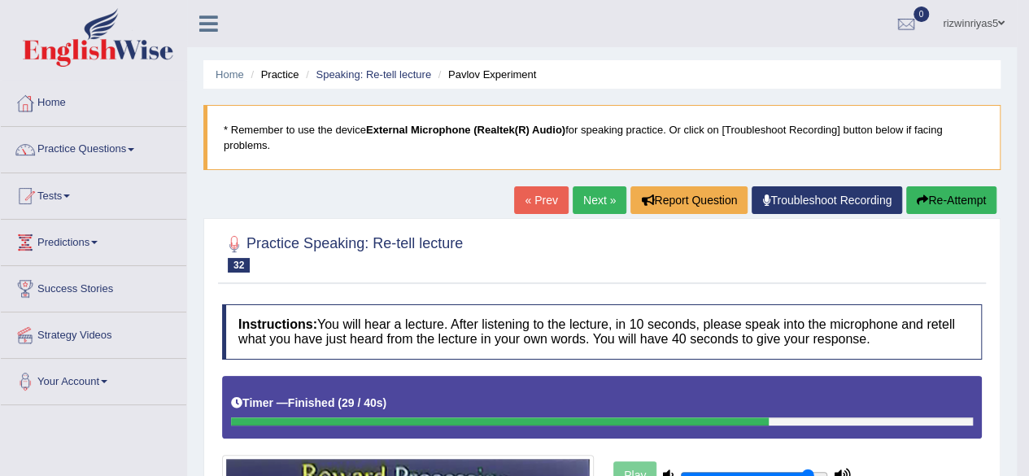
click at [375, 67] on li "Speaking: Re-tell lecture" at bounding box center [366, 74] width 129 height 15
click at [378, 69] on link "Speaking: Re-tell lecture" at bounding box center [374, 74] width 116 height 12
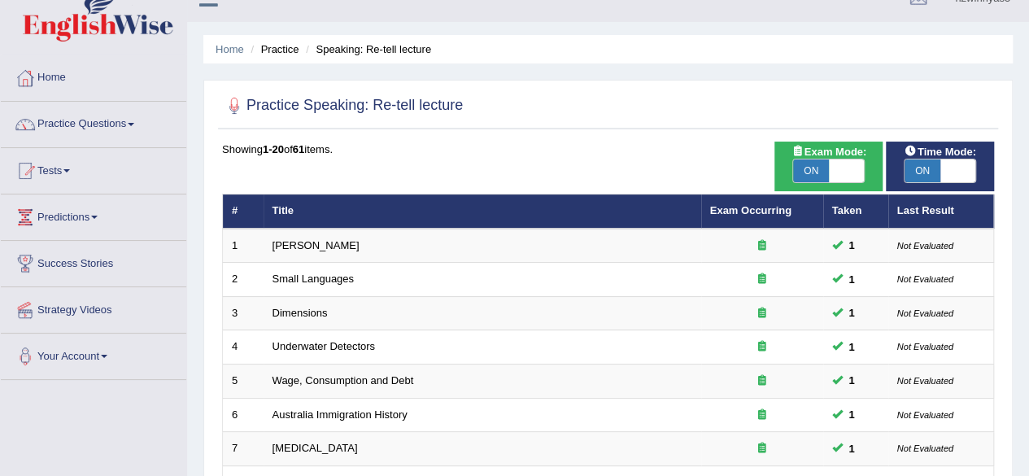
click at [1028, 121] on html "Toggle navigation Home Practice Questions Speaking Practice Read Aloud Repeat S…" at bounding box center [514, 213] width 1029 height 476
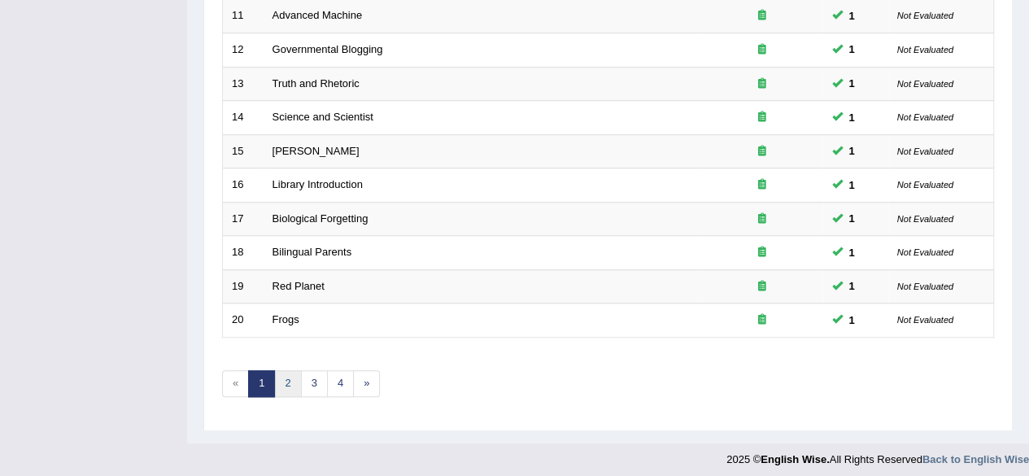
click at [286, 378] on link "2" at bounding box center [287, 383] width 27 height 27
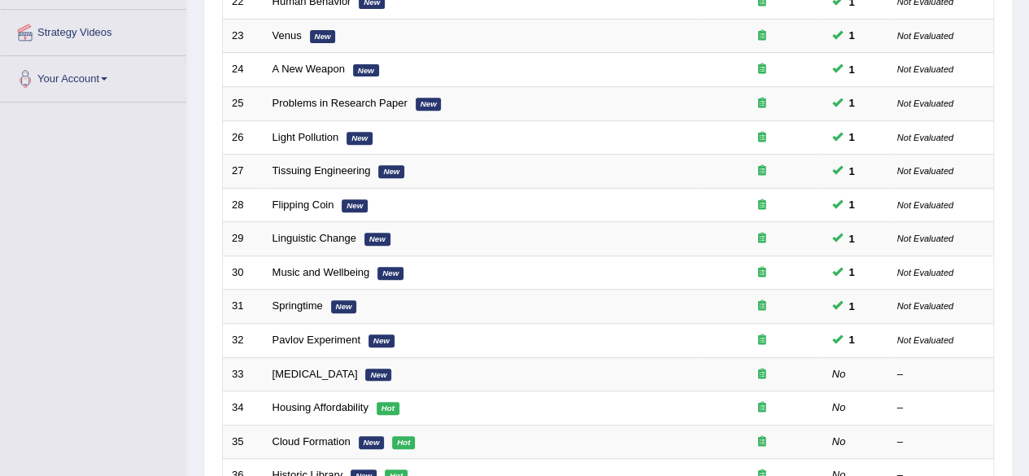
drag, startPoint x: 0, startPoint y: 0, endPoint x: 1041, endPoint y: 279, distance: 1077.4
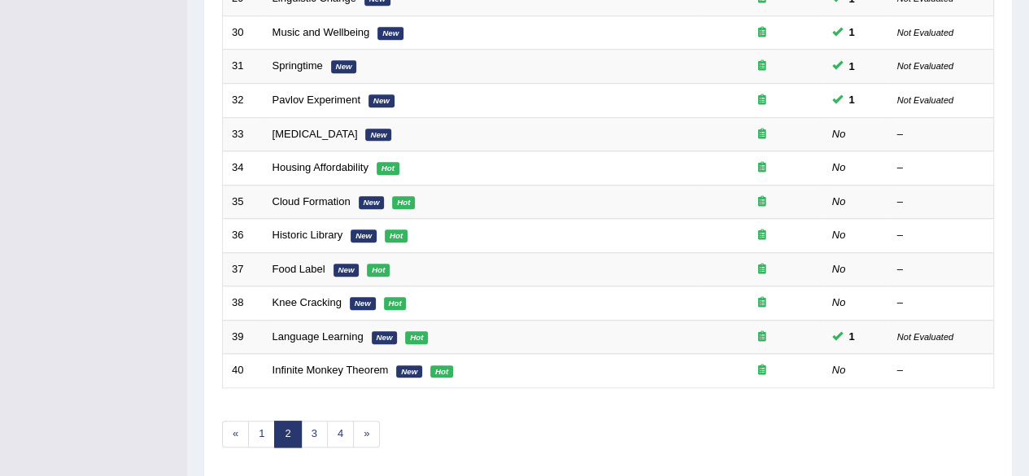
scroll to position [501, 0]
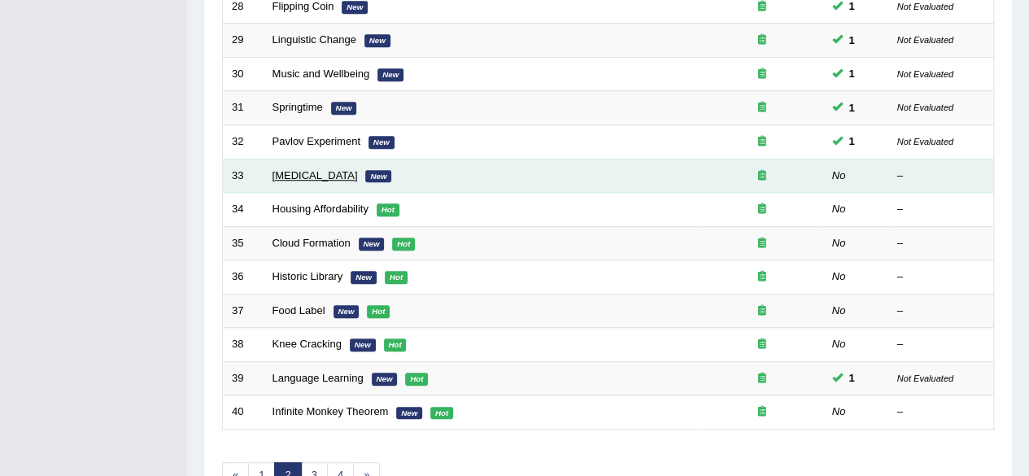
click at [323, 172] on link "[MEDICAL_DATA]" at bounding box center [315, 175] width 85 height 12
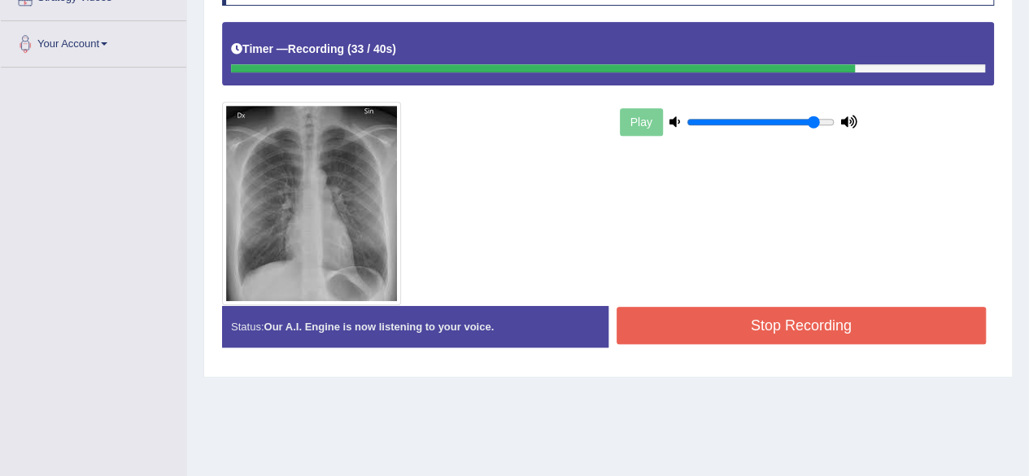
scroll to position [342, 0]
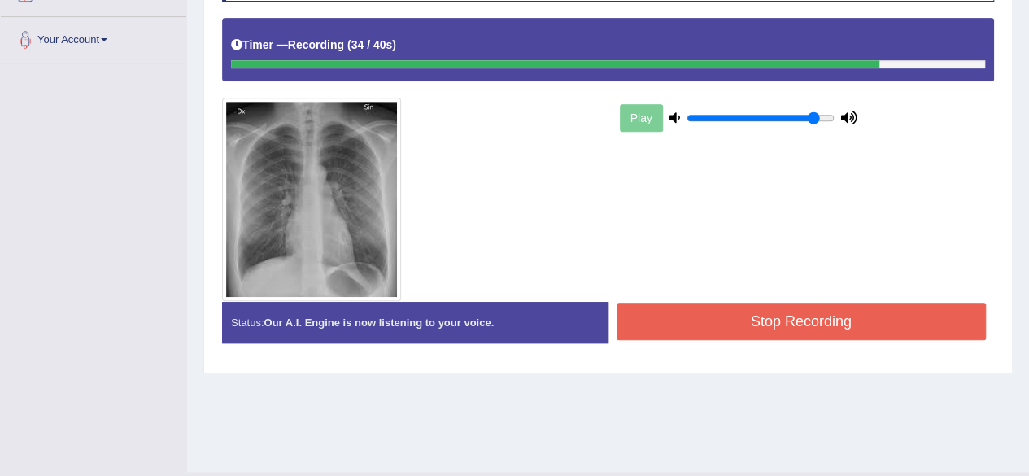
click at [795, 334] on button "Stop Recording" at bounding box center [802, 321] width 370 height 37
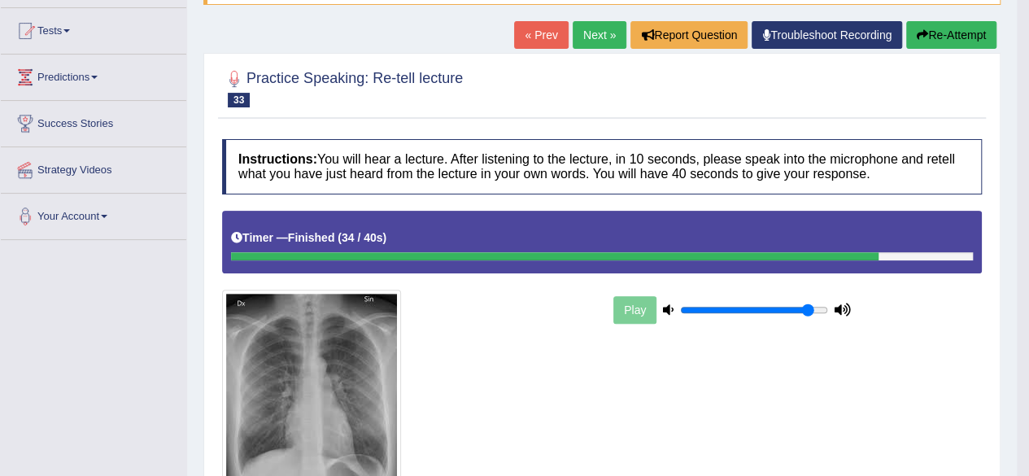
scroll to position [0, 0]
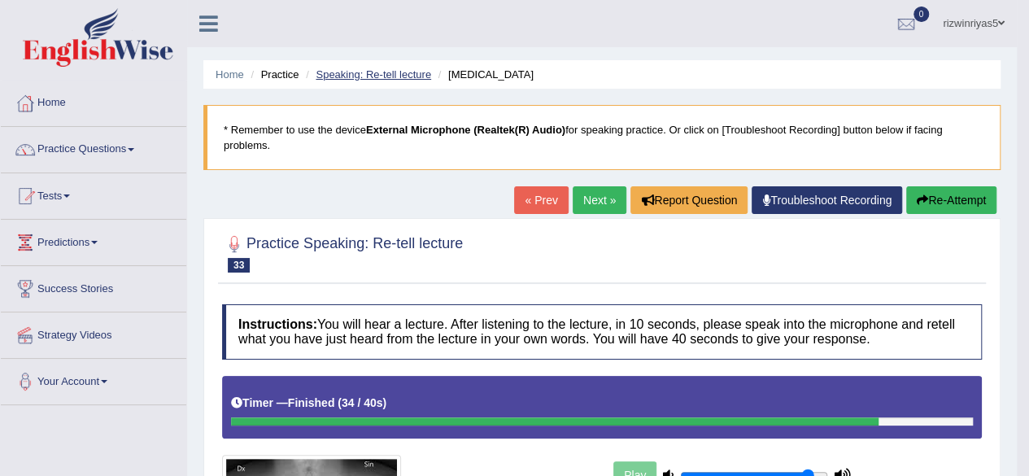
click at [407, 77] on link "Speaking: Re-tell lecture" at bounding box center [374, 74] width 116 height 12
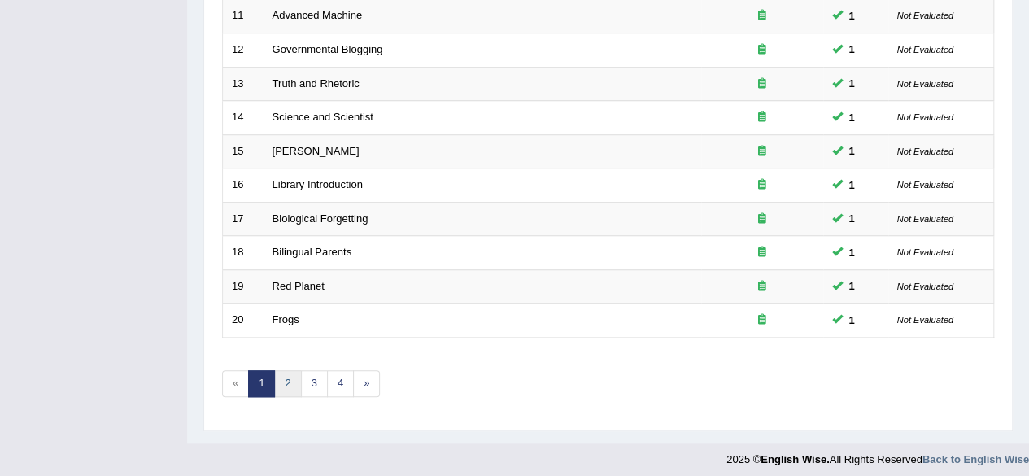
scroll to position [593, 0]
click at [296, 386] on link "2" at bounding box center [287, 383] width 27 height 27
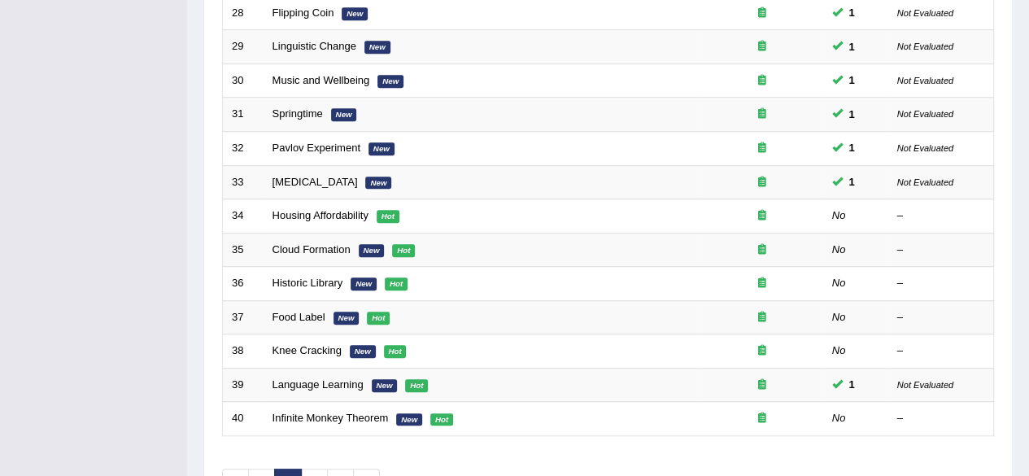
scroll to position [526, 0]
